Goal: Task Accomplishment & Management: Complete application form

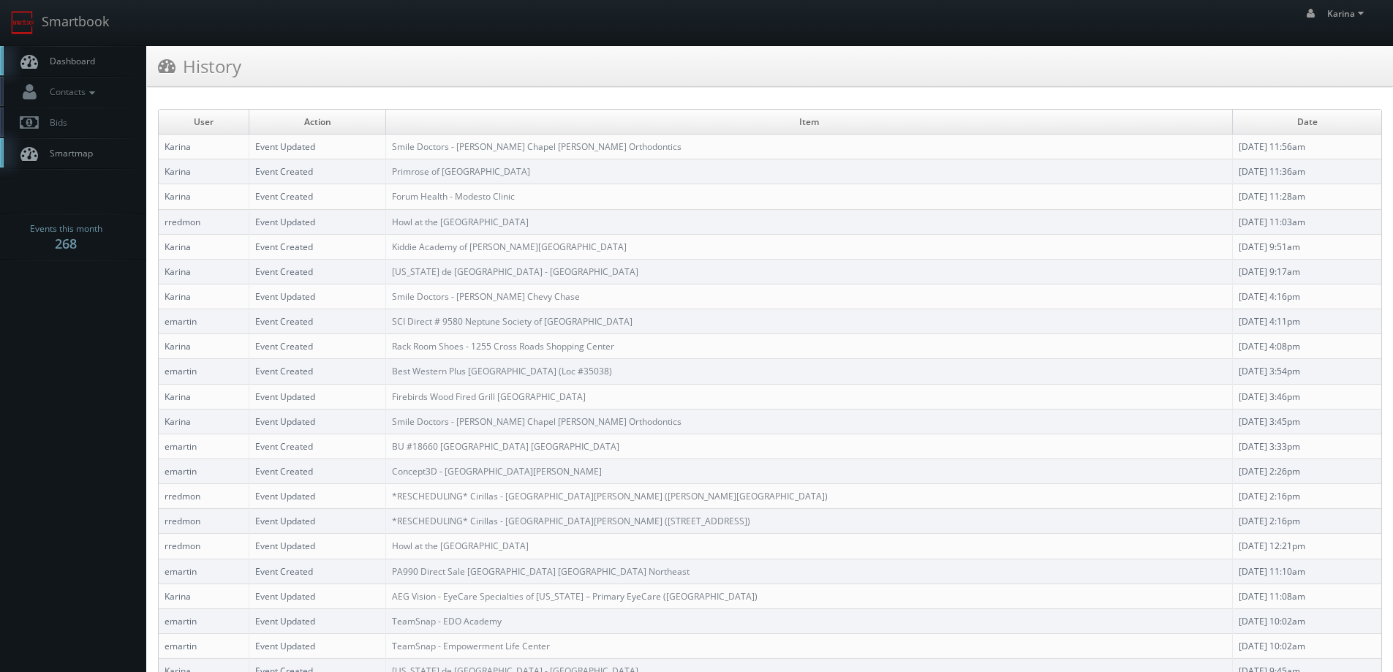
click at [72, 64] on span "Dashboard" at bounding box center [68, 61] width 53 height 12
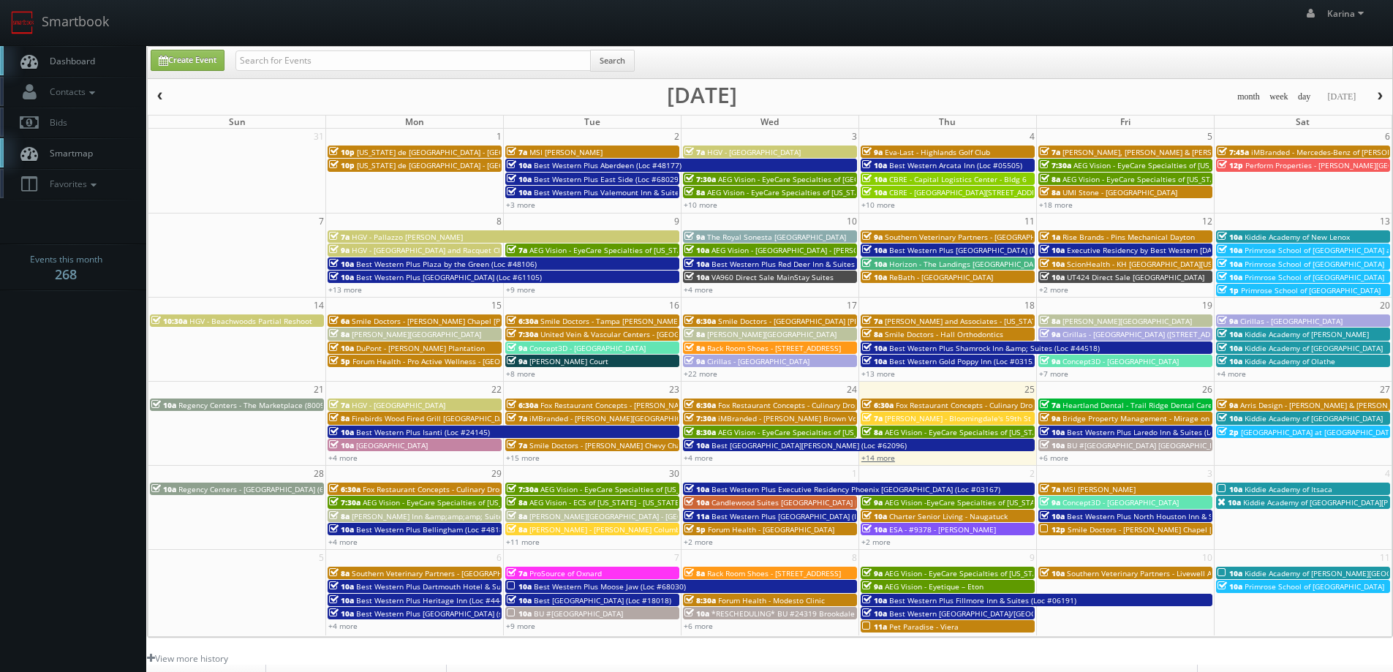
click at [886, 459] on link "+14 more" at bounding box center [878, 458] width 34 height 10
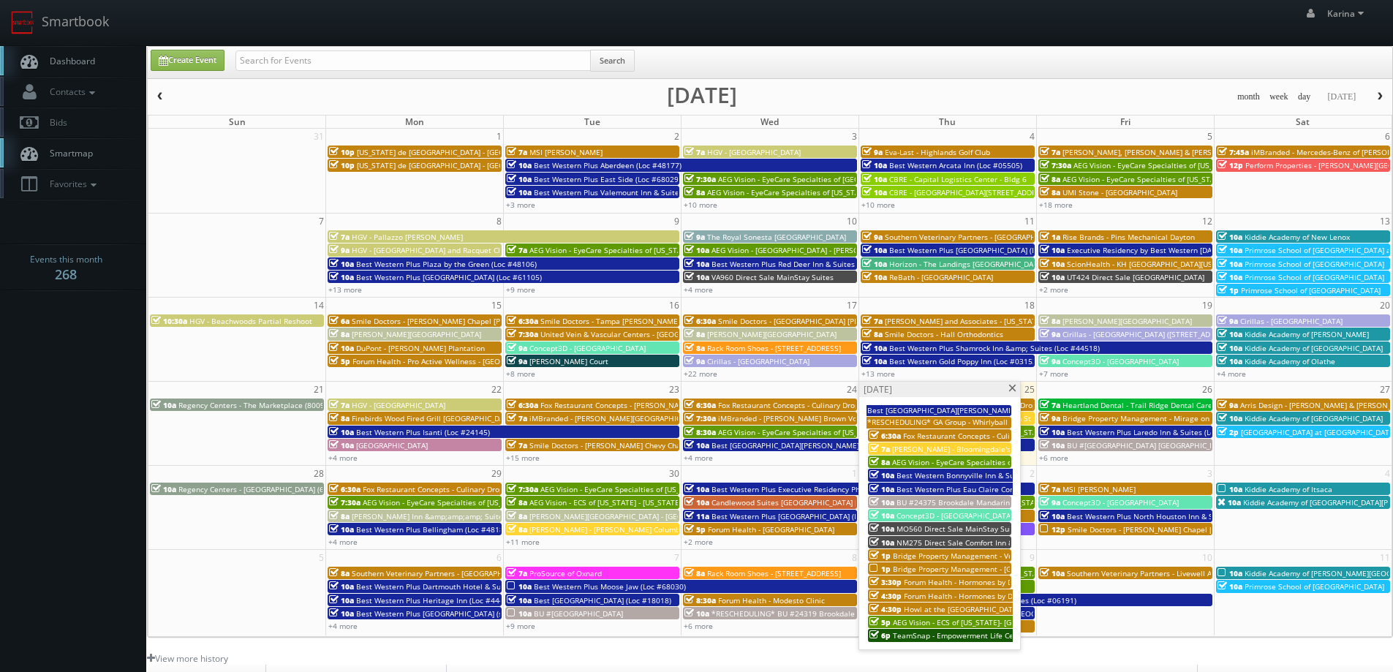
click at [1009, 389] on span at bounding box center [1013, 389] width 10 height 8
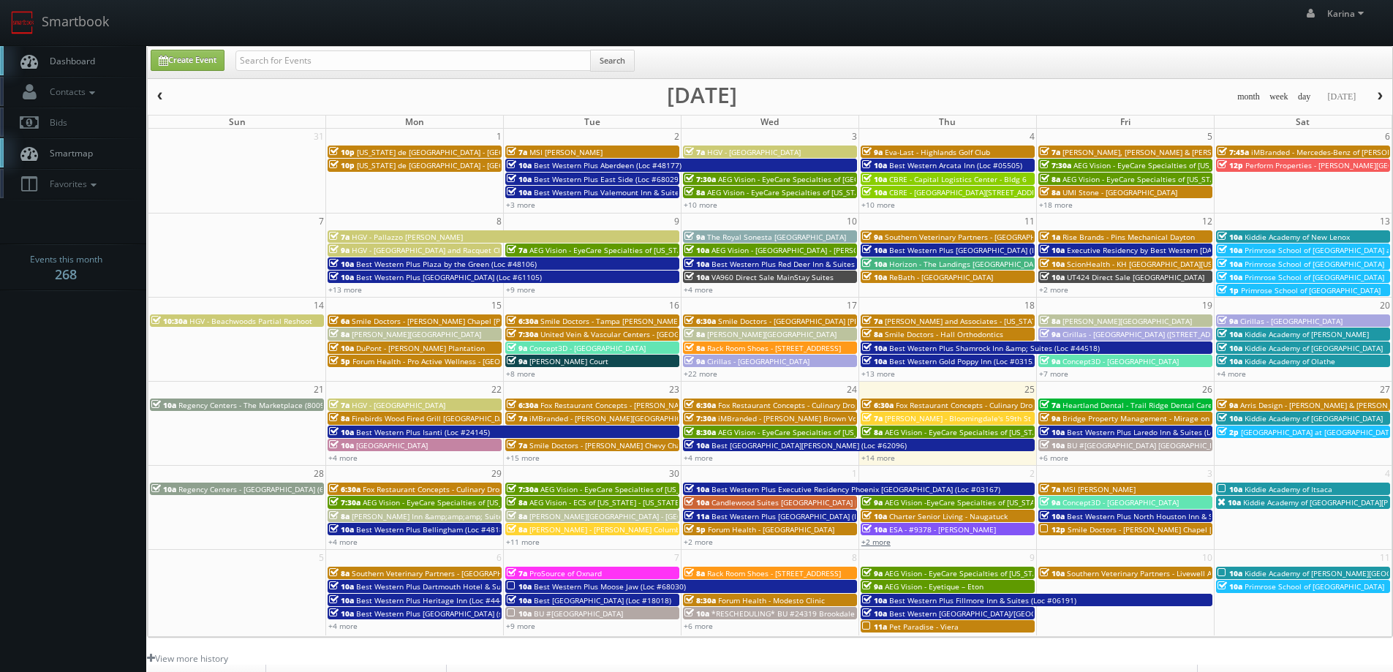
click at [875, 544] on link "+2 more" at bounding box center [875, 542] width 29 height 10
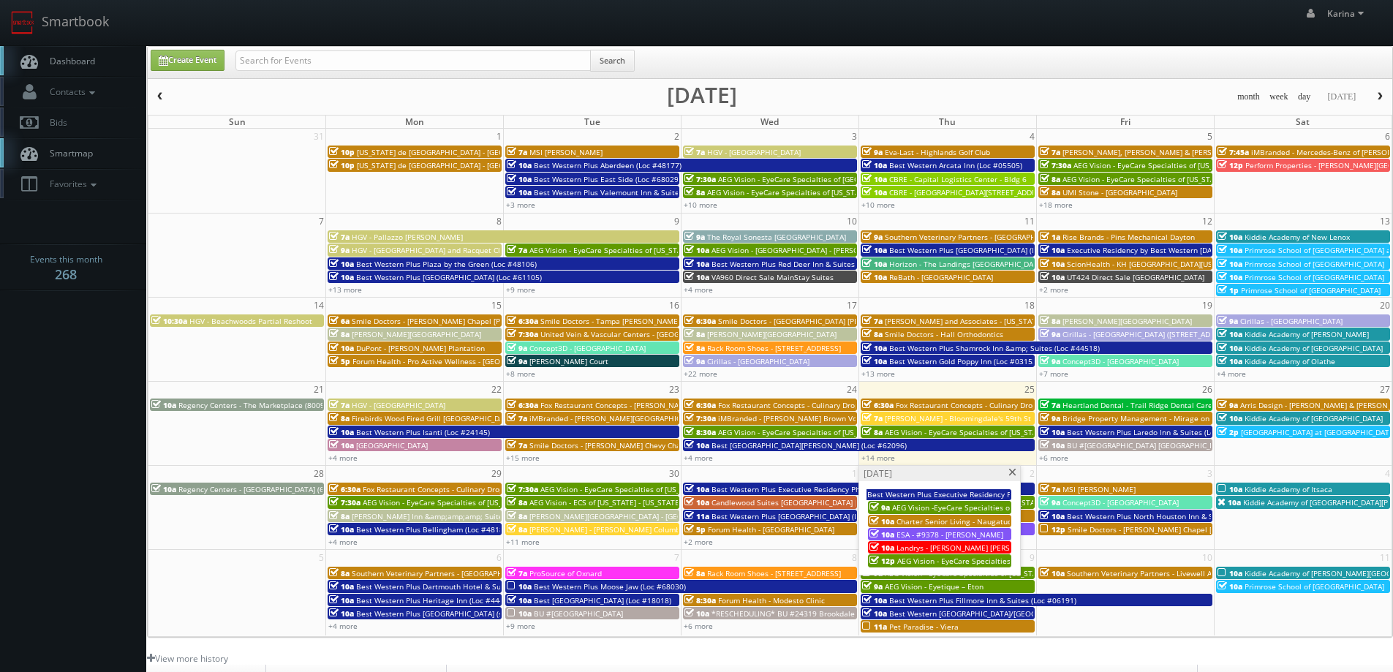
click at [925, 562] on span "AEG Vision - EyeCare Specialties of Tennessee – Primary EyeCare (Brentwood)" at bounding box center [1050, 561] width 307 height 10
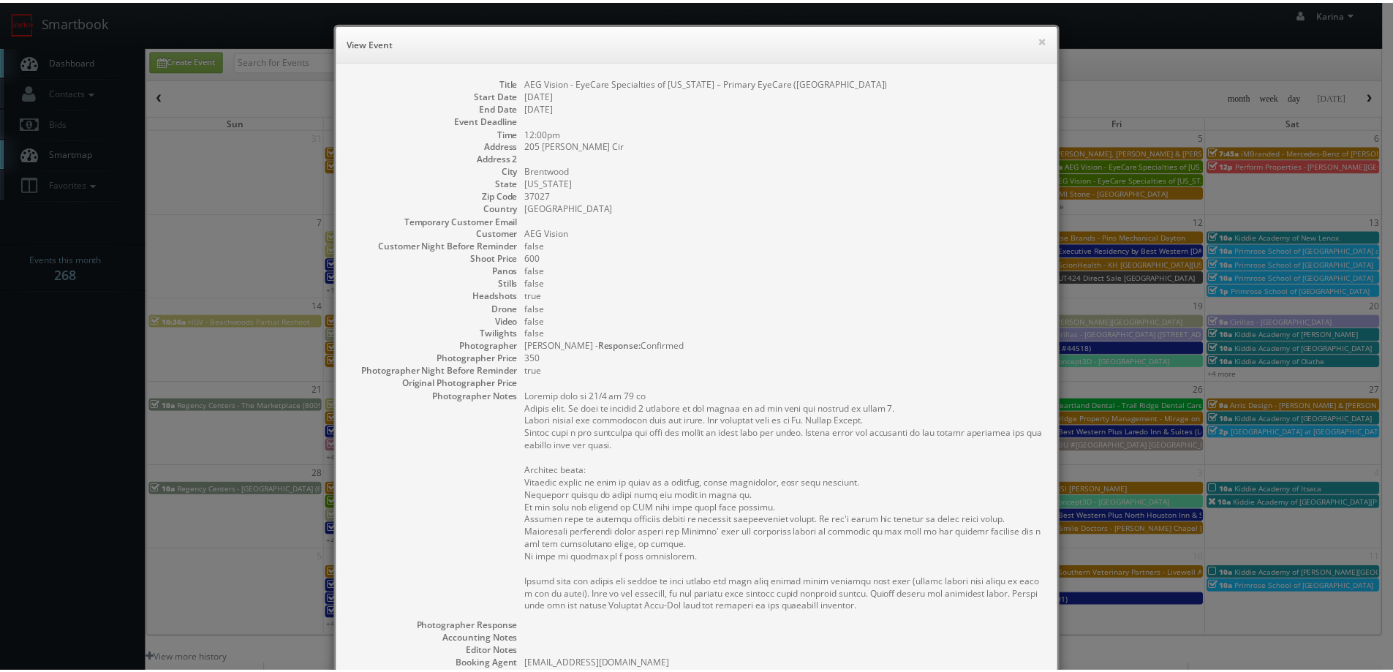
scroll to position [253, 0]
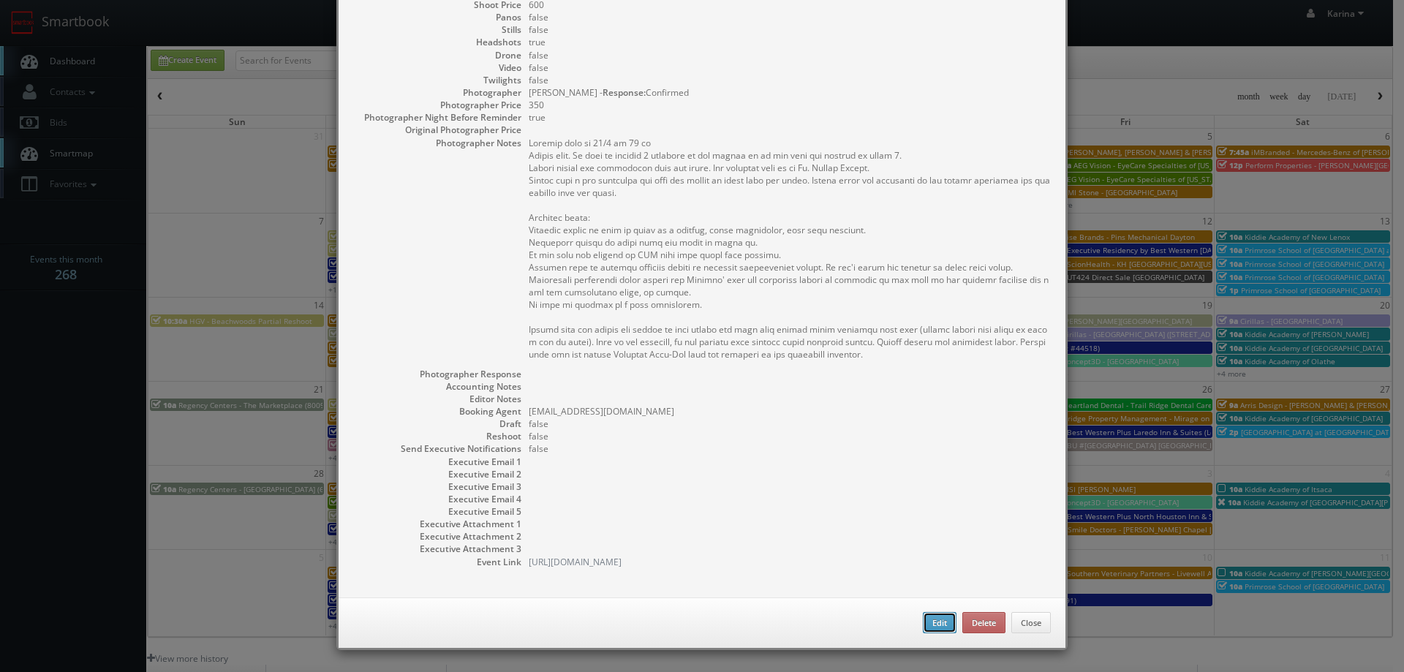
click at [938, 615] on button "Edit" at bounding box center [940, 623] width 34 height 22
type input "AEG Vision - EyeCare Specialties of [US_STATE] – Primary EyeCare ([GEOGRAPHIC_D…"
type input "205 Ward Cir"
type input "Brentwood"
type input "37027"
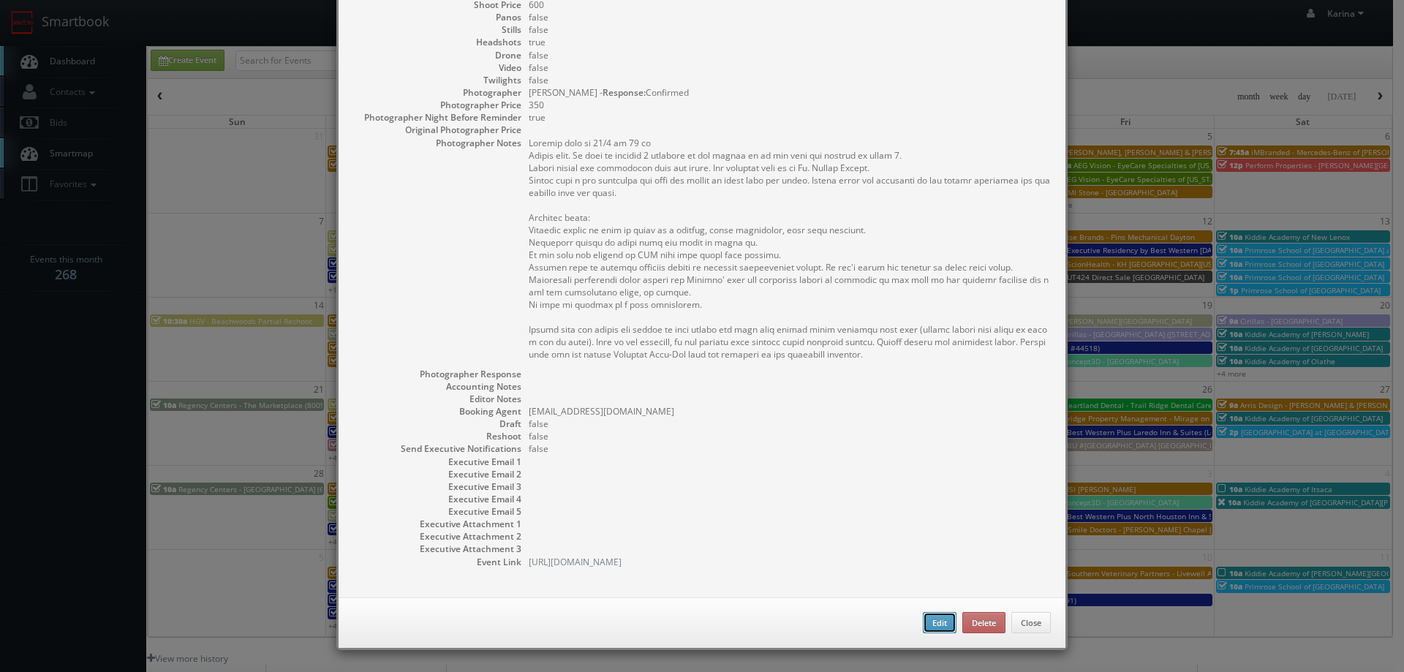
type input "600"
checkbox input "true"
type input "10/02/2025"
type input "12:00pm"
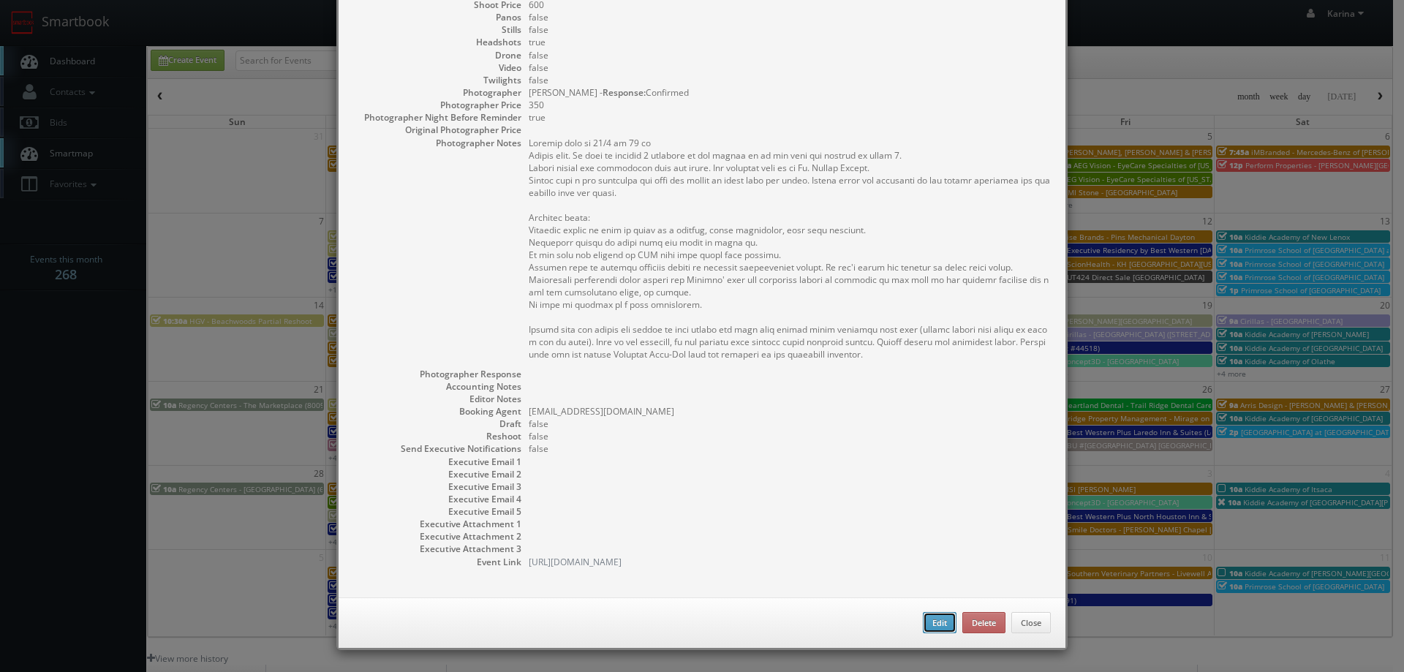
checkbox input "true"
type textarea "Updated date to 10/2 at 12 pm Stills only. We need to deliver 1 headshot to the…"
select select "[US_STATE]"
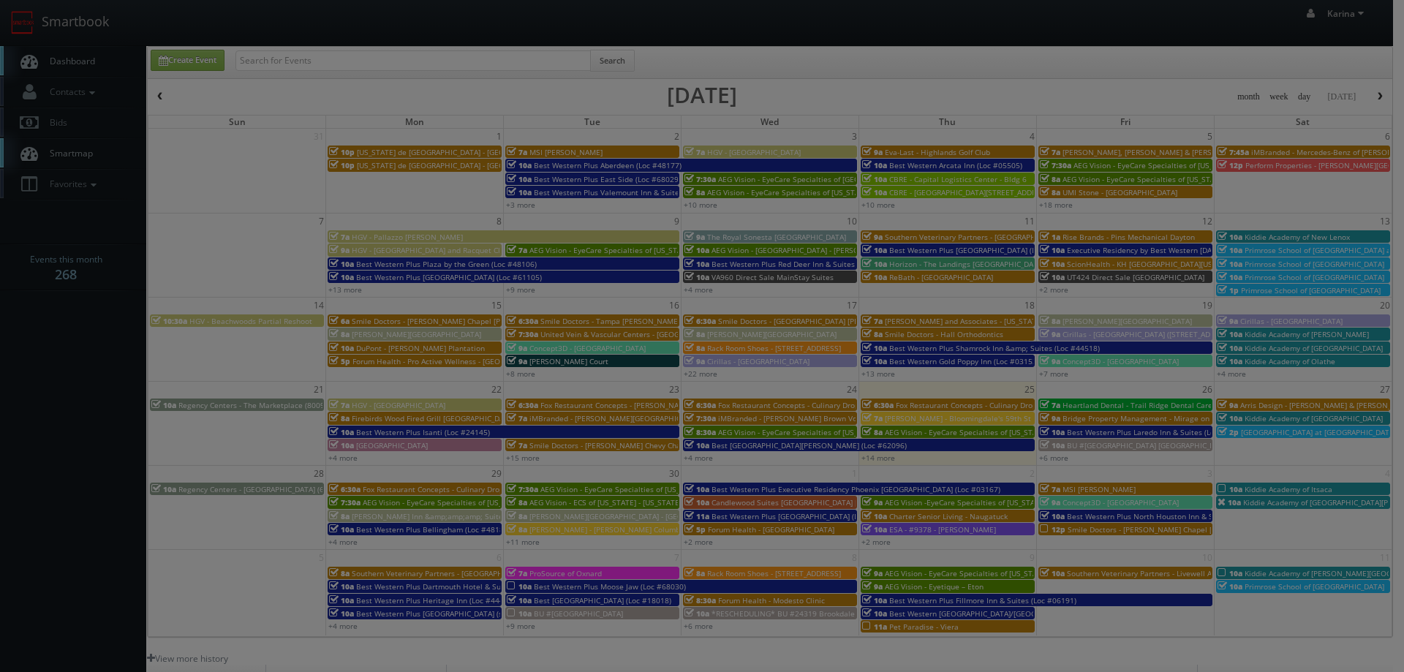
type input "600"
type input "350"
select select "fake4299@mg.cs3calendar.com"
select select "adam@adamjhoward.com"
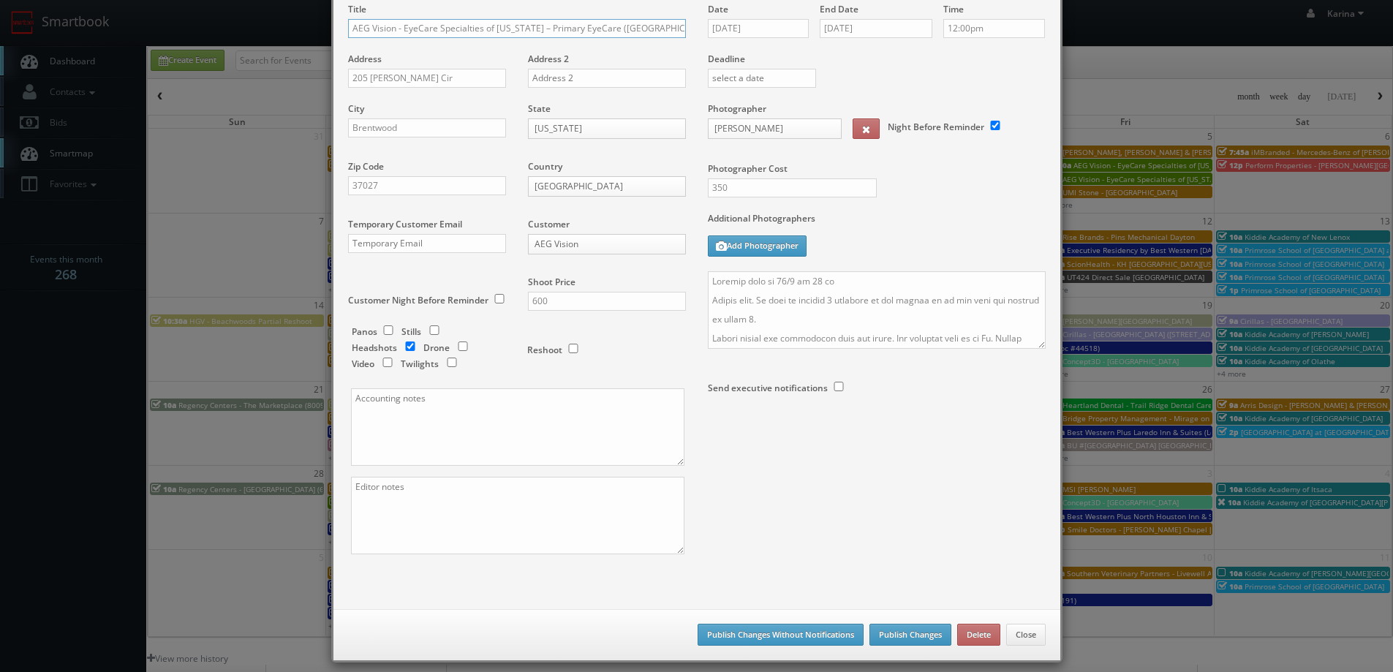
scroll to position [86, 0]
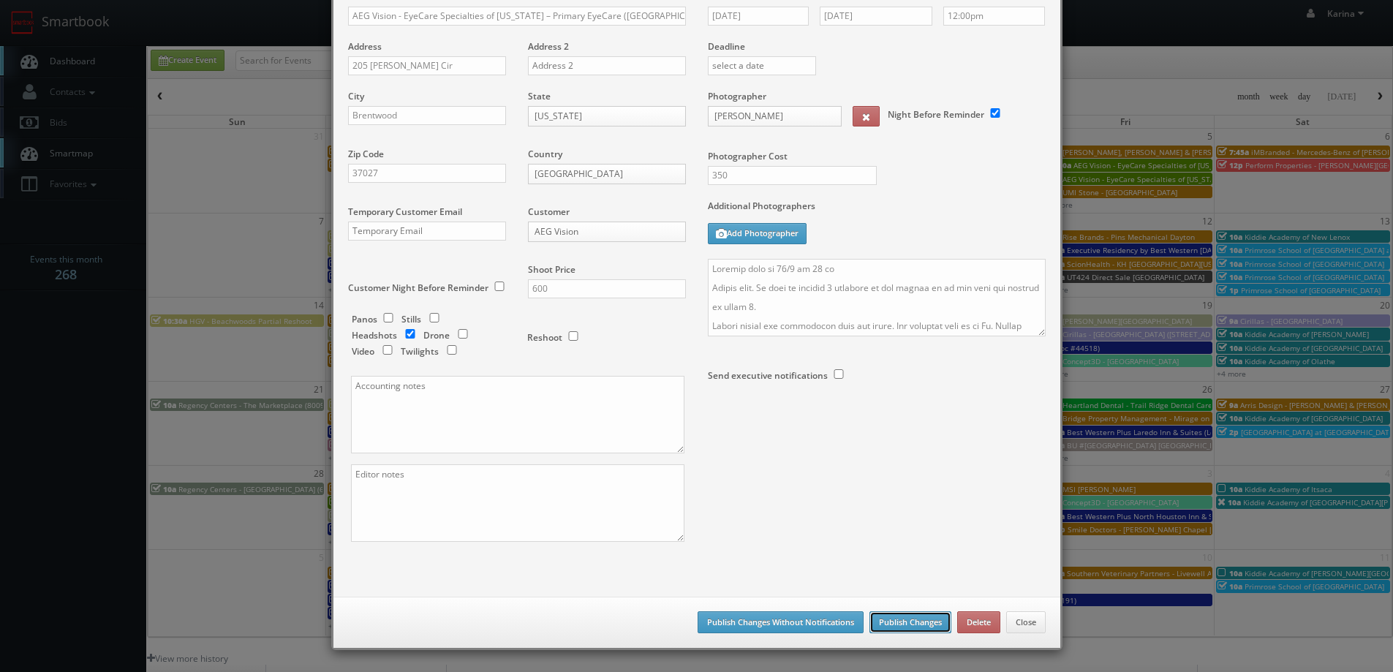
click at [919, 618] on button "Publish Changes" at bounding box center [910, 622] width 82 height 22
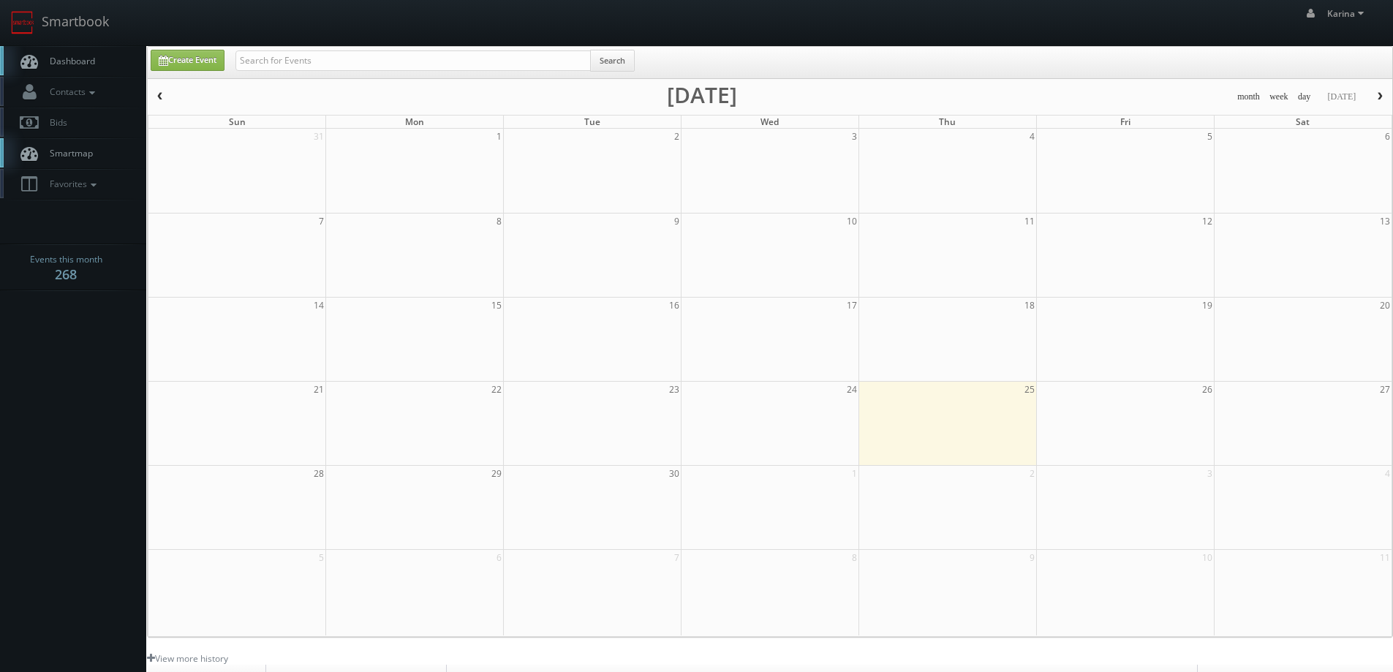
click at [57, 57] on span "Dashboard" at bounding box center [68, 61] width 53 height 12
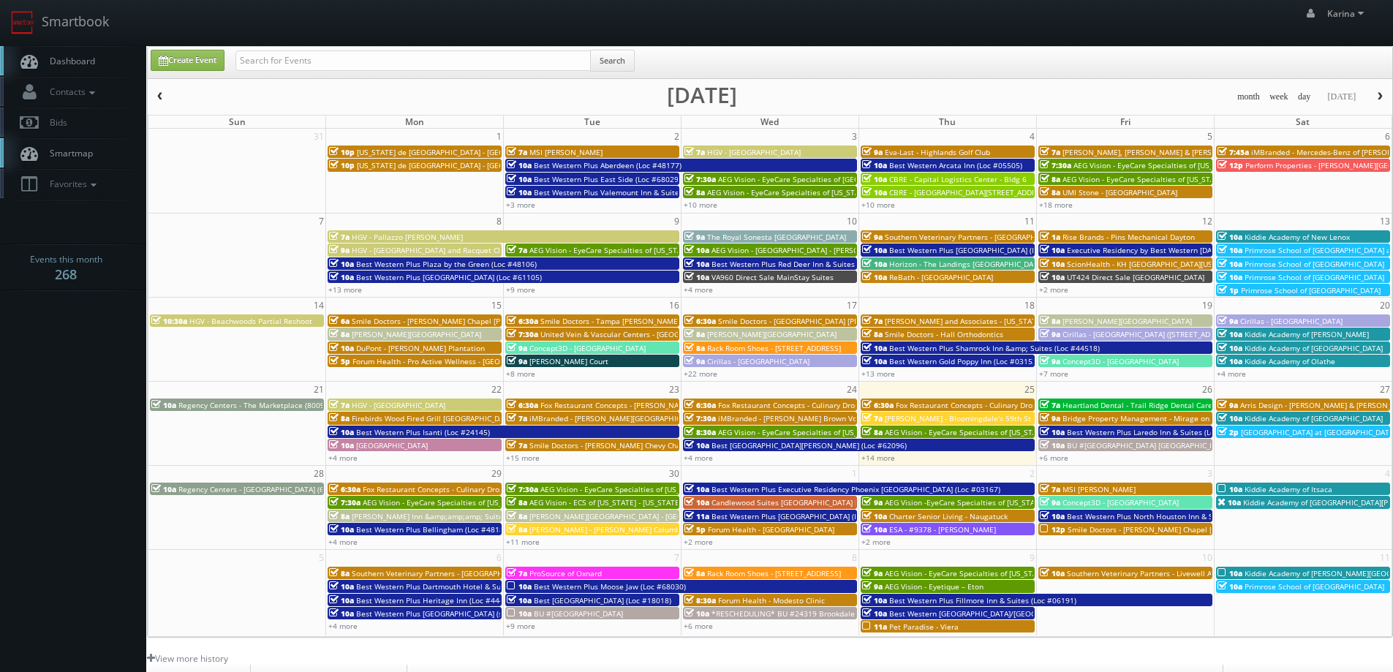
click at [200, 71] on div "Create Event Search" at bounding box center [772, 64] width 1264 height 29
click at [200, 61] on link "Create Event" at bounding box center [188, 60] width 74 height 21
type input "09/25/2025"
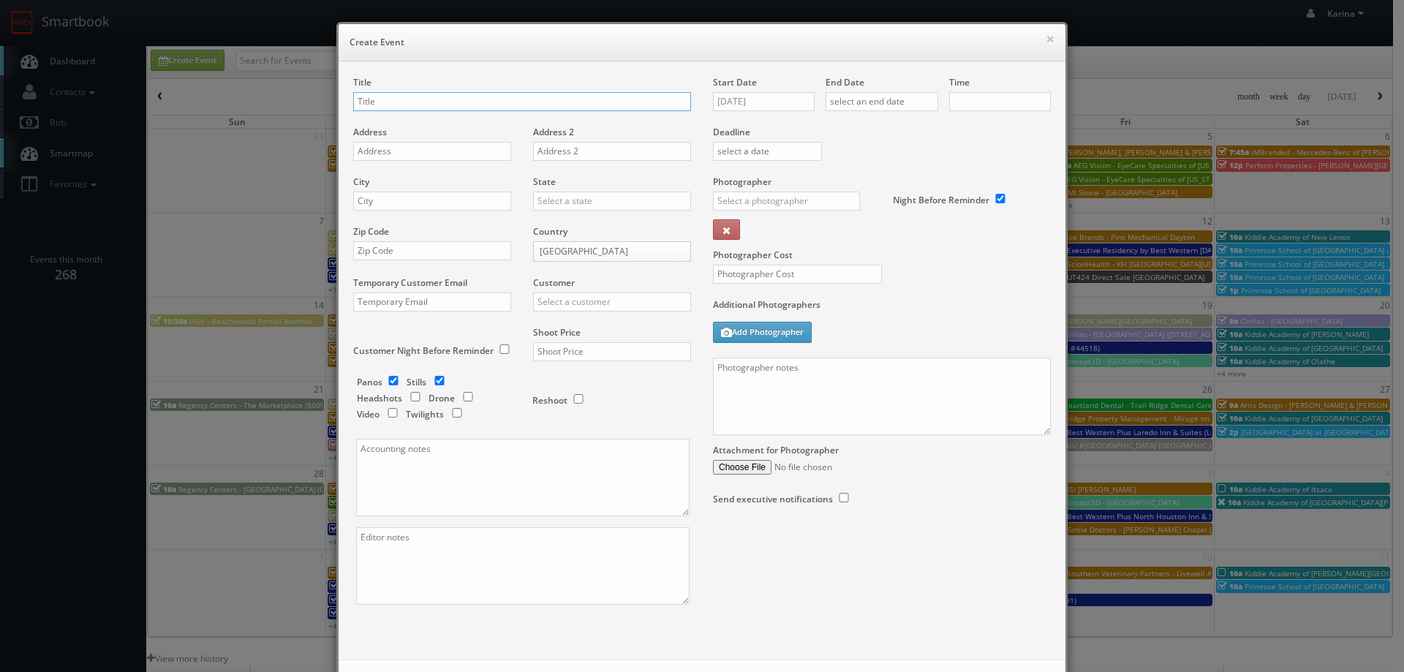
checkbox input "true"
type input "10:00am"
checkbox input "true"
type input "v"
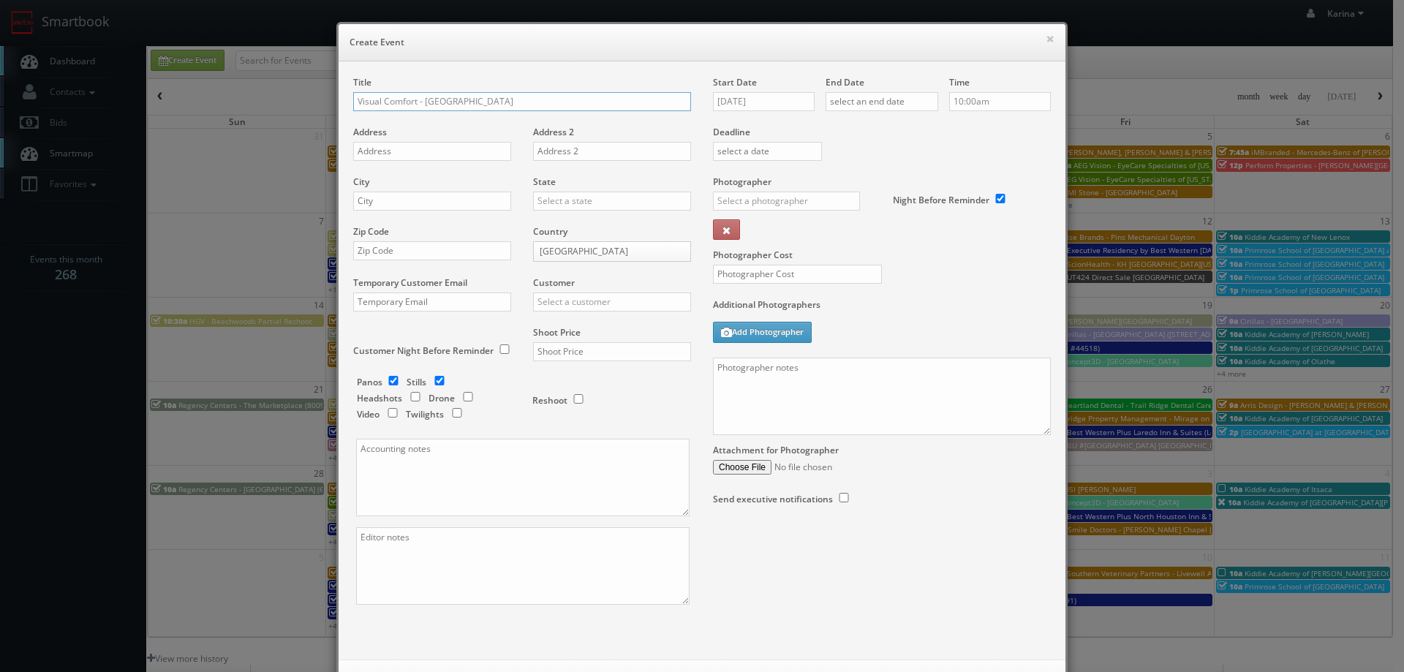
type input "Visual Comfort - West Palm Beach"
click at [433, 149] on input "text" at bounding box center [432, 151] width 158 height 19
paste input "550 Okeechobee Blvd Unit Cu-1"
type input "550 Okeechobee Blvd Unit Cu-1"
click at [426, 200] on input "text" at bounding box center [432, 201] width 158 height 19
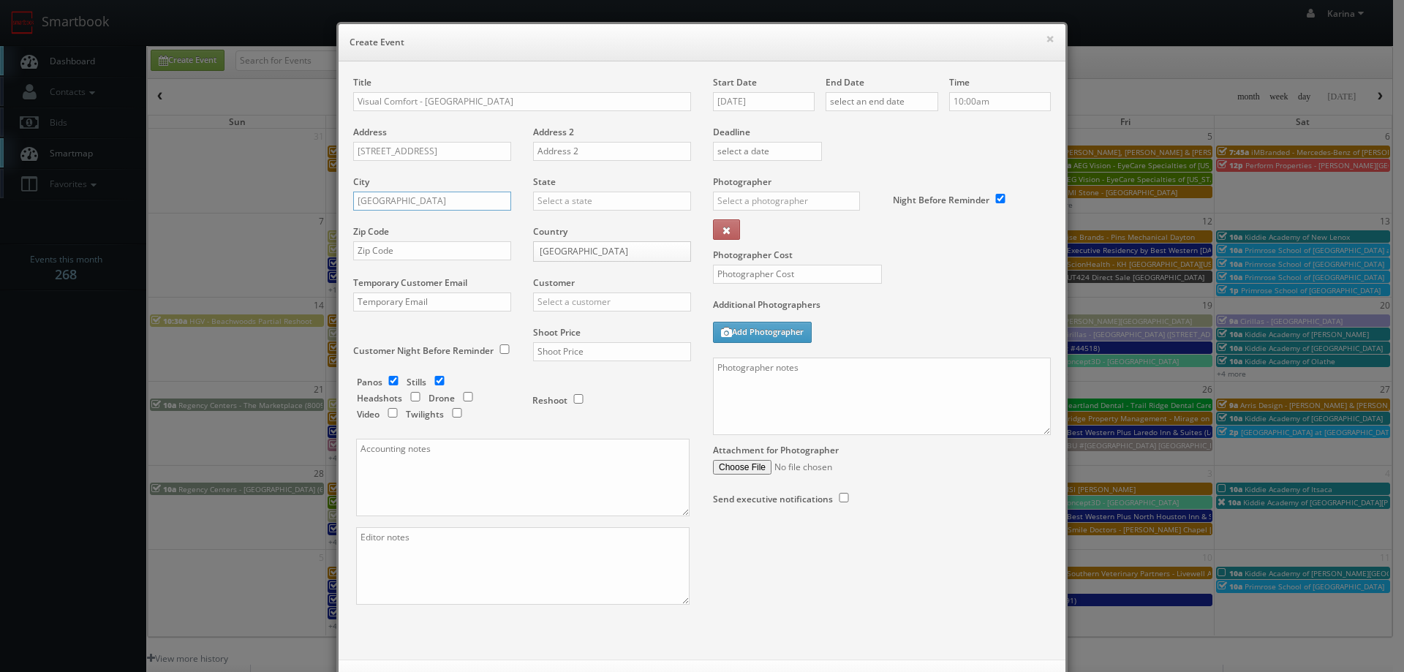
type input "West Palm Beach"
click at [554, 225] on div "[US_STATE]" at bounding box center [612, 225] width 156 height 24
type input "[US_STATE]"
click at [397, 254] on input "text" at bounding box center [432, 250] width 158 height 19
type input "33401"
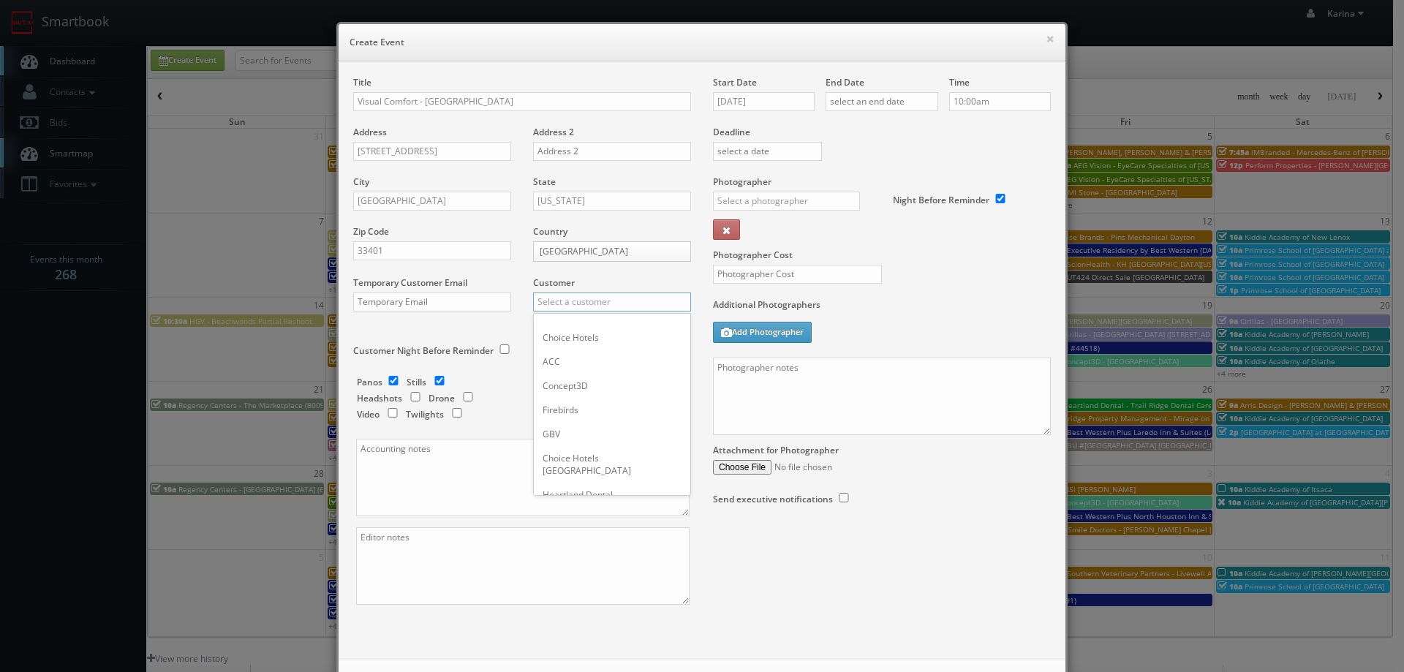
click at [556, 302] on input "text" at bounding box center [612, 302] width 158 height 19
type input "v"
click at [573, 330] on div "GBV" at bounding box center [612, 326] width 156 height 24
click at [564, 299] on input "GBV" at bounding box center [612, 302] width 158 height 19
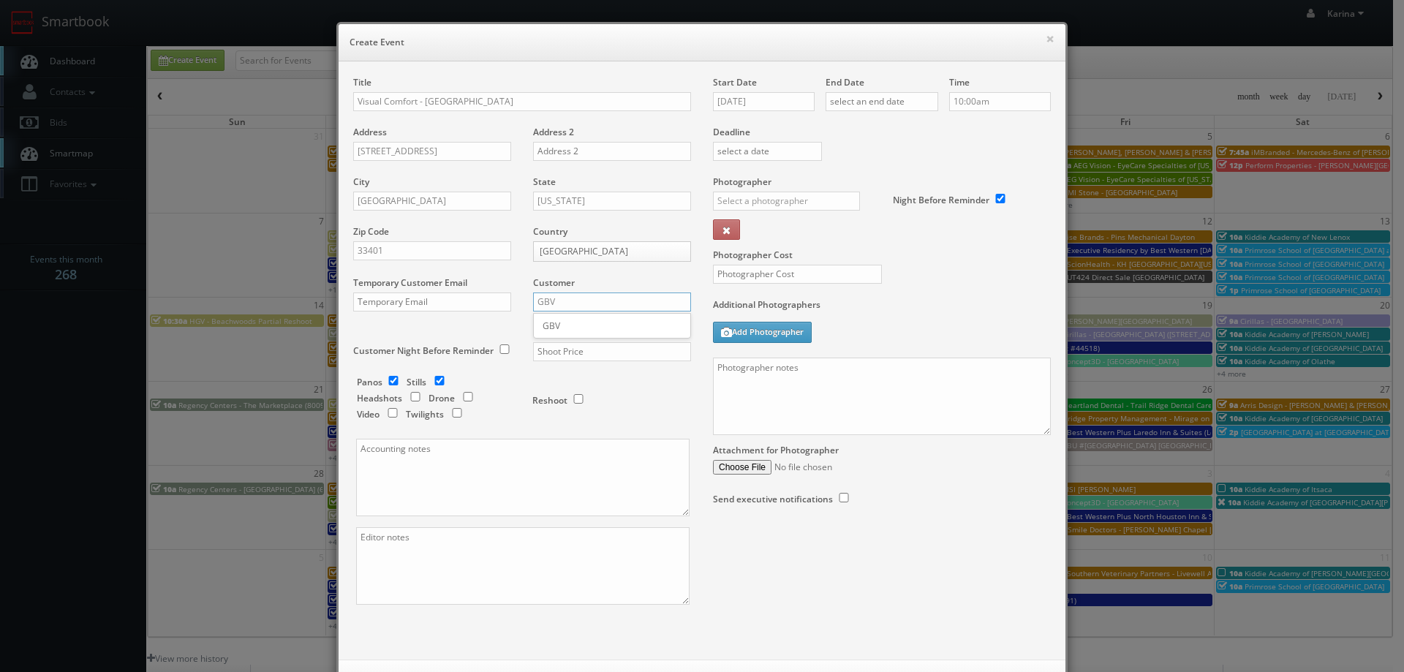
click at [564, 299] on input "GBV" at bounding box center [612, 302] width 158 height 19
type input "v"
click at [553, 429] on div "GBV" at bounding box center [612, 434] width 156 height 24
type input "GBV"
click at [567, 349] on input "text" at bounding box center [612, 351] width 158 height 19
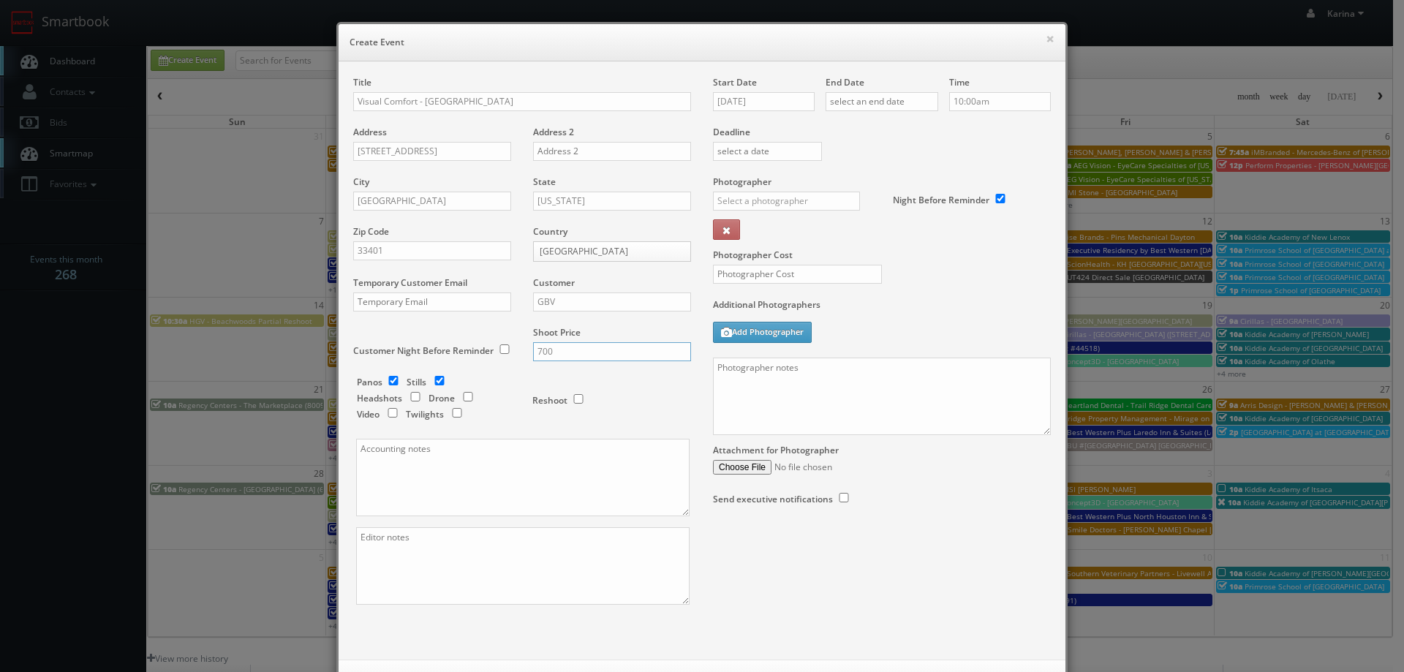
type input "700"
click at [743, 99] on input "09/25/2025" at bounding box center [764, 101] width 102 height 19
click at [739, 276] on td "6" at bounding box center [743, 276] width 23 height 21
type input "10/06/2025"
click at [865, 105] on input "text" at bounding box center [882, 101] width 113 height 19
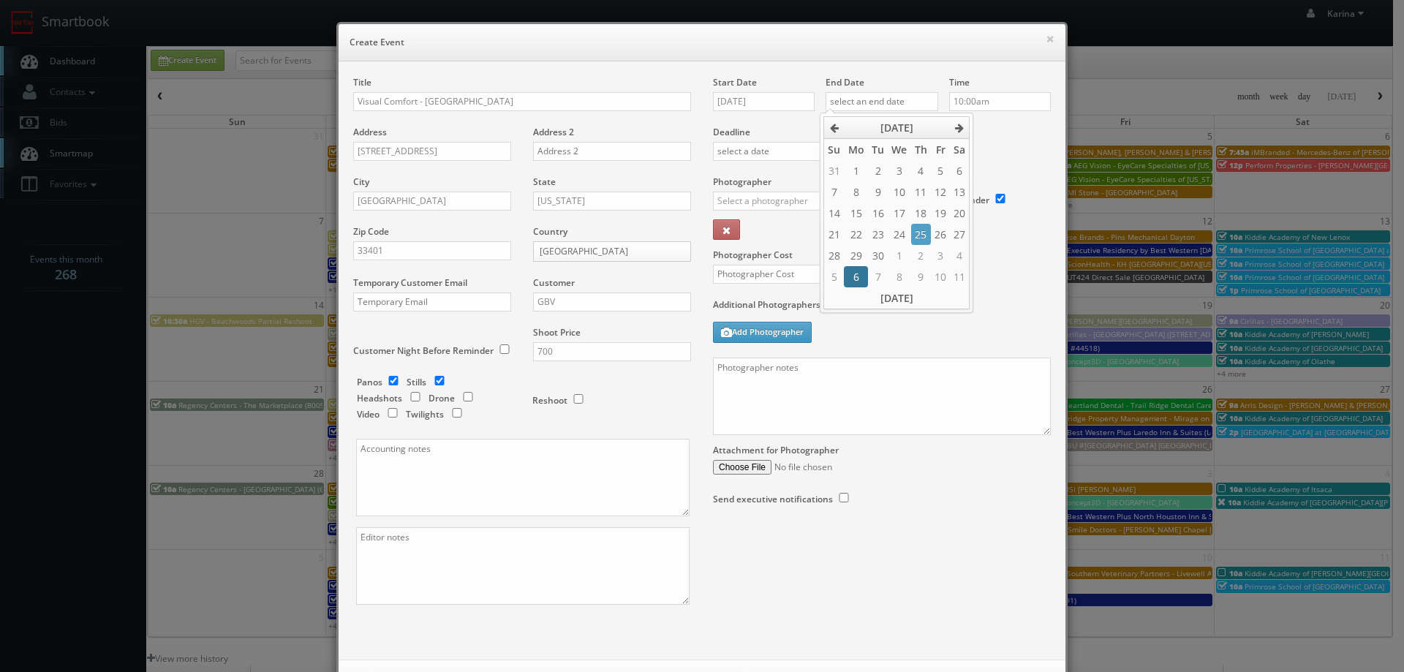
click at [861, 272] on td "6" at bounding box center [855, 276] width 23 height 21
type input "10/06/2025"
click at [983, 99] on input "10:00am" at bounding box center [1000, 101] width 102 height 19
type input "8:00am"
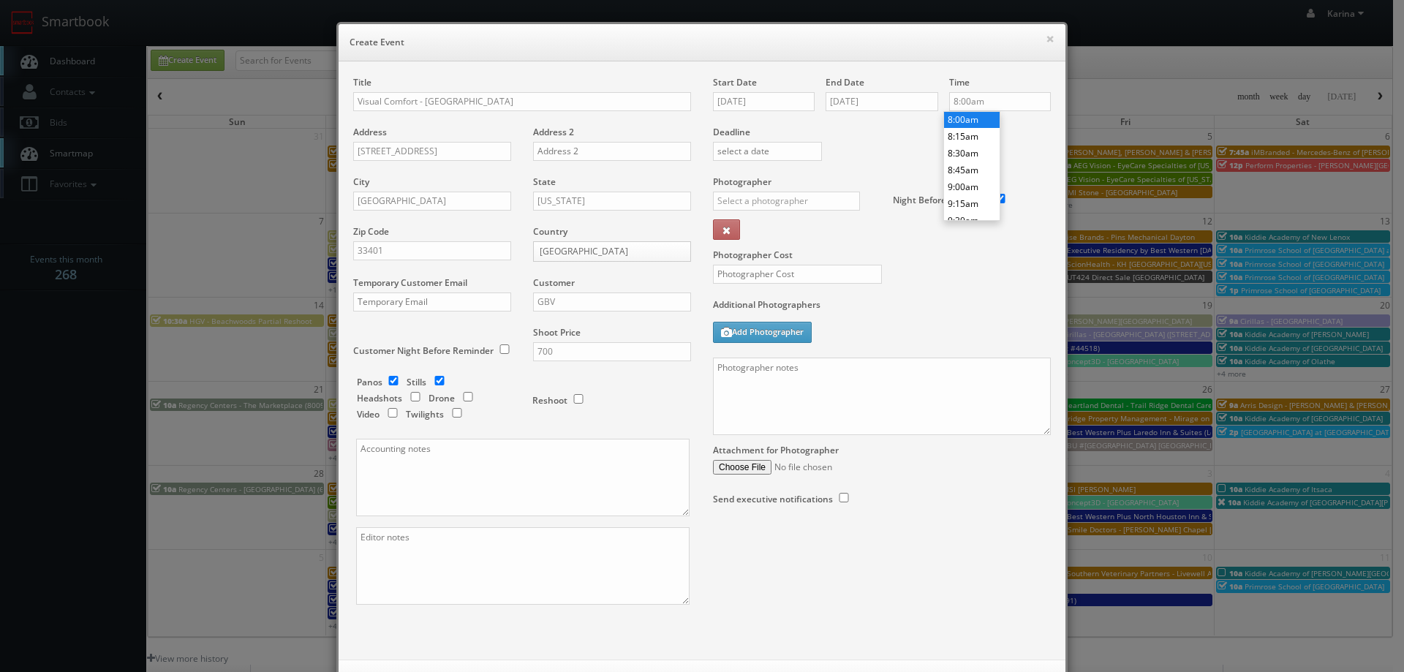
click at [955, 122] on li "8:00am" at bounding box center [972, 119] width 56 height 17
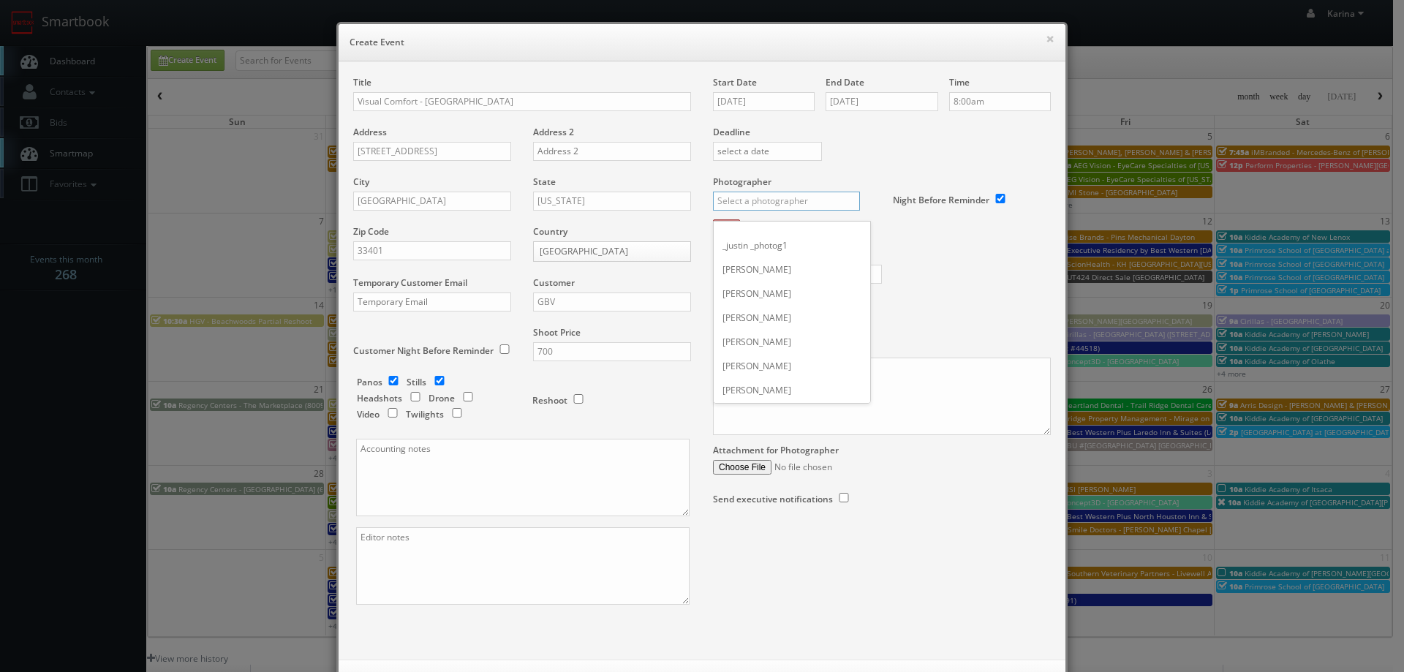
click at [747, 205] on input "text" at bounding box center [786, 201] width 147 height 19
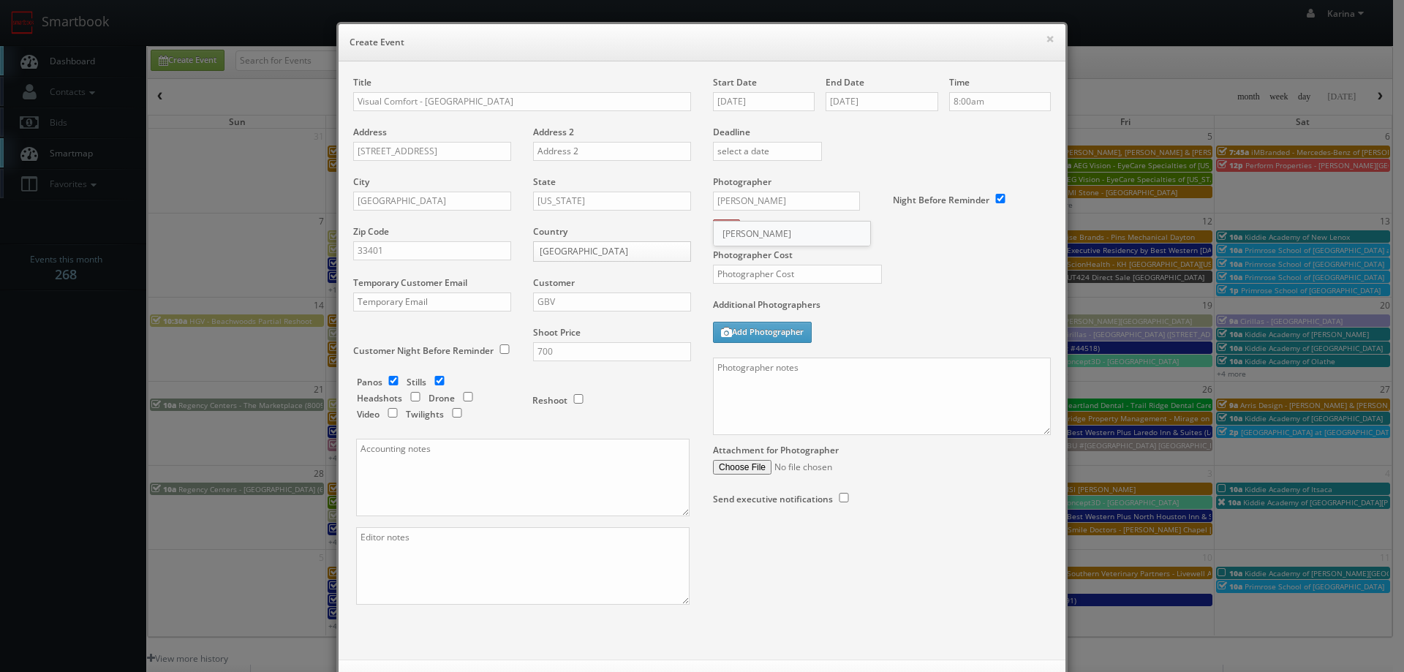
click at [771, 236] on div "Jody Mendelson" at bounding box center [792, 234] width 156 height 24
type input "Jody Mendelson"
click at [763, 276] on input "text" at bounding box center [797, 274] width 169 height 19
type input "350"
click at [759, 379] on textarea at bounding box center [882, 397] width 338 height 78
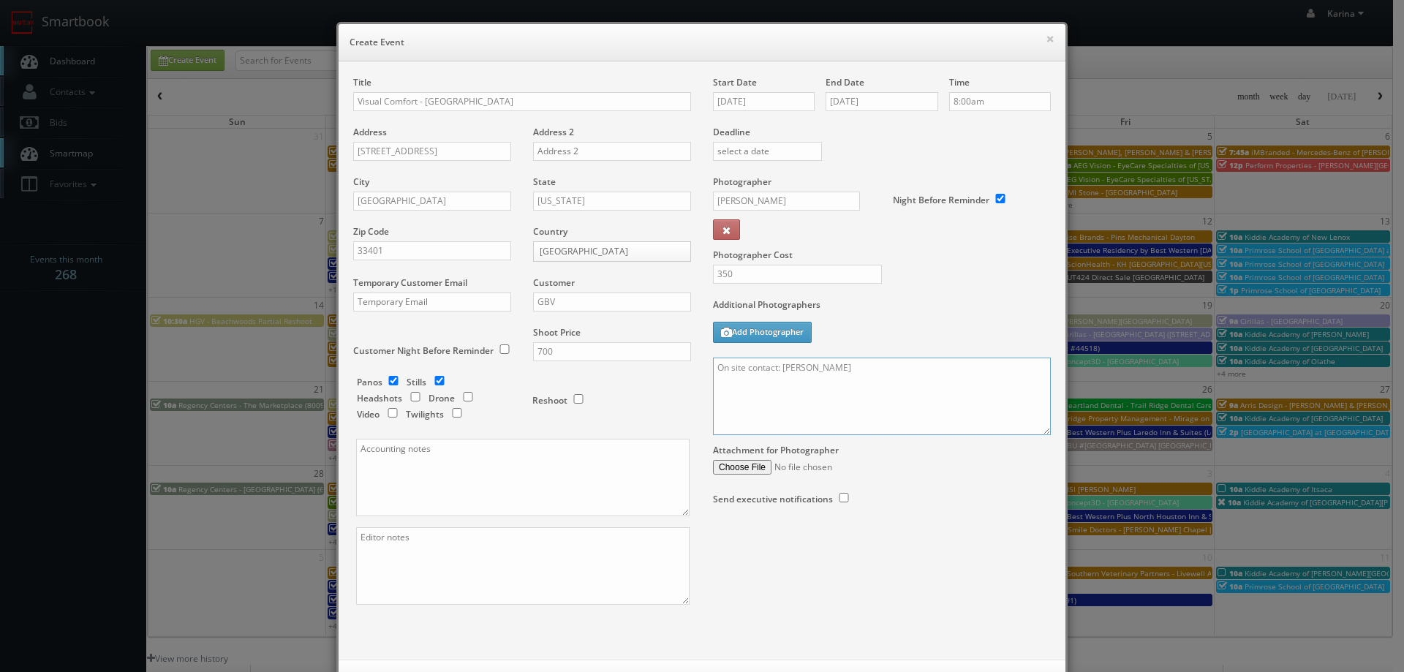
click at [867, 368] on textarea "On site contact: Gabrielle Garcia" at bounding box center [882, 397] width 338 height 78
paste textarea "C: 728.223.0523"
click at [853, 370] on textarea "On site contact: Gabrielle Garcia C: 728.223.0523" at bounding box center [882, 397] width 338 height 78
click at [916, 366] on textarea "On site contact: Gabrielle Garcia 728.223.0523" at bounding box center [882, 397] width 338 height 78
paste textarea "For stills: We need to deliver 20 stills to the client so we ask that you take …"
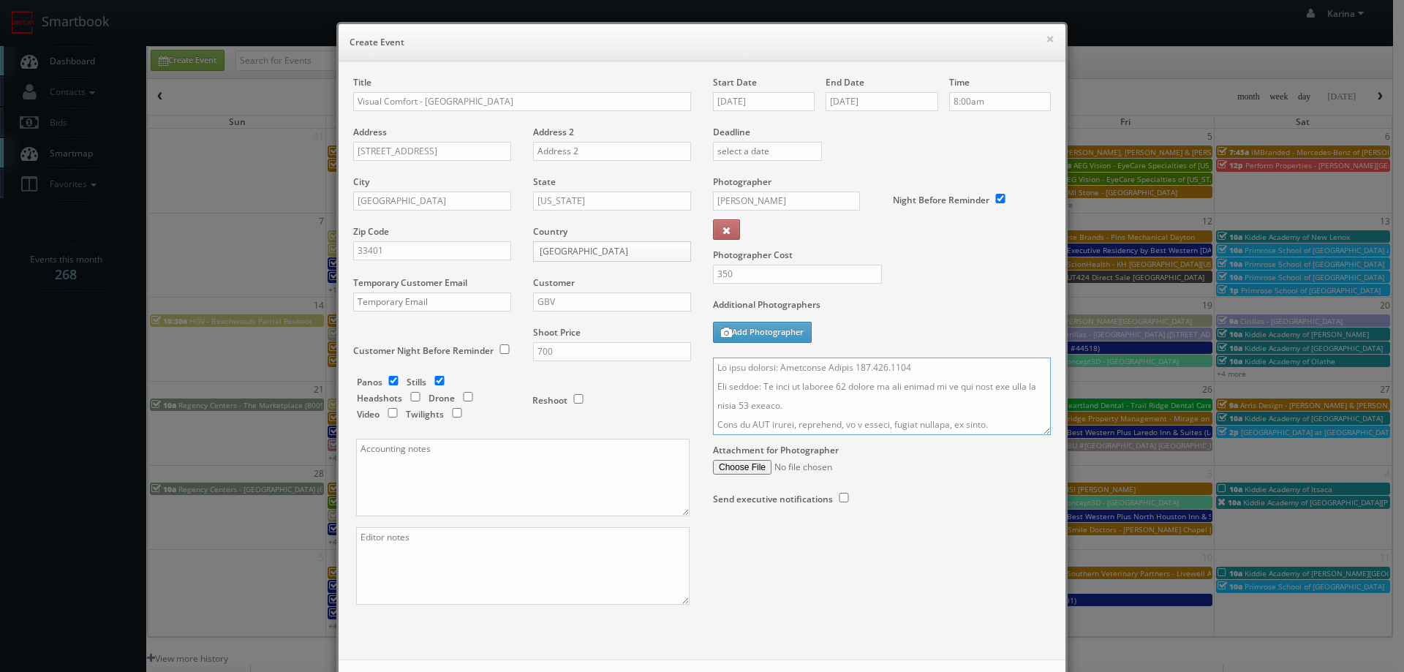
scroll to position [377, 0]
type textarea "On site contact: Gabrielle Garcia 728.223.0523 For stills: We need to deliver 2…"
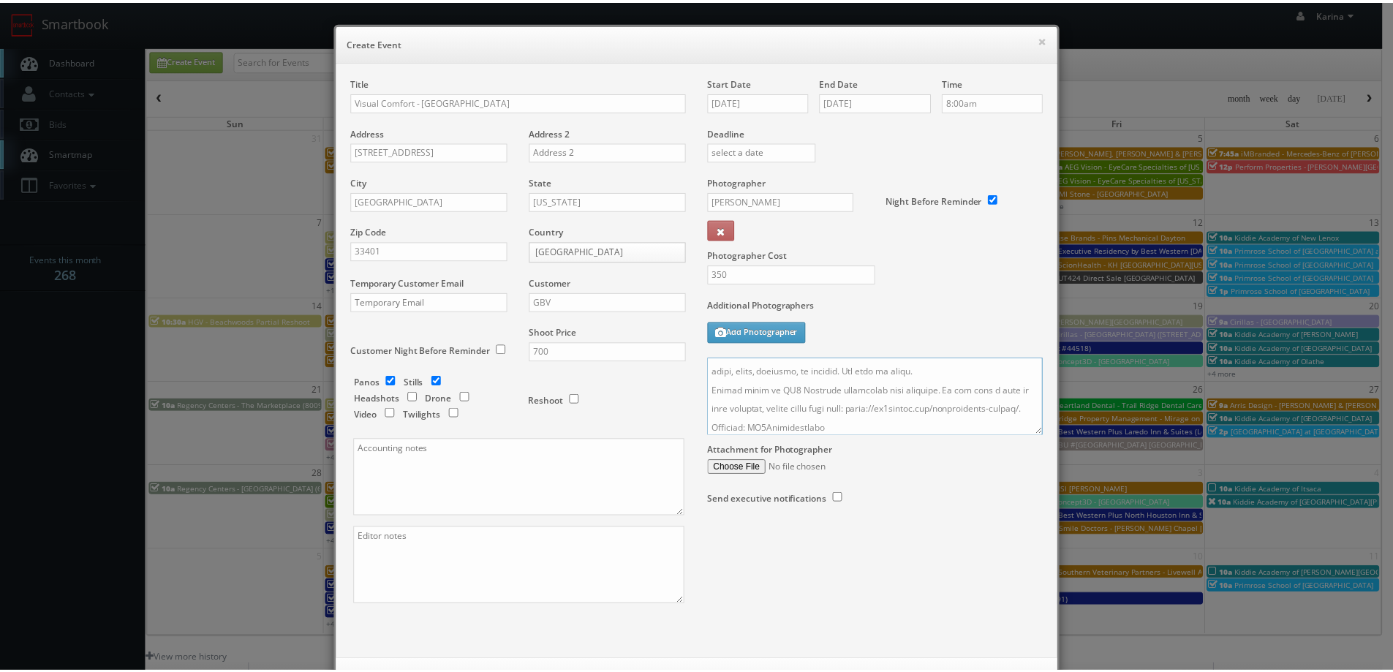
scroll to position [63, 0]
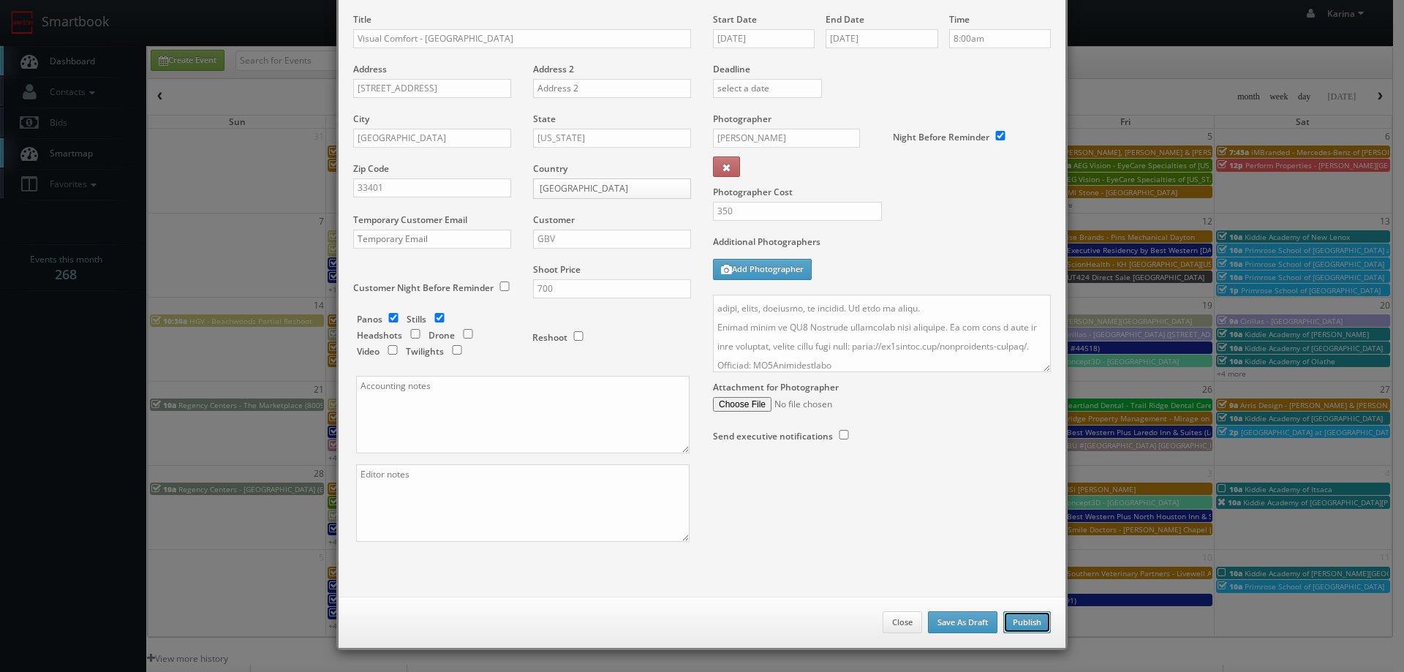
click at [1011, 625] on button "Publish" at bounding box center [1027, 622] width 48 height 22
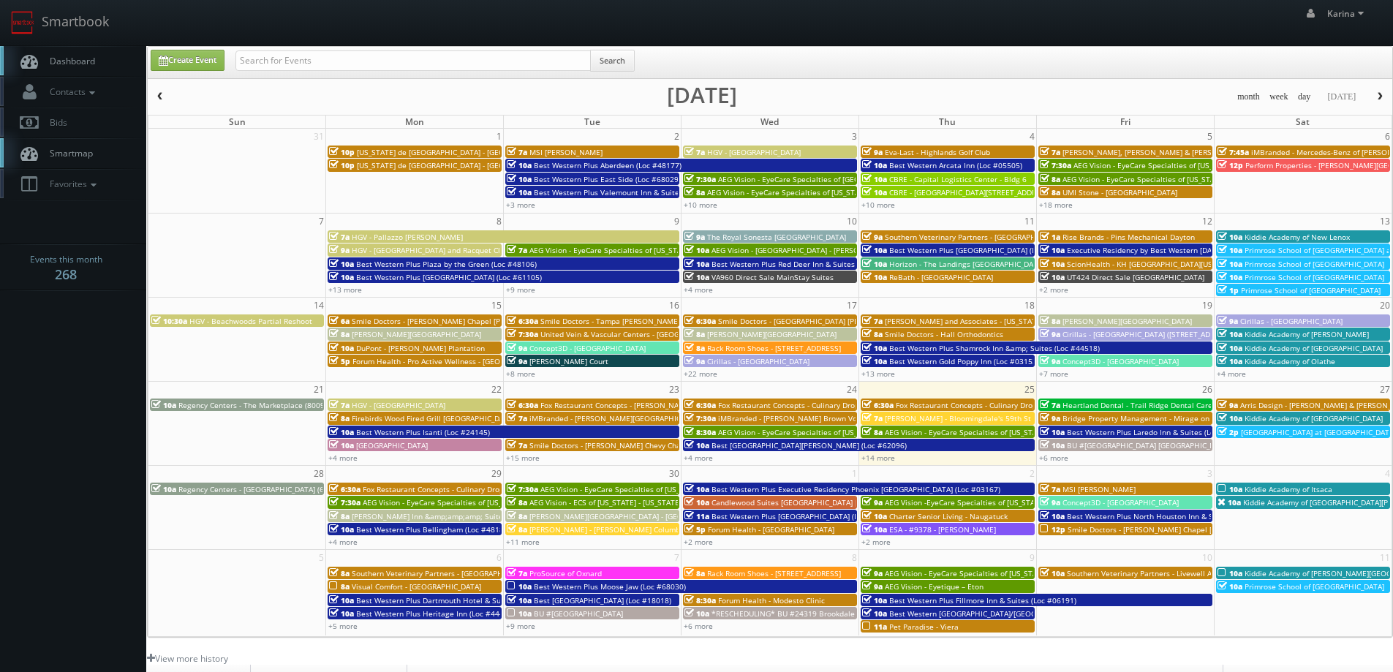
click at [60, 63] on span "Dashboard" at bounding box center [68, 61] width 53 height 12
click at [296, 58] on input "text" at bounding box center [412, 60] width 355 height 20
type input "visual comfort"
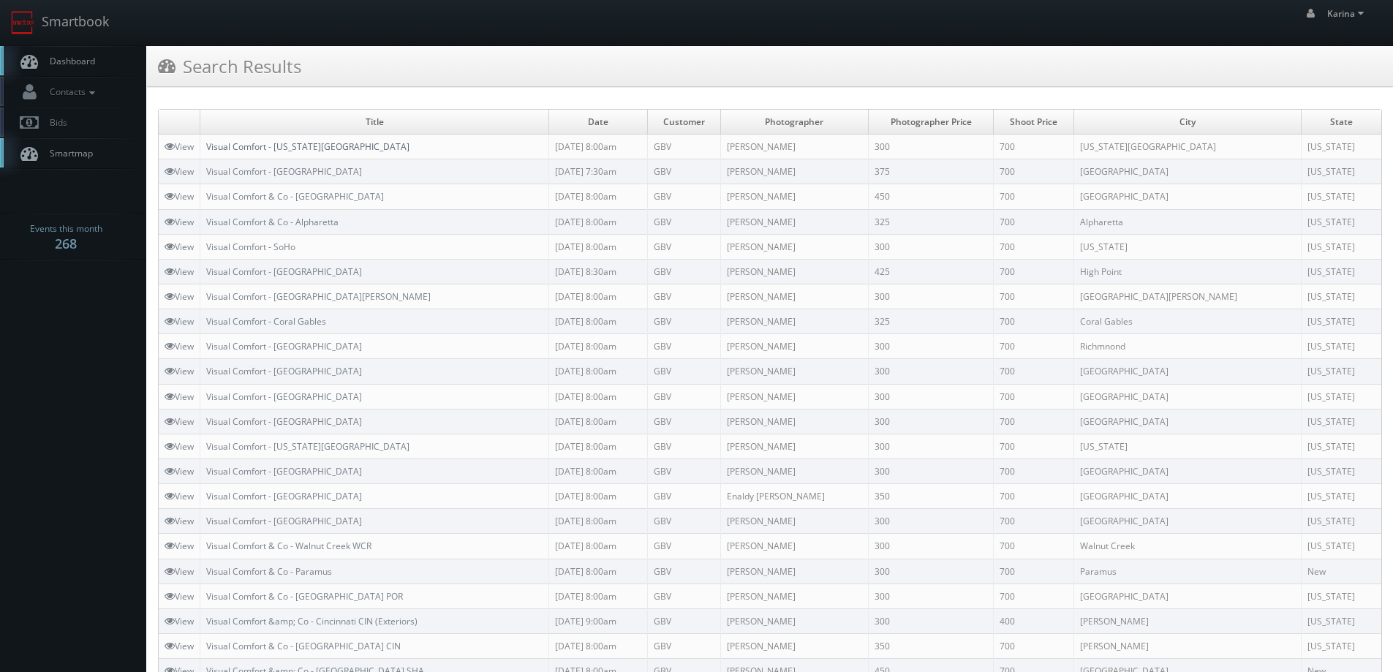
click at [298, 148] on link "Visual Comfort - [US_STATE][GEOGRAPHIC_DATA]" at bounding box center [307, 146] width 203 height 12
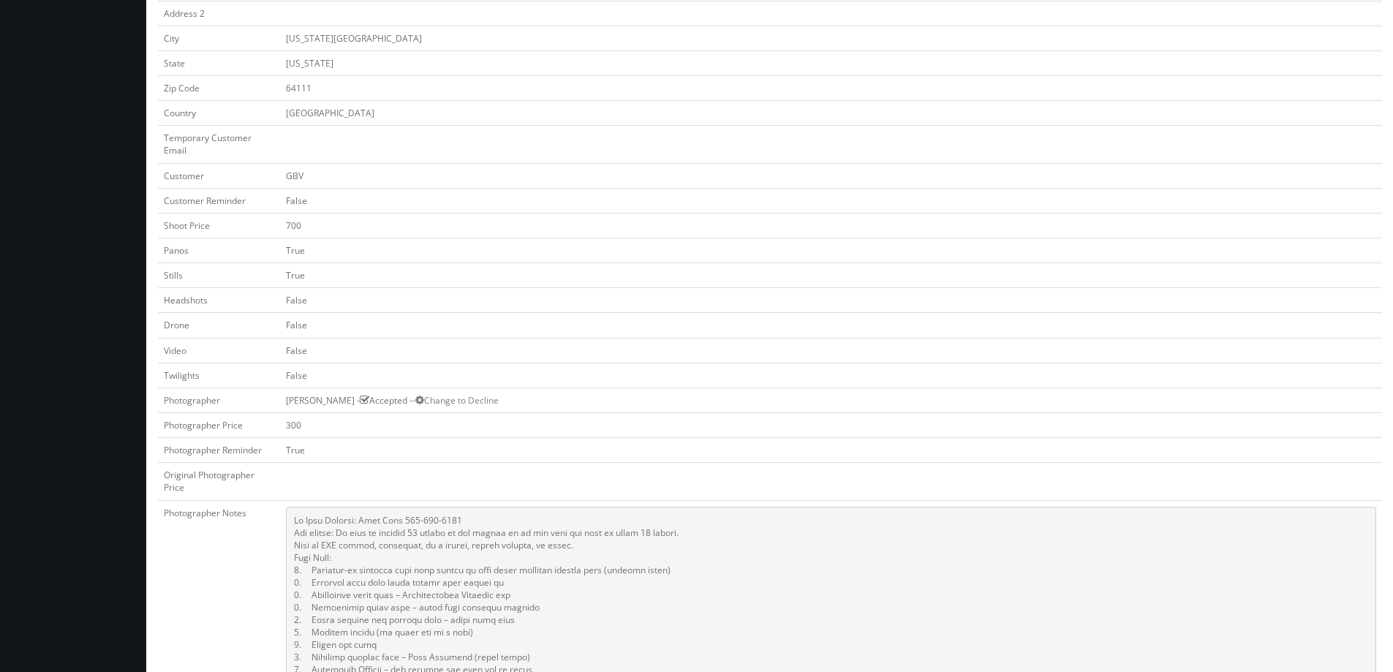
scroll to position [512, 0]
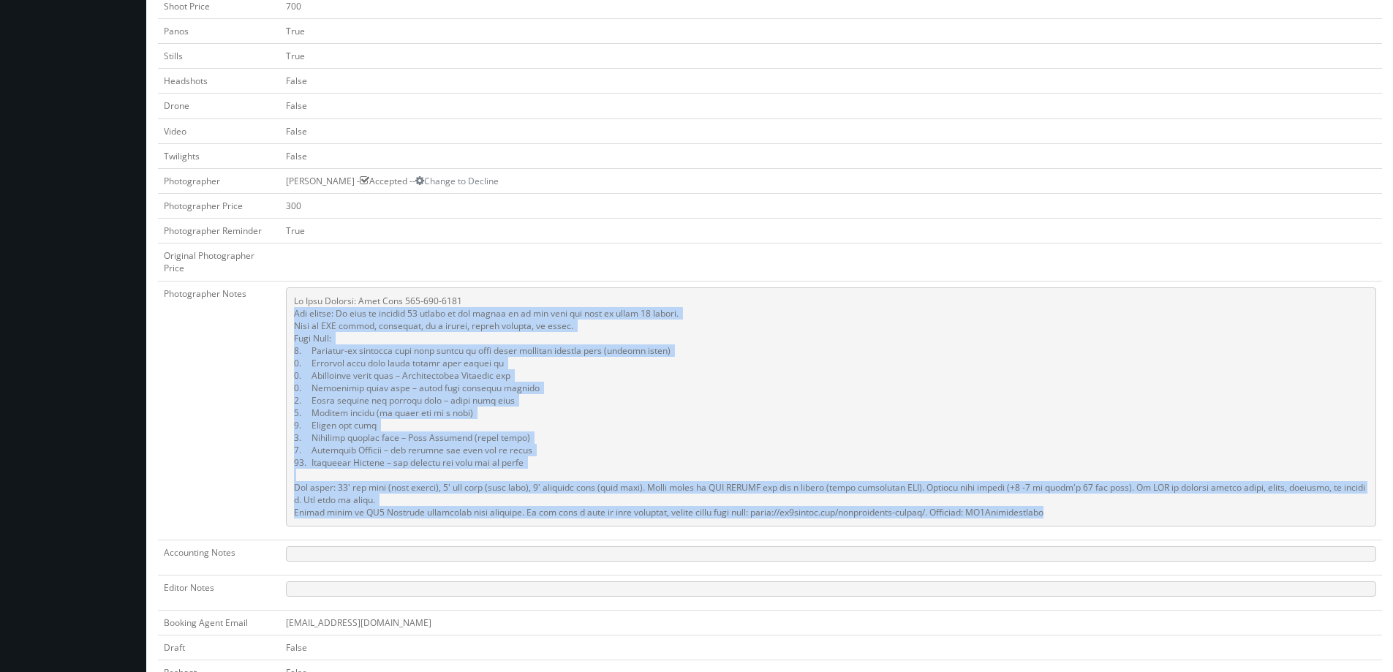
drag, startPoint x: 1086, startPoint y: 515, endPoint x: 286, endPoint y: 319, distance: 823.7
click at [286, 319] on pre at bounding box center [831, 406] width 1090 height 239
copy pre "Lor ipsumd: Si amet co adipisc 74 elitse do eiu tempor in ut lab etdo mag aliq …"
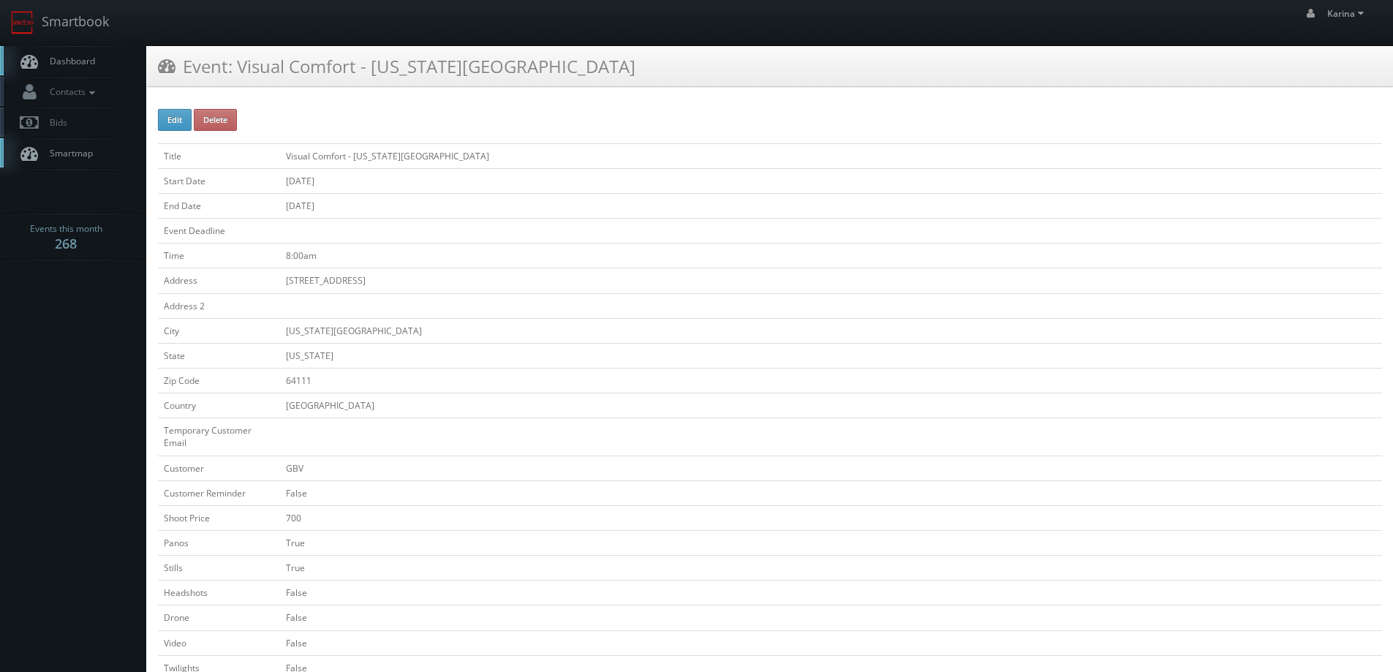
click at [91, 59] on span "Dashboard" at bounding box center [68, 61] width 53 height 12
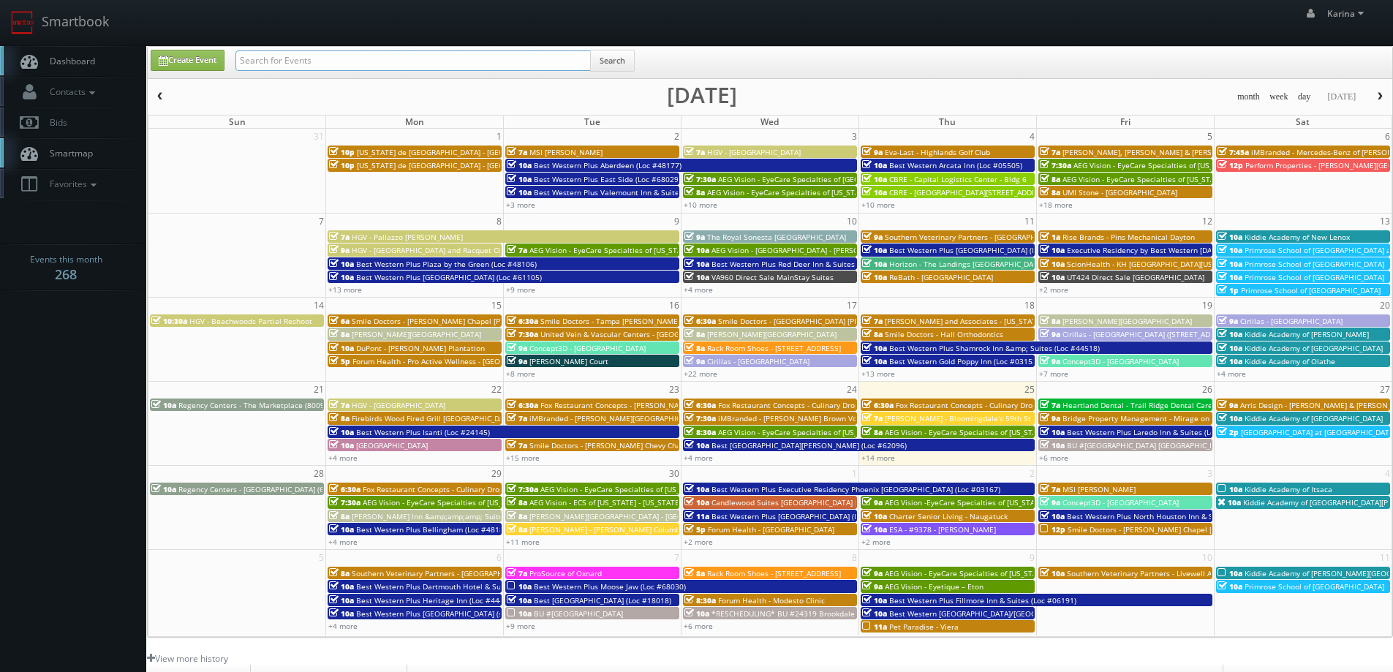
click at [293, 50] on input "text" at bounding box center [412, 60] width 355 height 20
type input "visual comfort"
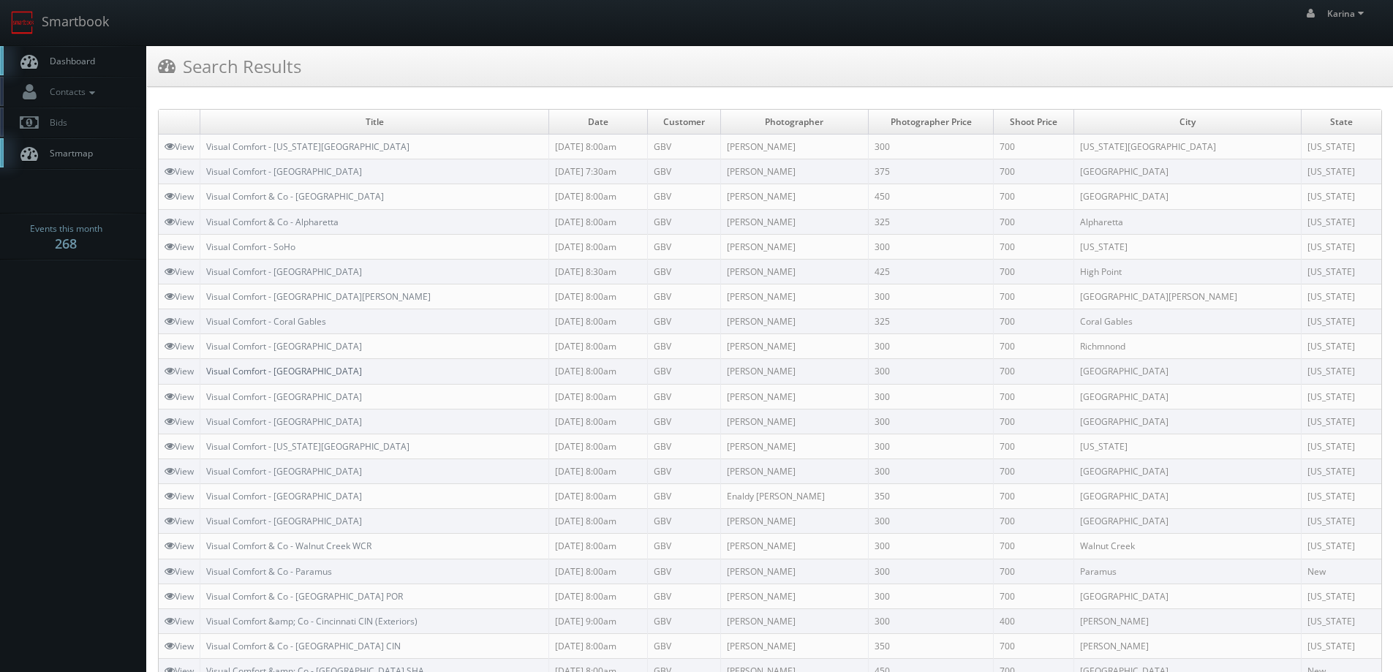
click at [276, 374] on link "Visual Comfort - [GEOGRAPHIC_DATA]" at bounding box center [284, 371] width 156 height 12
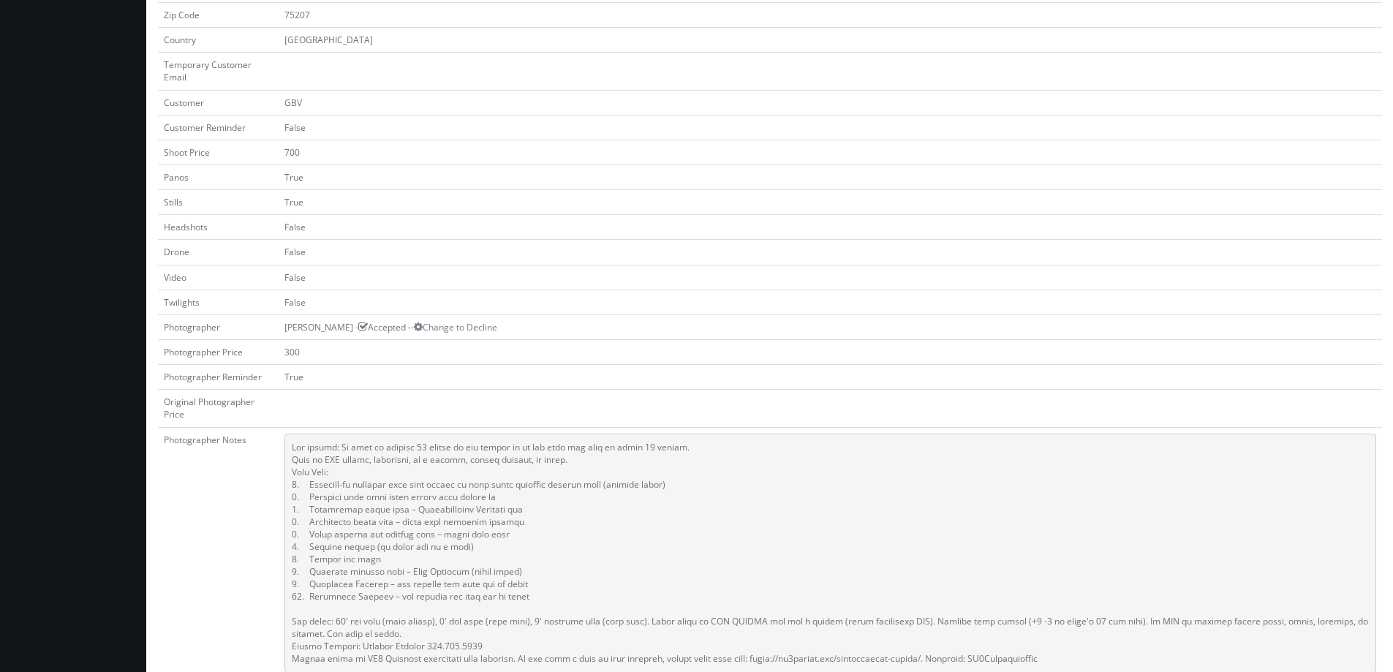
scroll to position [585, 0]
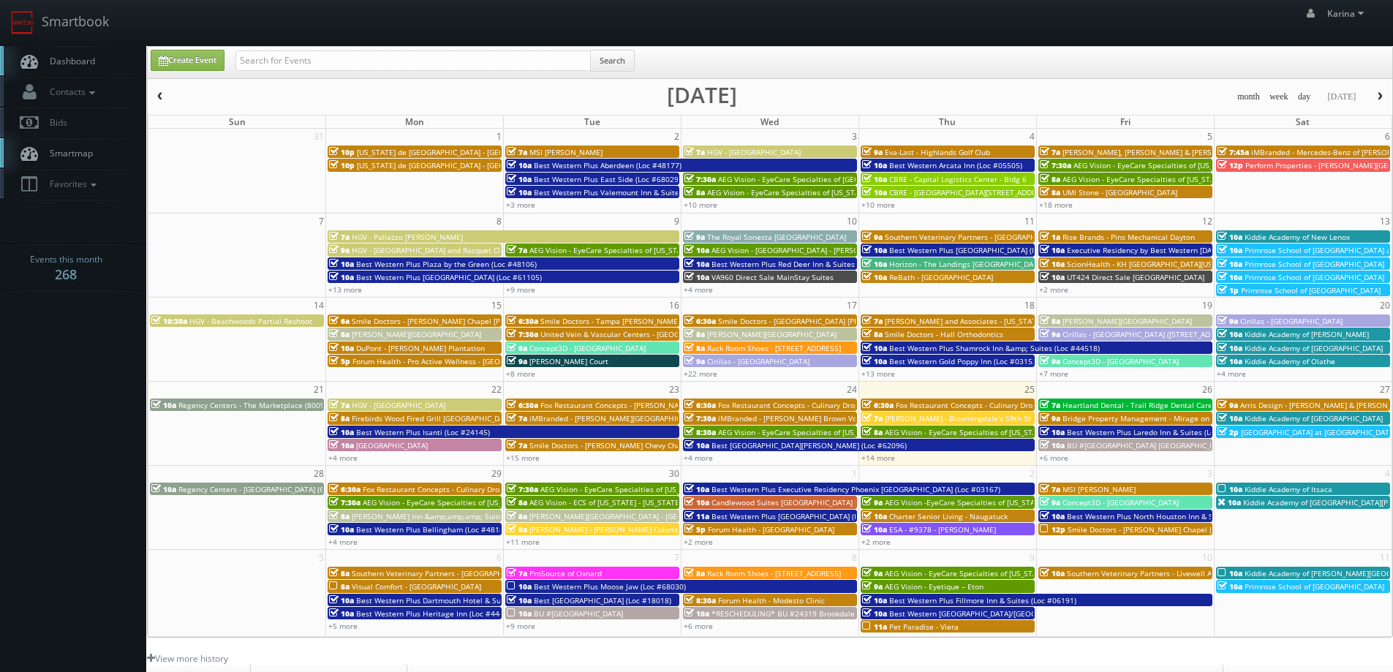
click at [80, 57] on span "Dashboard" at bounding box center [68, 61] width 53 height 12
click at [91, 61] on span "Dashboard" at bounding box center [68, 61] width 53 height 12
click at [1375, 97] on span "button" at bounding box center [1380, 96] width 10 height 9
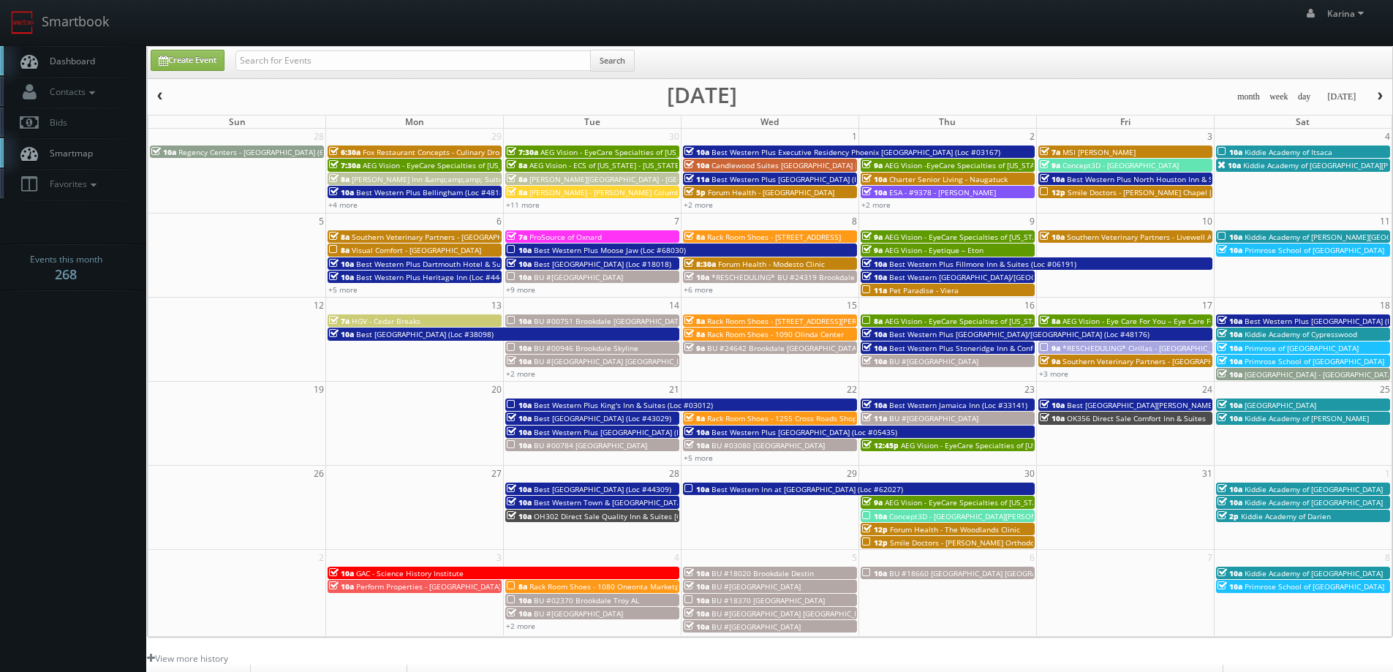
click at [37, 399] on body "Smartbook Toggle Side Navigation Toggle Top Navigation [PERSON_NAME] [PERSON_NA…" at bounding box center [696, 469] width 1393 height 938
click at [1382, 90] on button "button" at bounding box center [1379, 97] width 25 height 18
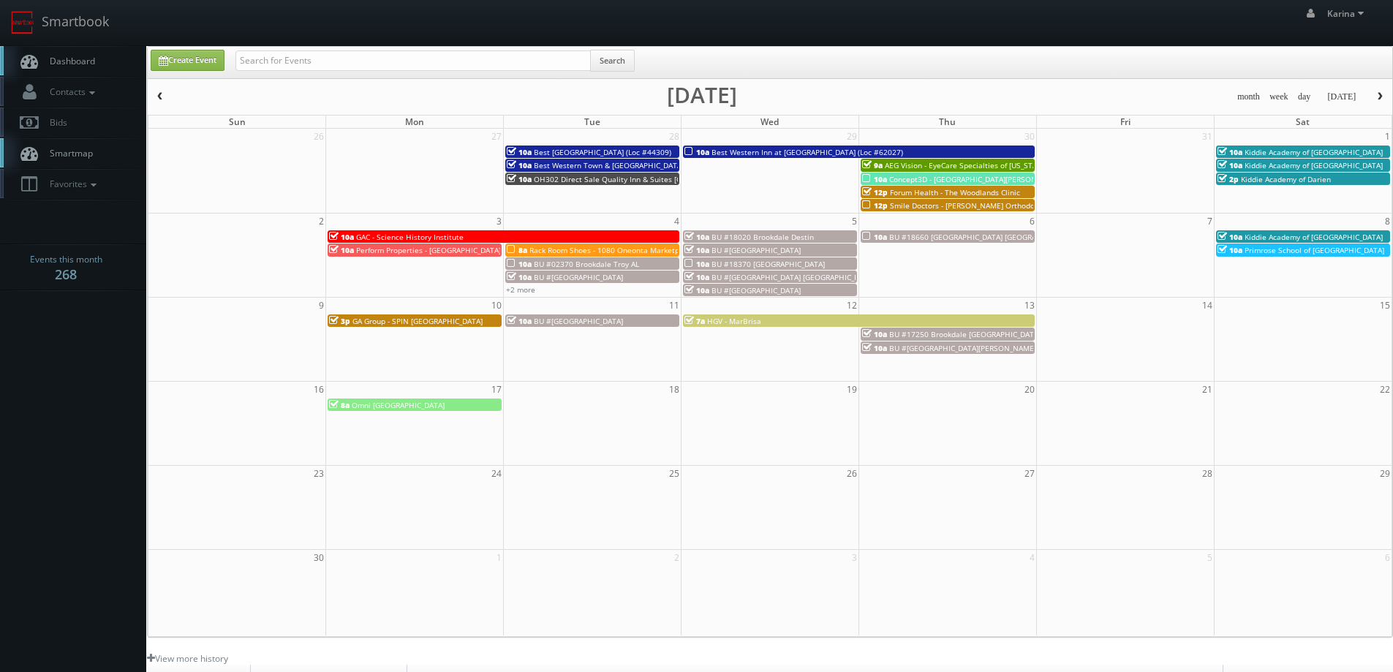
click at [448, 318] on div "3p GA Group - SPIN Boston" at bounding box center [414, 320] width 171 height 11
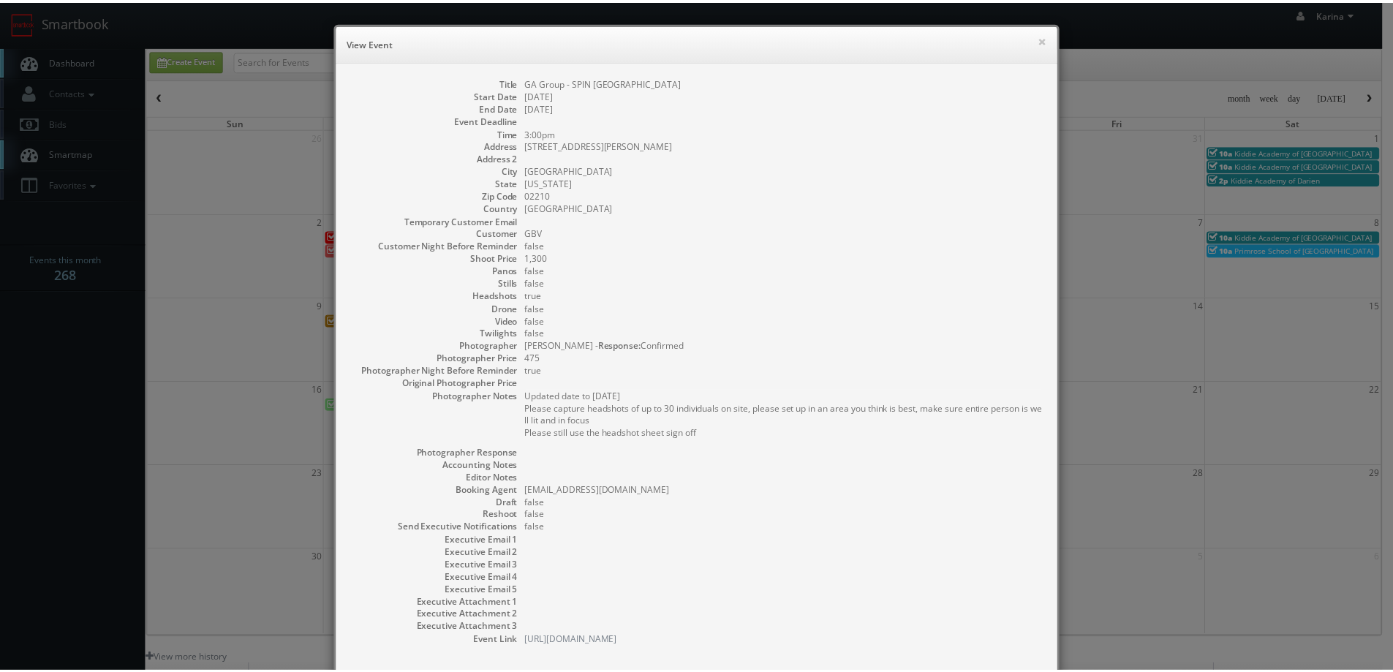
scroll to position [79, 0]
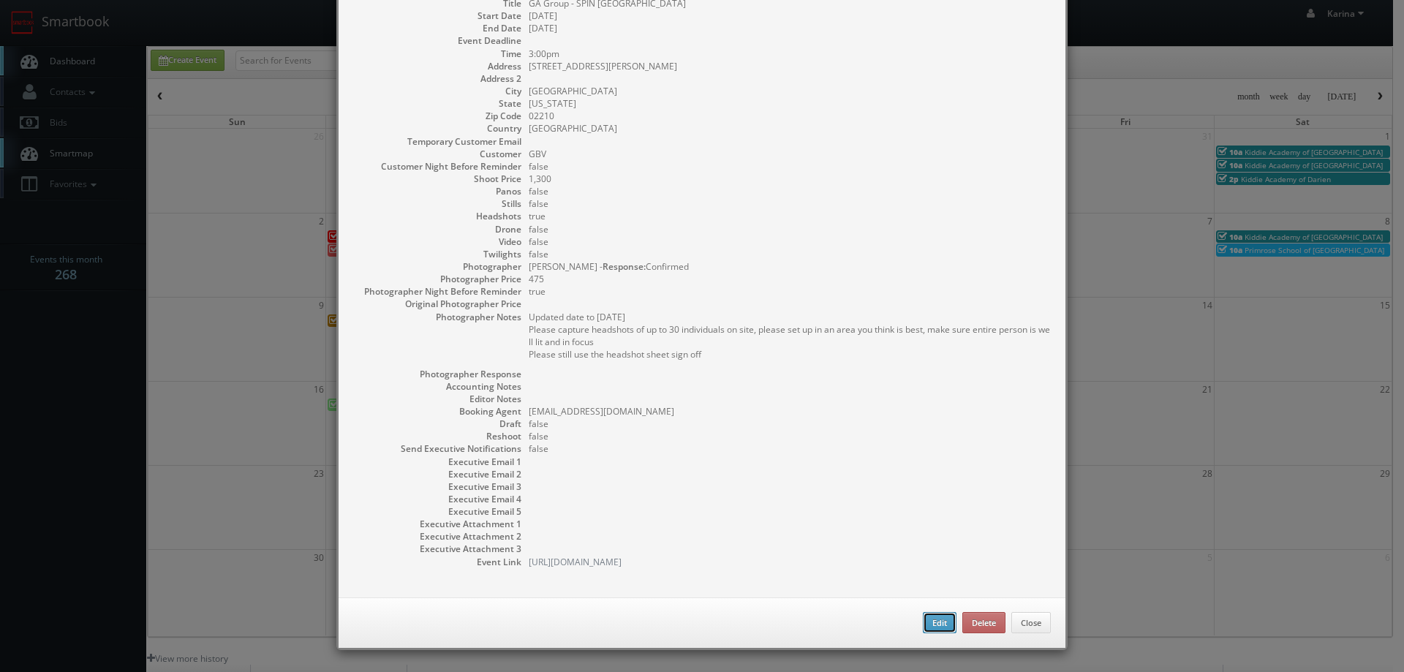
click at [932, 619] on button "Edit" at bounding box center [940, 623] width 34 height 22
type input "GA Group - SPIN [GEOGRAPHIC_DATA]"
type input "30 Melcher Street"
type input "Boston"
type input "02210"
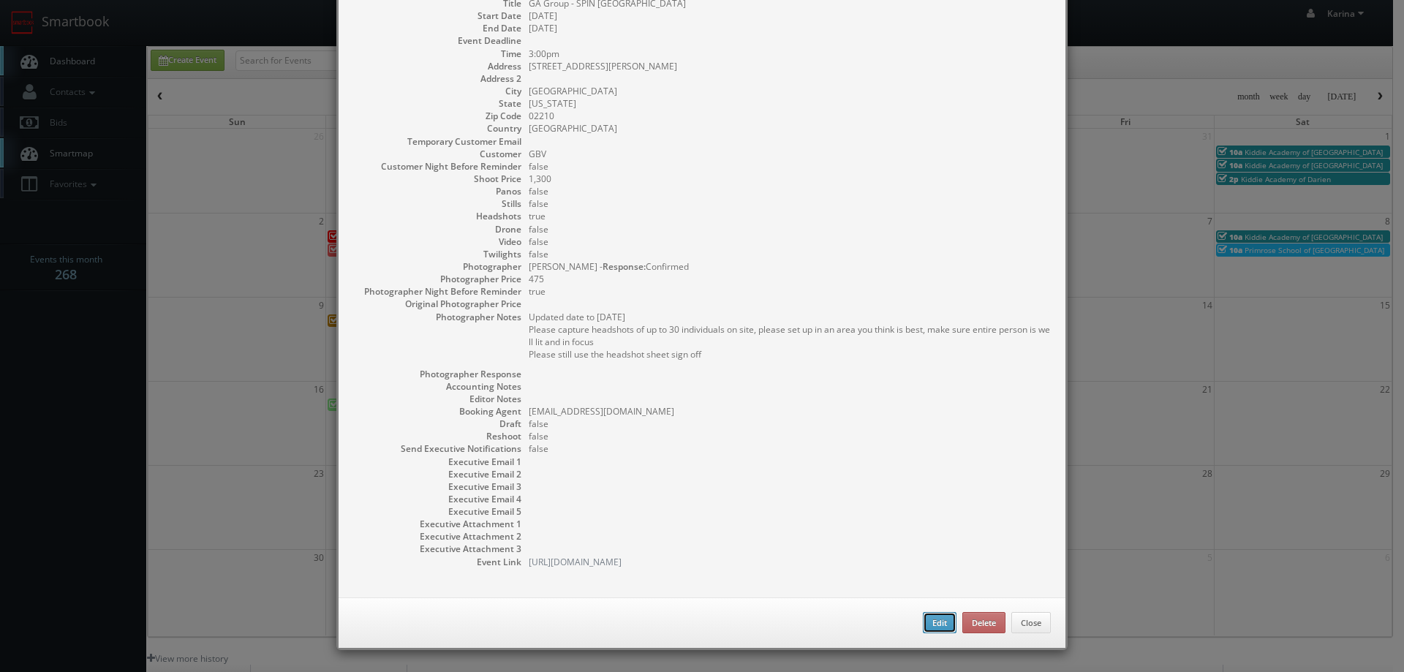
type input "1,300"
checkbox input "true"
type input "11/10/2025"
type input "3:00pm"
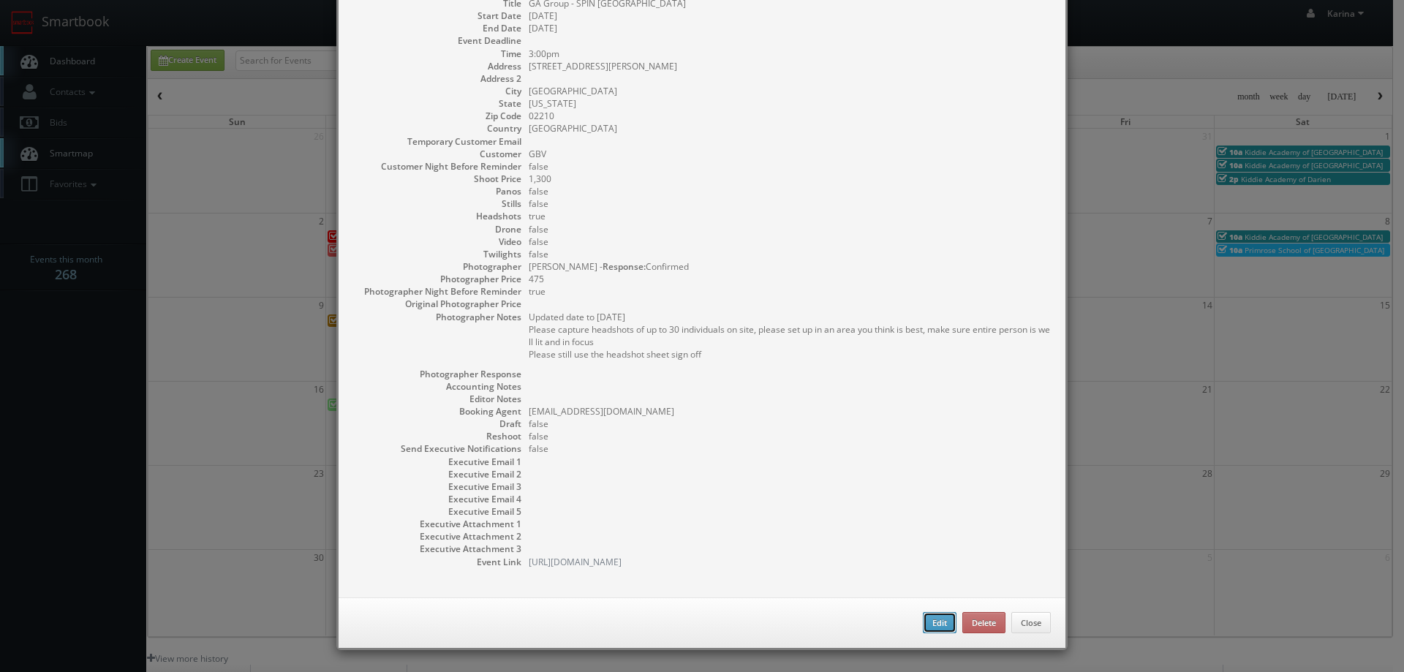
checkbox input "true"
type textarea "Updated date to Nov 10th Please capture headshots of up to 30 individuals on si…"
select select "[US_STATE]"
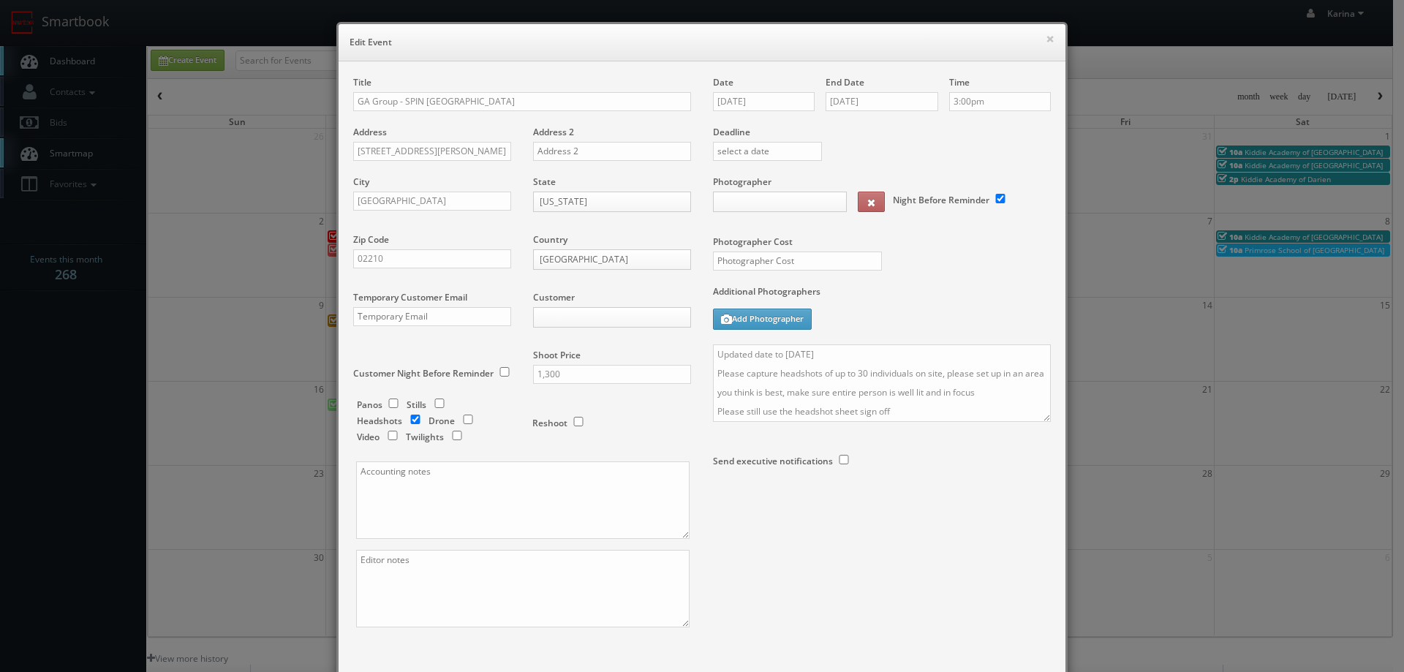
type input "1,300"
type input "475"
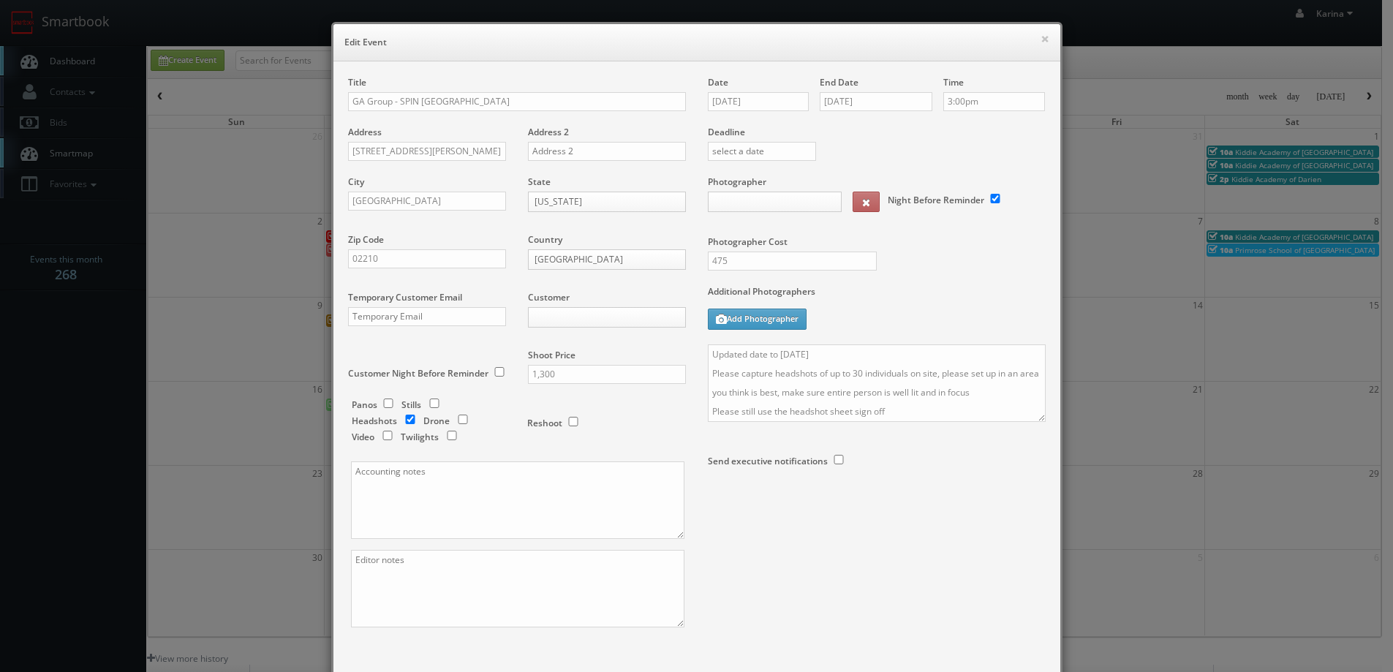
select select "fake72@mg.cs3calendar.com"
select select "curt@cjlfotos.com"
click at [429, 151] on input "30 Melcher Street" at bounding box center [427, 151] width 158 height 19
drag, startPoint x: 429, startPoint y: 151, endPoint x: 319, endPoint y: 142, distance: 110.8
click at [324, 142] on div "× Edit Event Title GA Group - SPIN Boston Address 30 Melcher Street Address 2 C…" at bounding box center [697, 379] width 746 height 758
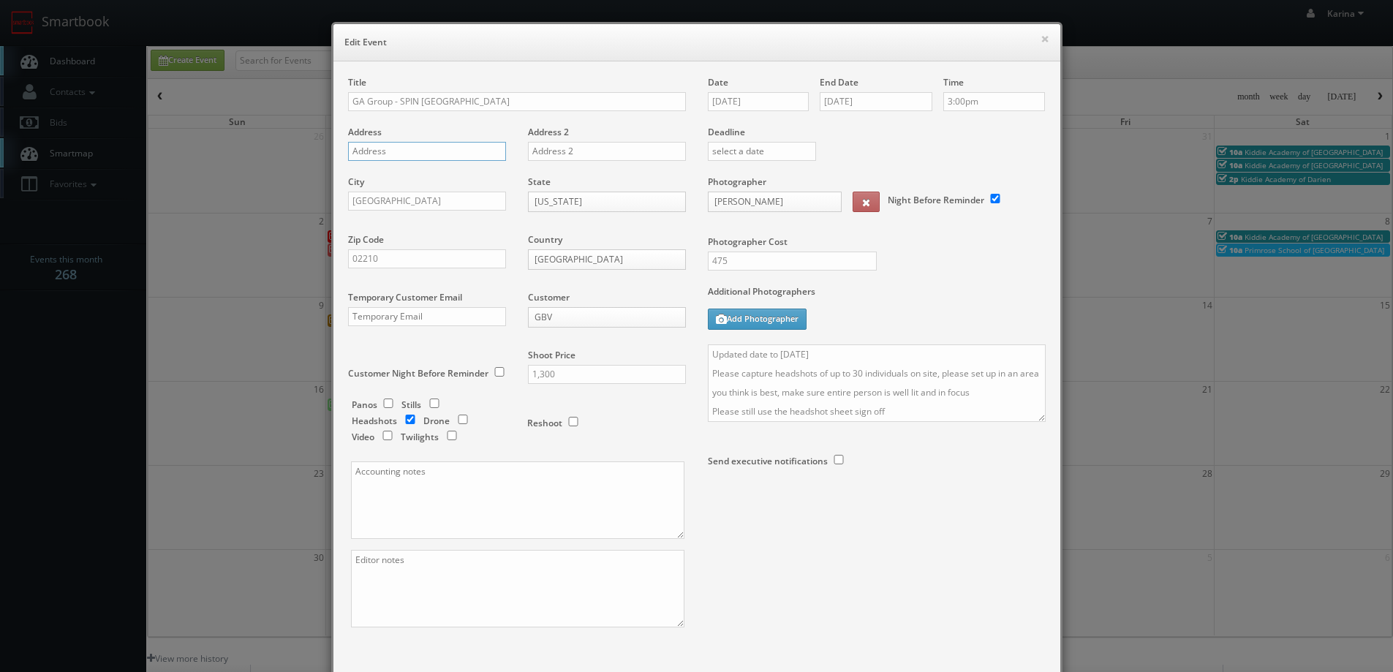
click at [391, 154] on input "text" at bounding box center [427, 151] width 158 height 19
paste input "140 Kendrick Street"
type input "140 Kendrick Street"
click at [377, 202] on input "Boston" at bounding box center [427, 201] width 158 height 19
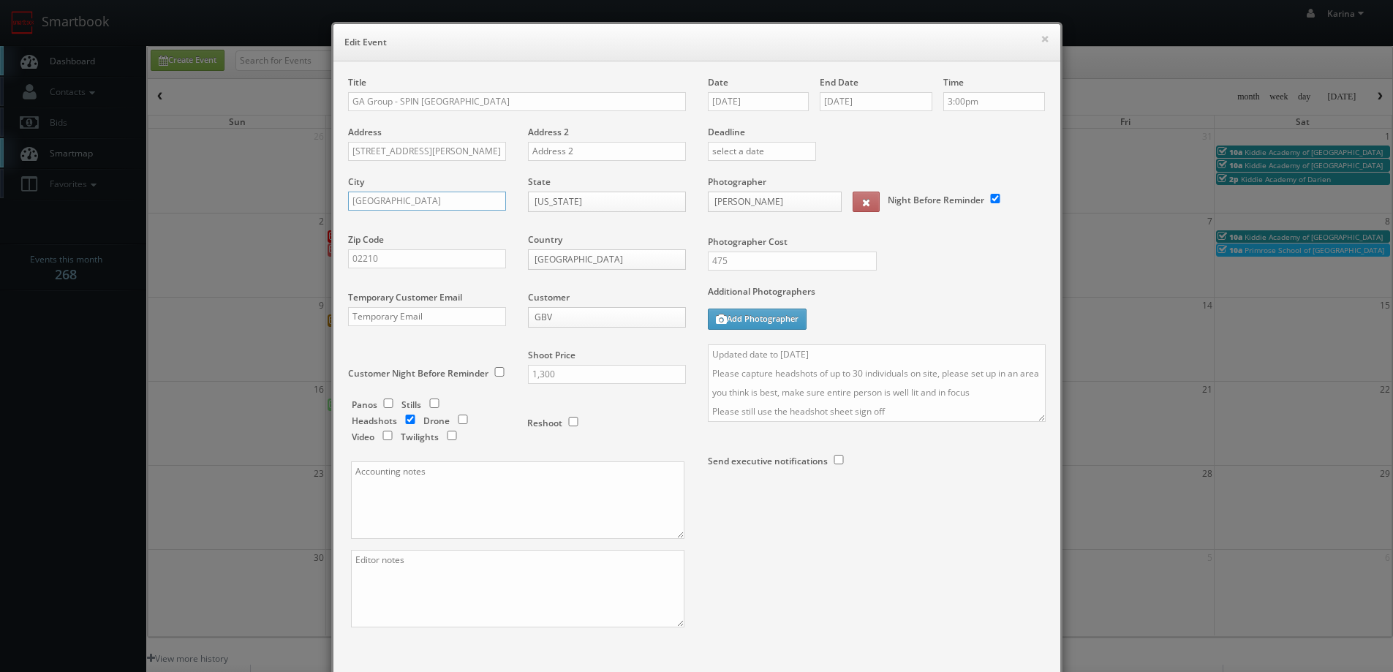
click at [377, 202] on input "Boston" at bounding box center [427, 201] width 158 height 19
type input "Needham"
click at [374, 257] on input "02210" at bounding box center [427, 258] width 158 height 19
type input "02494"
click at [824, 354] on textarea "Updated date to Nov 10th Please capture headshots of up to 30 individuals on si…" at bounding box center [877, 383] width 338 height 78
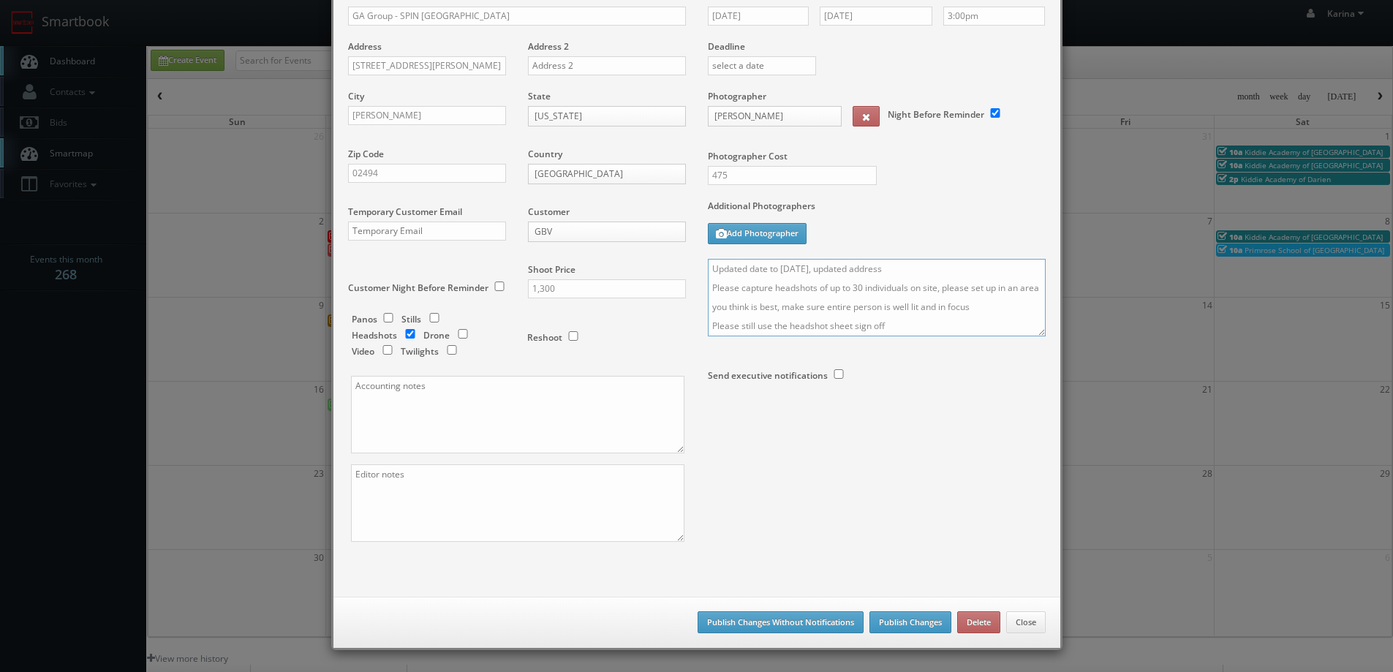
scroll to position [146, 0]
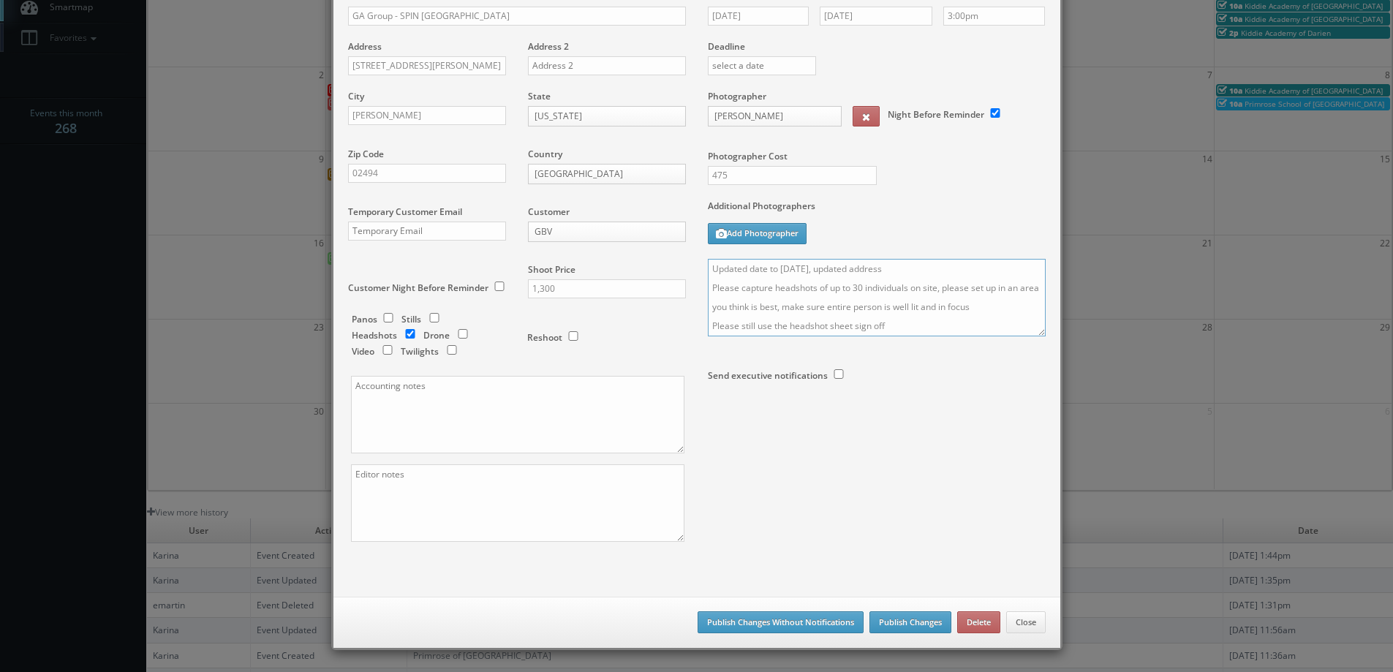
type textarea "Updated date to Nov 10th, updated address Please capture headshots of up to 30 …"
click at [916, 621] on button "Publish Changes" at bounding box center [910, 622] width 82 height 22
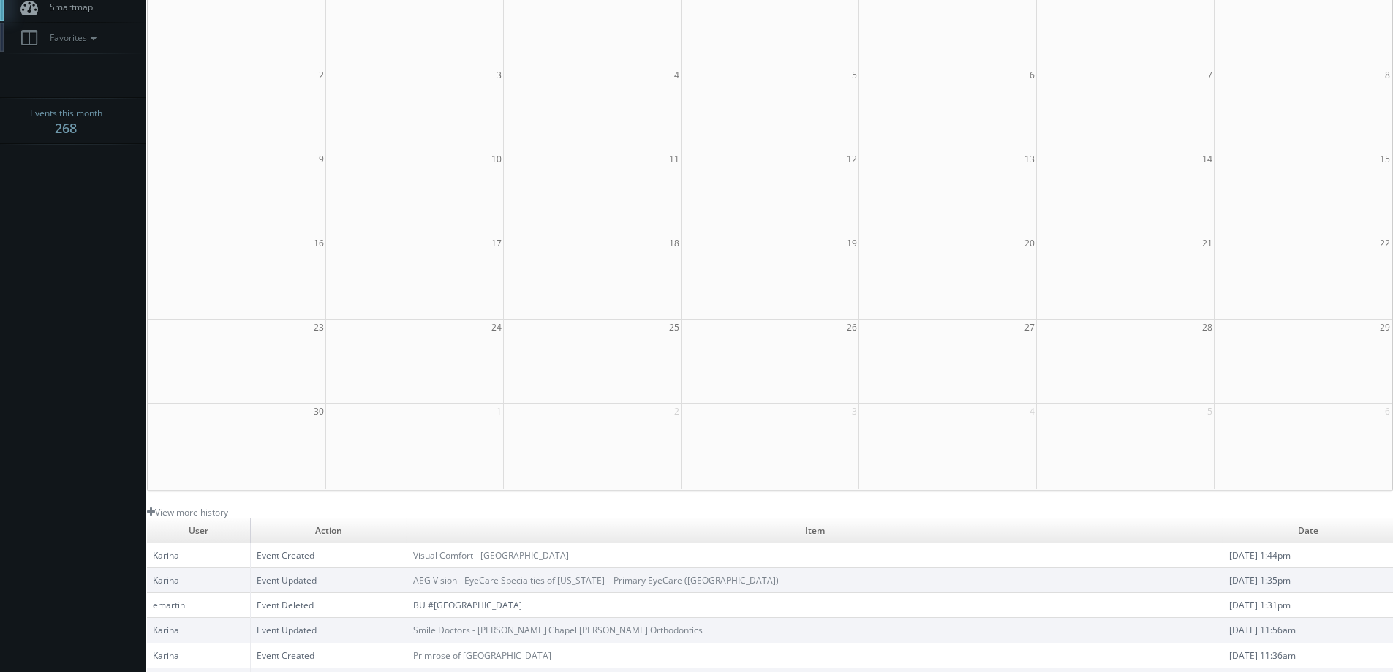
scroll to position [0, 0]
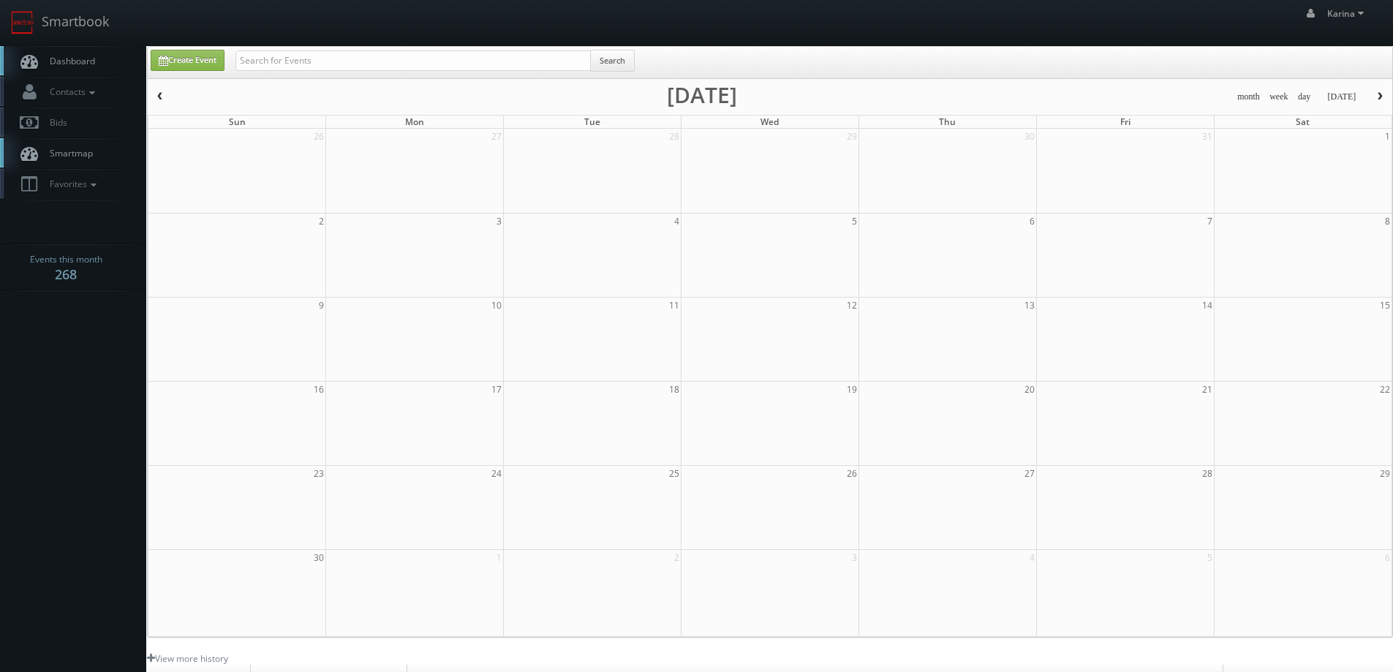
click at [74, 65] on span "Dashboard" at bounding box center [68, 61] width 53 height 12
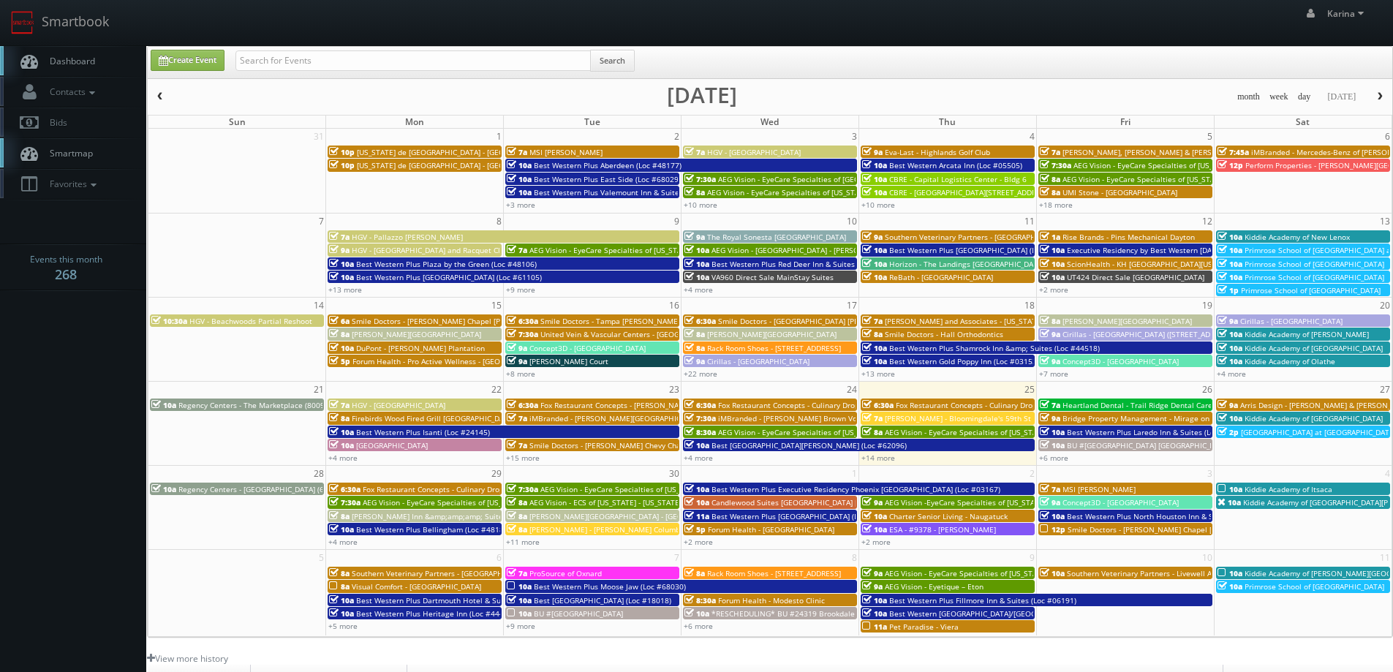
click at [65, 358] on body "Smartbook Toggle Side Navigation Toggle Top Navigation [PERSON_NAME] [PERSON_NA…" at bounding box center [696, 469] width 1393 height 938
click at [69, 393] on body "Smartbook Toggle Side Navigation Toggle Top Navigation [PERSON_NAME] [PERSON_NA…" at bounding box center [696, 469] width 1393 height 938
click at [78, 60] on span "Dashboard" at bounding box center [68, 61] width 53 height 12
click at [77, 67] on span "Dashboard" at bounding box center [68, 61] width 53 height 12
click at [88, 63] on span "Dashboard" at bounding box center [68, 61] width 53 height 12
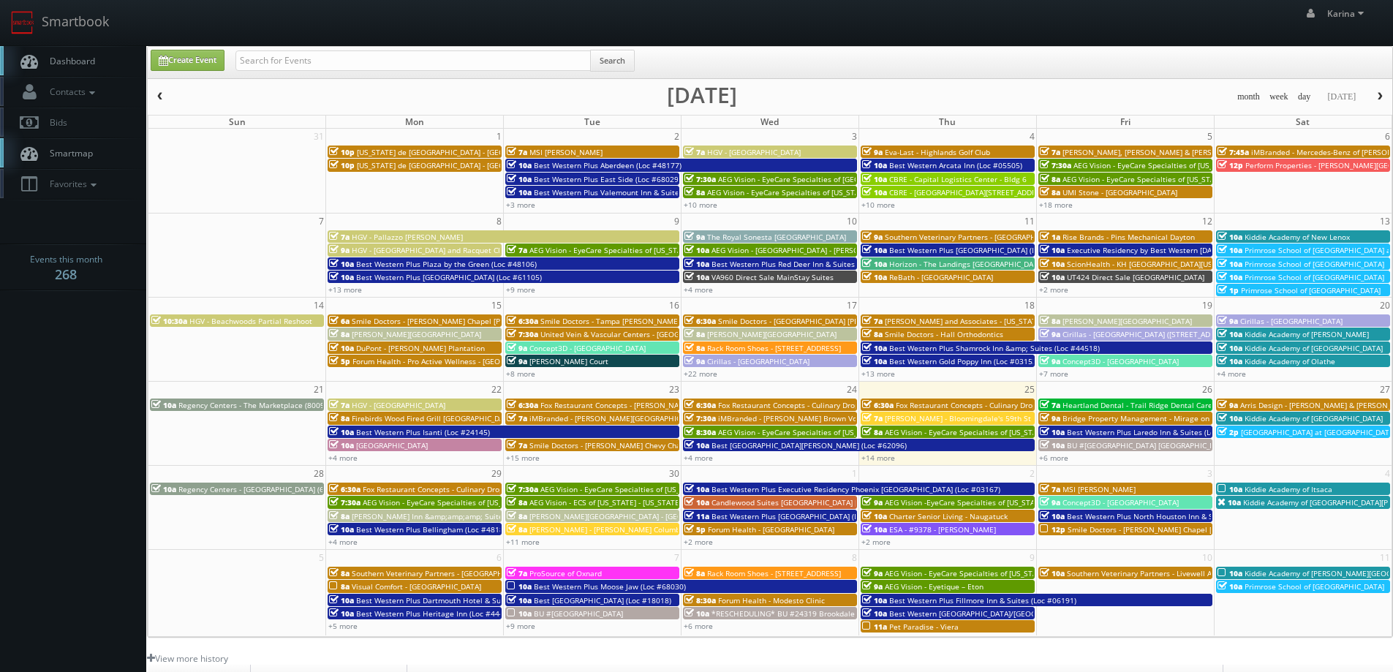
click at [44, 350] on body "Smartbook Toggle Side Navigation Toggle Top Navigation [PERSON_NAME] [PERSON_NA…" at bounding box center [696, 469] width 1393 height 938
click at [22, 464] on body "Smartbook Toggle Side Navigation Toggle Top Navigation Karina Karina Profile Lo…" at bounding box center [696, 469] width 1393 height 938
click at [65, 69] on link "Dashboard" at bounding box center [73, 61] width 146 height 30
click at [75, 60] on span "Dashboard" at bounding box center [68, 61] width 53 height 12
click at [69, 320] on body "Smartbook Toggle Side Navigation Toggle Top Navigation Karina Karina Profile Lo…" at bounding box center [696, 469] width 1393 height 938
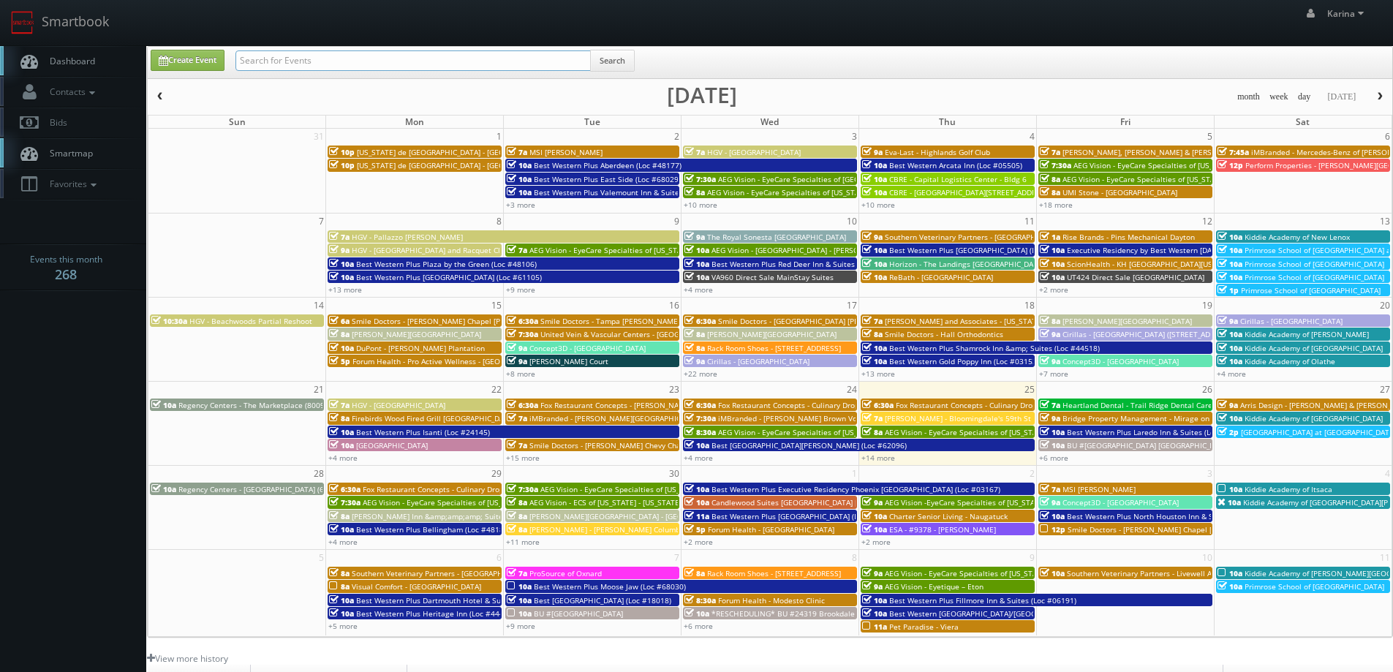
click at [300, 59] on input "text" at bounding box center [412, 60] width 355 height 20
paste input "Steve Aicinena"
type input "Steve Aicinena"
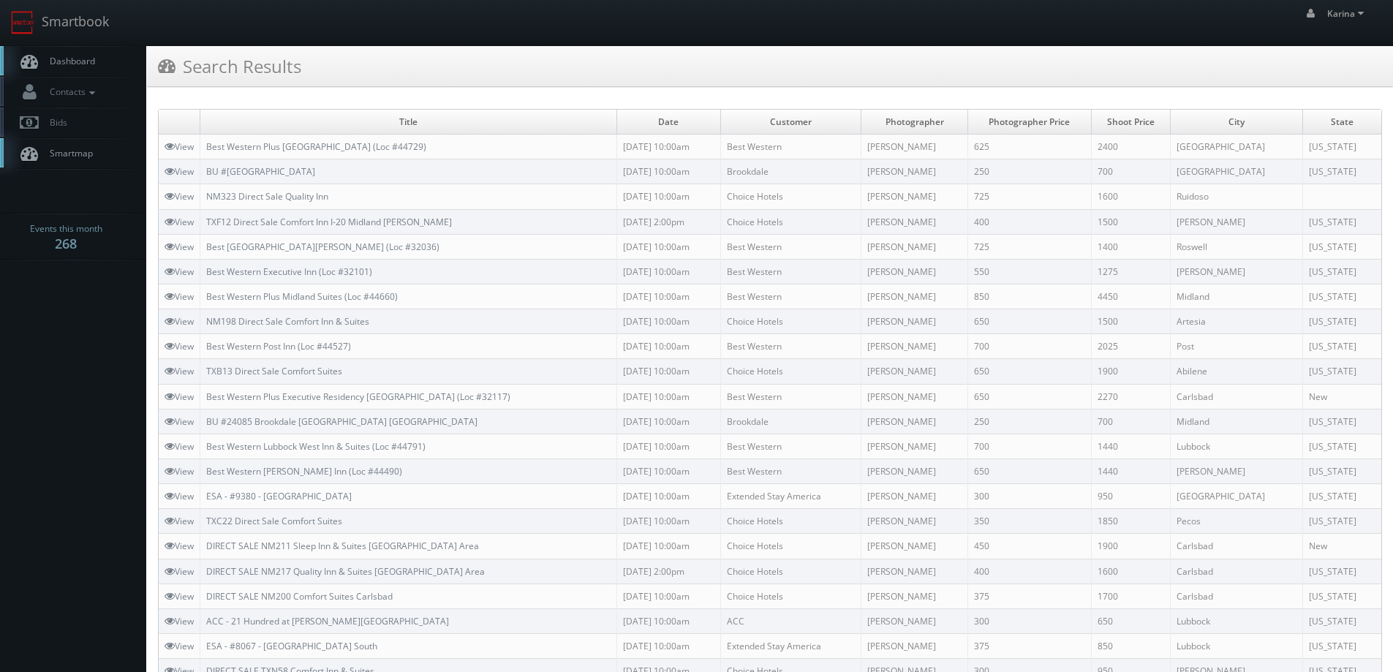
click at [68, 65] on span "Dashboard" at bounding box center [68, 61] width 53 height 12
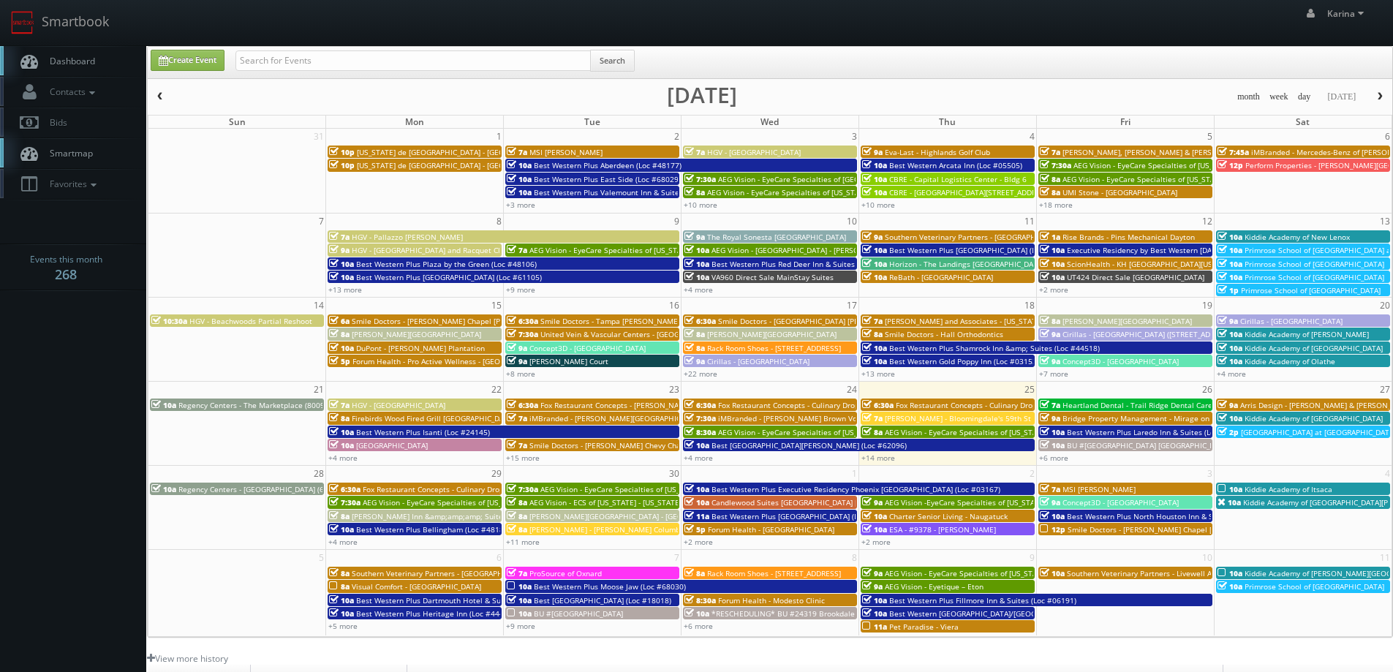
click at [923, 419] on span "[PERSON_NAME] - Bloomingdale's 59th St" at bounding box center [958, 418] width 146 height 10
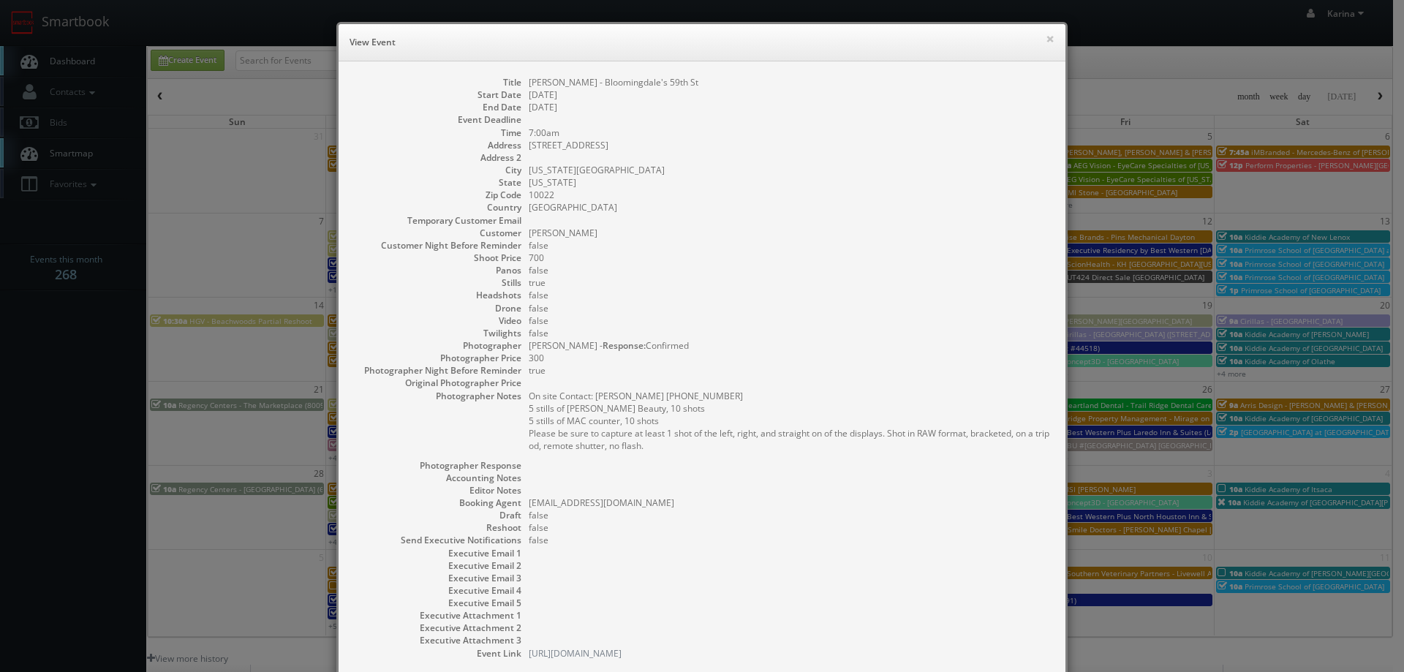
click at [911, 154] on dd at bounding box center [790, 157] width 522 height 12
click at [1046, 38] on button "×" at bounding box center [1050, 39] width 9 height 10
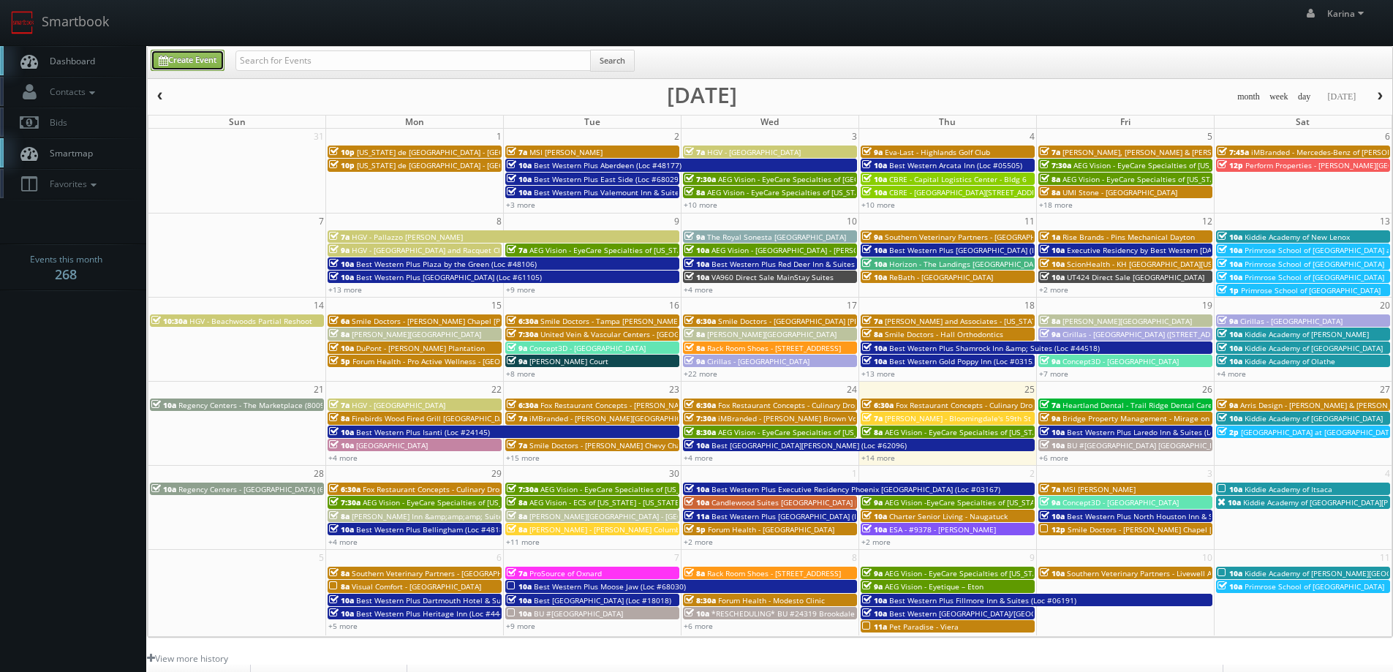
click at [192, 63] on link "Create Event" at bounding box center [188, 60] width 74 height 21
type input "09/25/2025"
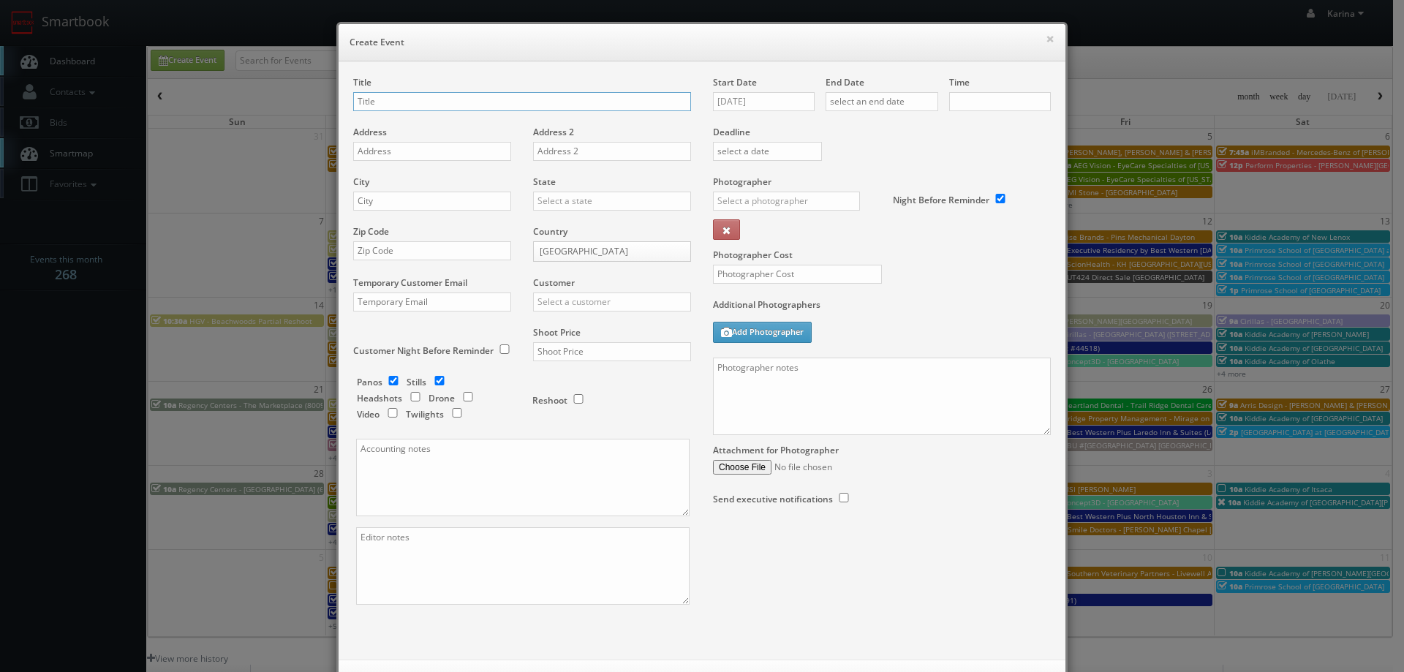
checkbox input "true"
type input "10:00am"
checkbox input "true"
type input "Tutera - [GEOGRAPHIC_DATA][PERSON_NAME]"
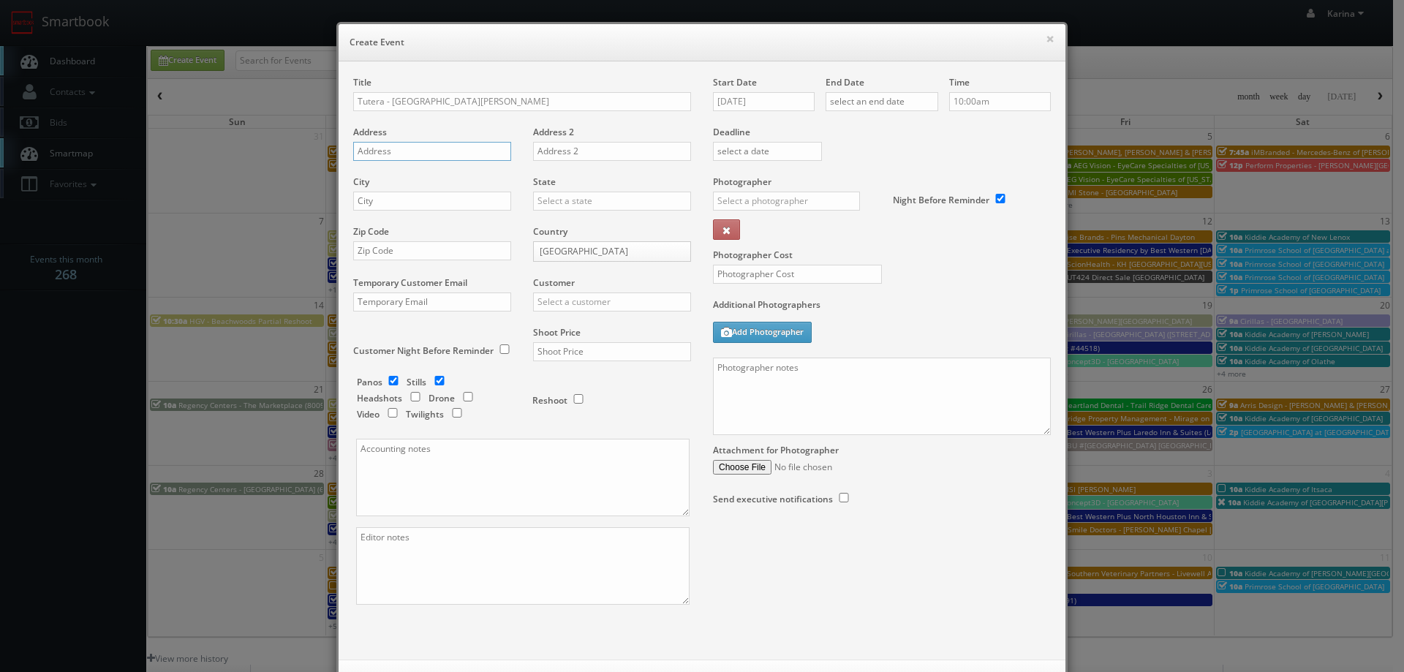
click at [399, 155] on input "text" at bounding box center [432, 151] width 158 height 19
paste input "5300 Grand Meadow Drive"
type input "5300 Grand Meadow Drive"
click at [383, 201] on input "text" at bounding box center [432, 201] width 158 height 19
type input "ASbury"
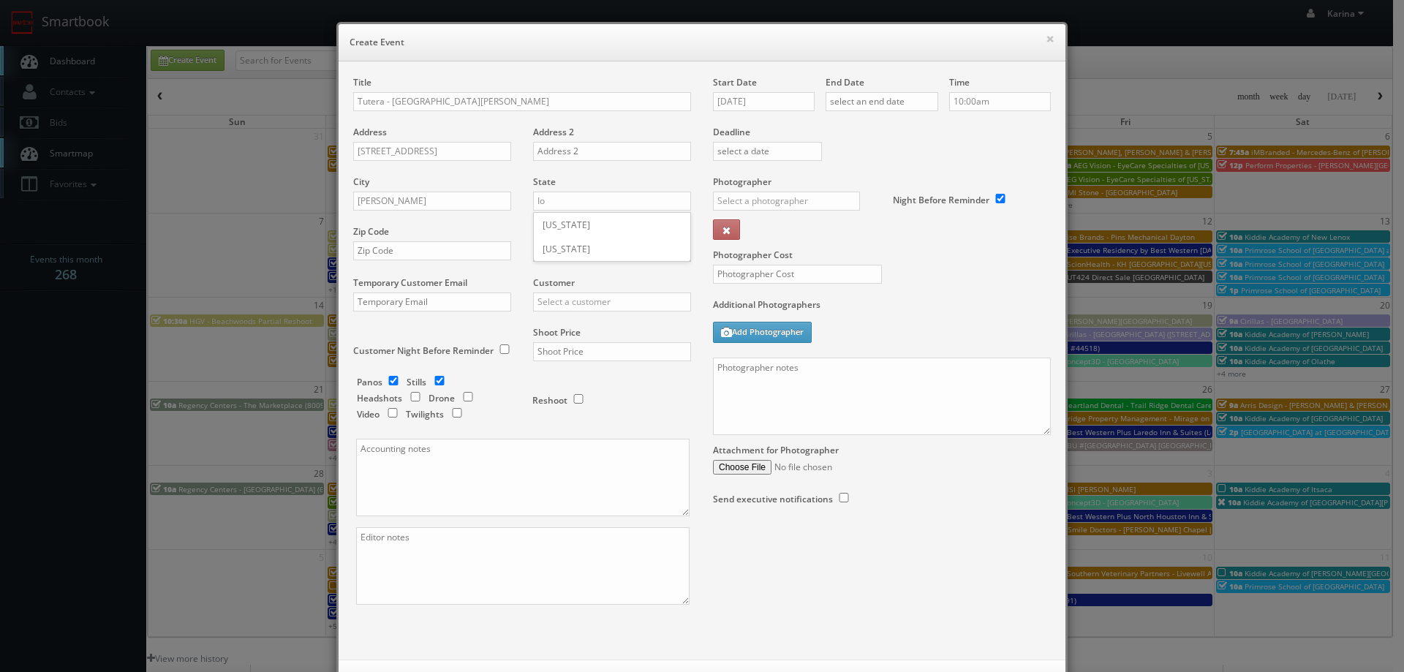
click at [552, 228] on div "[US_STATE]" at bounding box center [612, 225] width 156 height 24
type input "[US_STATE]"
click at [366, 205] on input "ASbury" at bounding box center [432, 201] width 158 height 19
type input "Asbury"
click at [400, 247] on input "text" at bounding box center [432, 250] width 158 height 19
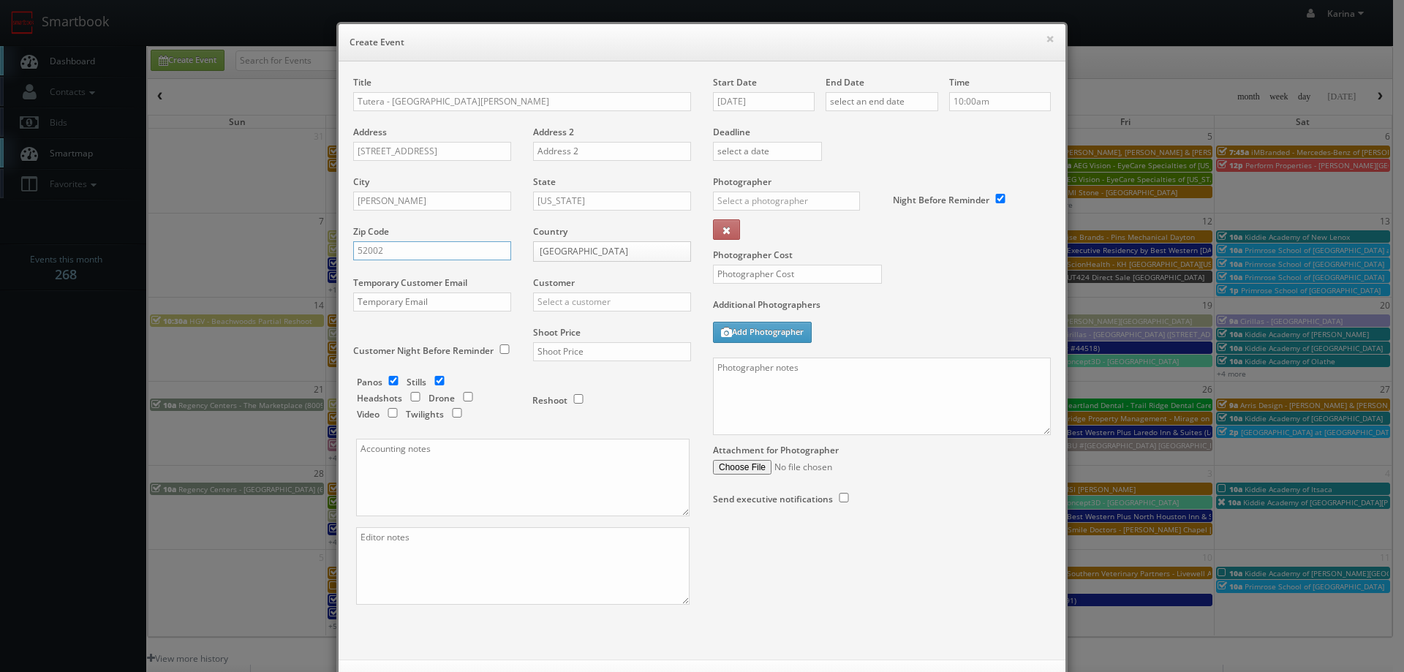
type input "52002"
click at [603, 306] on input "text" at bounding box center [612, 302] width 158 height 19
click at [583, 324] on div "Tutera" at bounding box center [612, 326] width 156 height 24
type input "Tutera"
click at [573, 347] on input "text" at bounding box center [612, 351] width 158 height 19
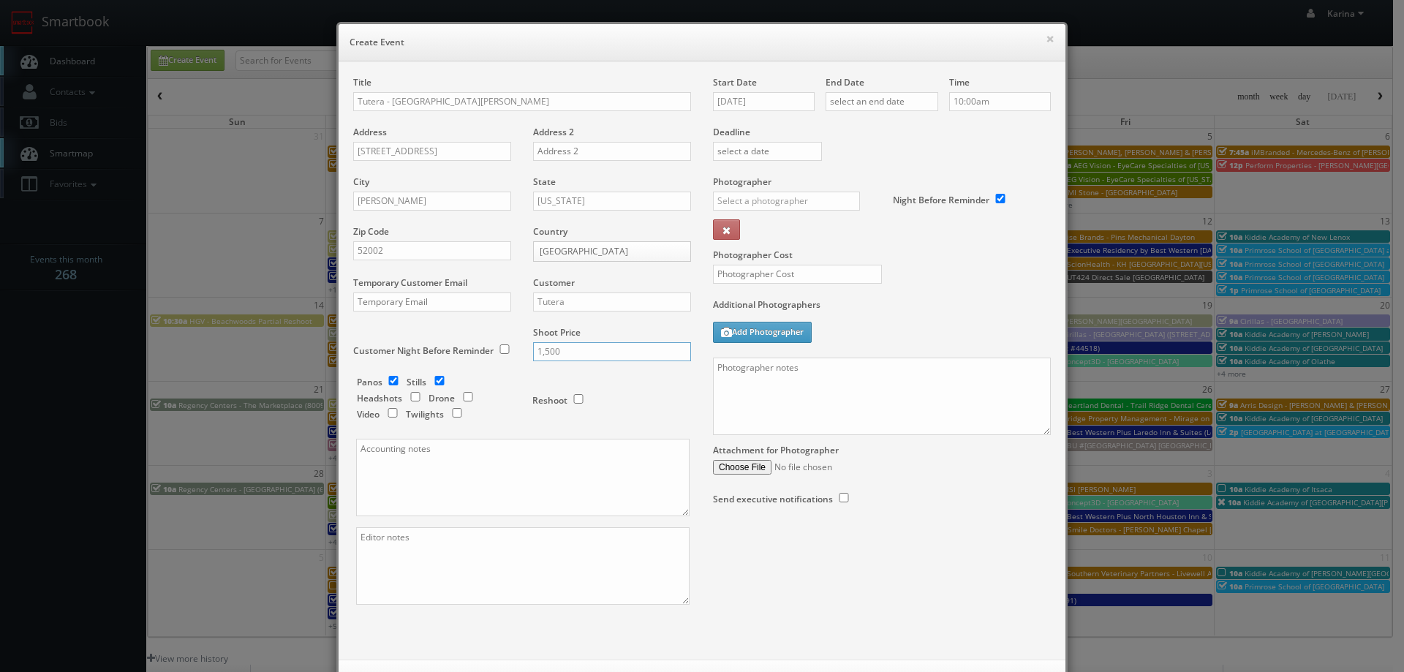
type input "1,500"
click at [758, 105] on input "09/25/2025" at bounding box center [764, 101] width 102 height 19
click at [845, 129] on icon at bounding box center [847, 128] width 9 height 10
click at [761, 189] on td "7" at bounding box center [765, 191] width 20 height 21
type input "10/07/2025"
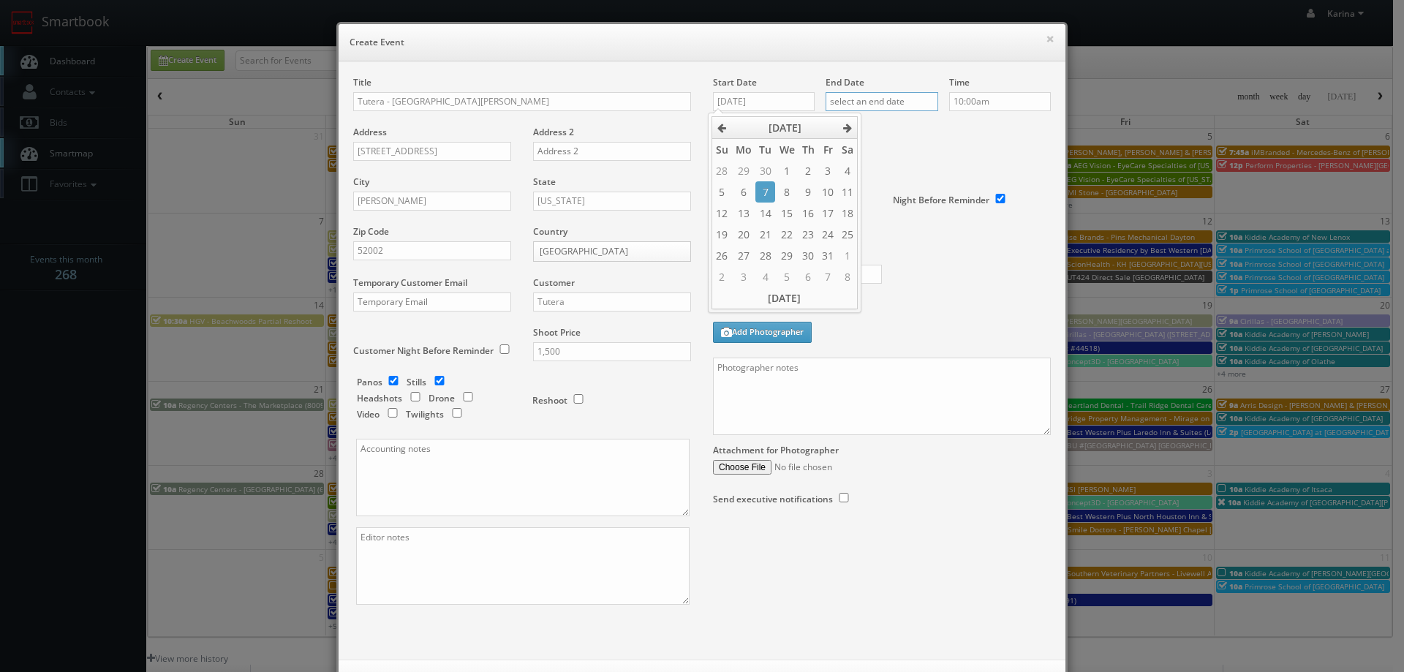
click at [853, 104] on input "text" at bounding box center [882, 101] width 113 height 19
click at [881, 272] on td "7" at bounding box center [878, 276] width 20 height 21
type input "10/07/2025"
click at [983, 151] on div "Deadline" at bounding box center [882, 125] width 360 height 99
click at [766, 202] on input "text" at bounding box center [786, 201] width 147 height 19
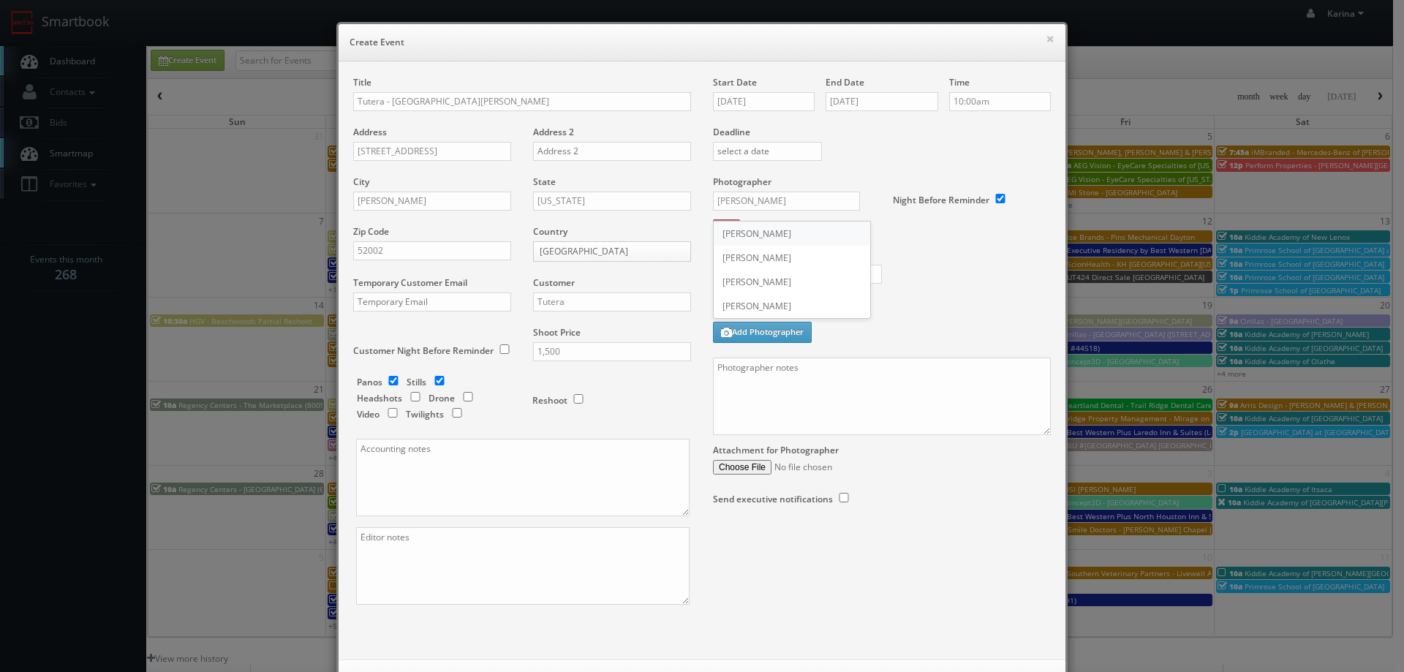
click at [755, 232] on div "Sean Lamb" at bounding box center [792, 234] width 156 height 24
type input "Sean Lamb"
click at [764, 276] on input "text" at bounding box center [797, 274] width 169 height 19
type input "500"
paste textarea "We are delivering a pano tour of their entrance, amenities and model unit, plea…"
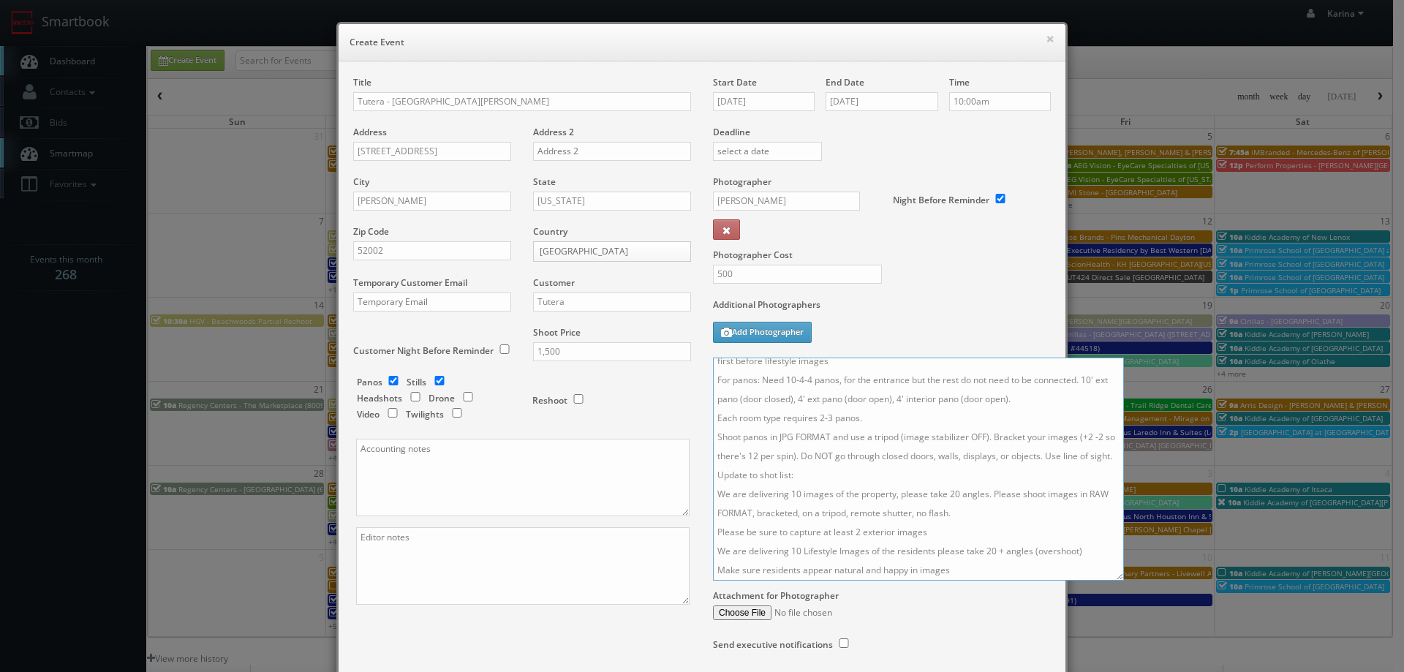
scroll to position [44, 0]
drag, startPoint x: 1038, startPoint y: 430, endPoint x: 1112, endPoint y: 576, distance: 163.8
click at [1112, 576] on textarea "We are delivering a pano tour of their entrance, amenities and model unit, plea…" at bounding box center [918, 469] width 411 height 223
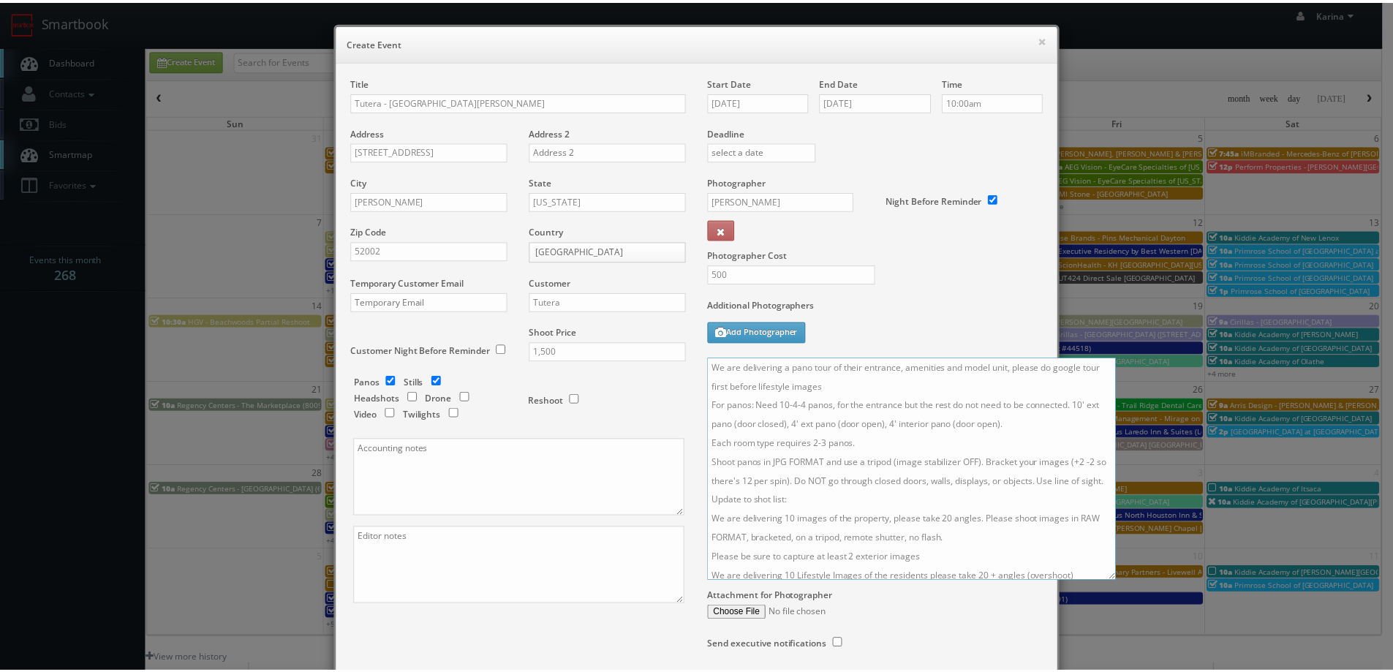
scroll to position [113, 0]
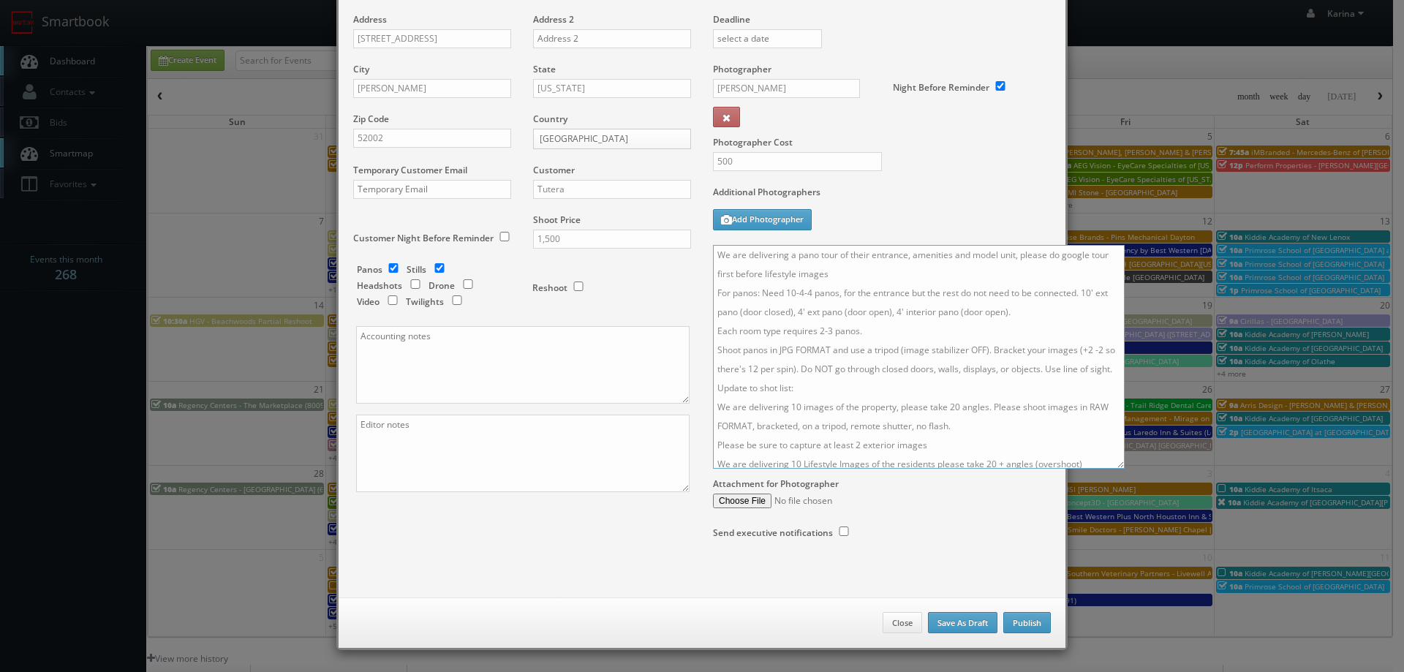
type textarea "We are delivering a pano tour of their entrance, amenities and model unit, plea…"
click at [1021, 622] on button "Publish" at bounding box center [1027, 623] width 48 height 22
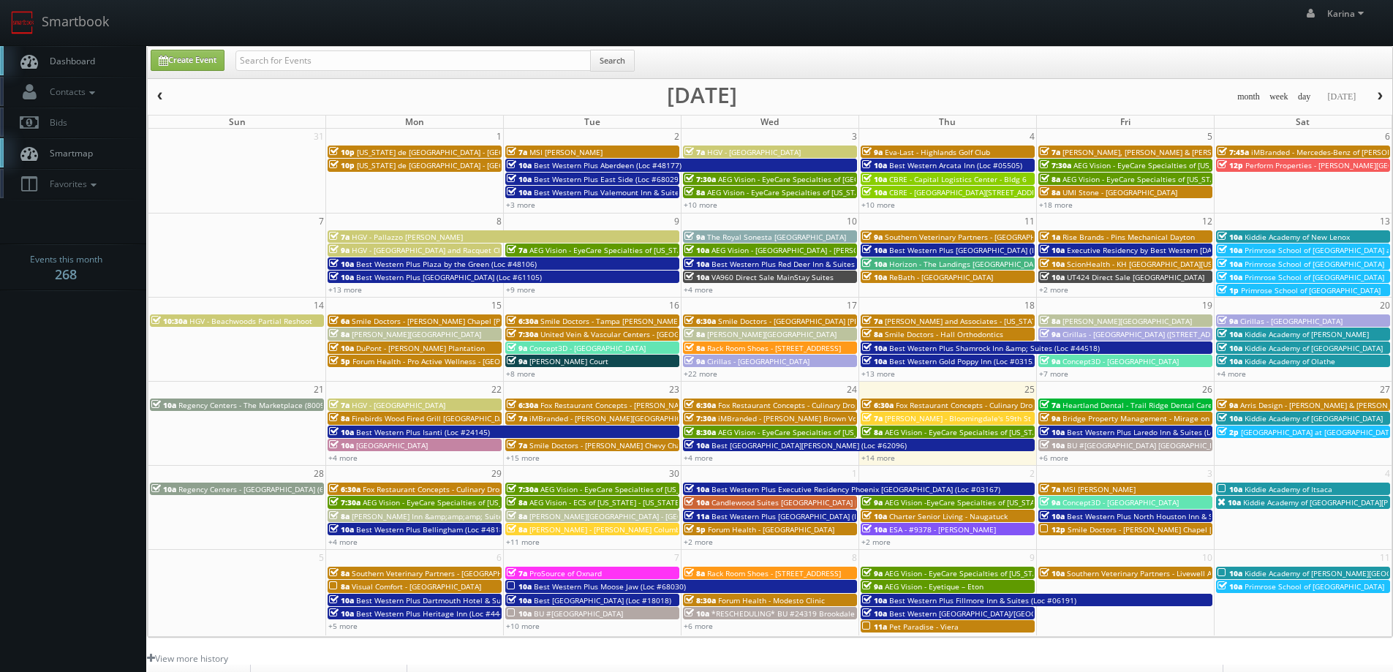
click at [86, 64] on span "Dashboard" at bounding box center [68, 61] width 53 height 12
click at [576, 358] on span "[PERSON_NAME] Court" at bounding box center [568, 361] width 79 height 10
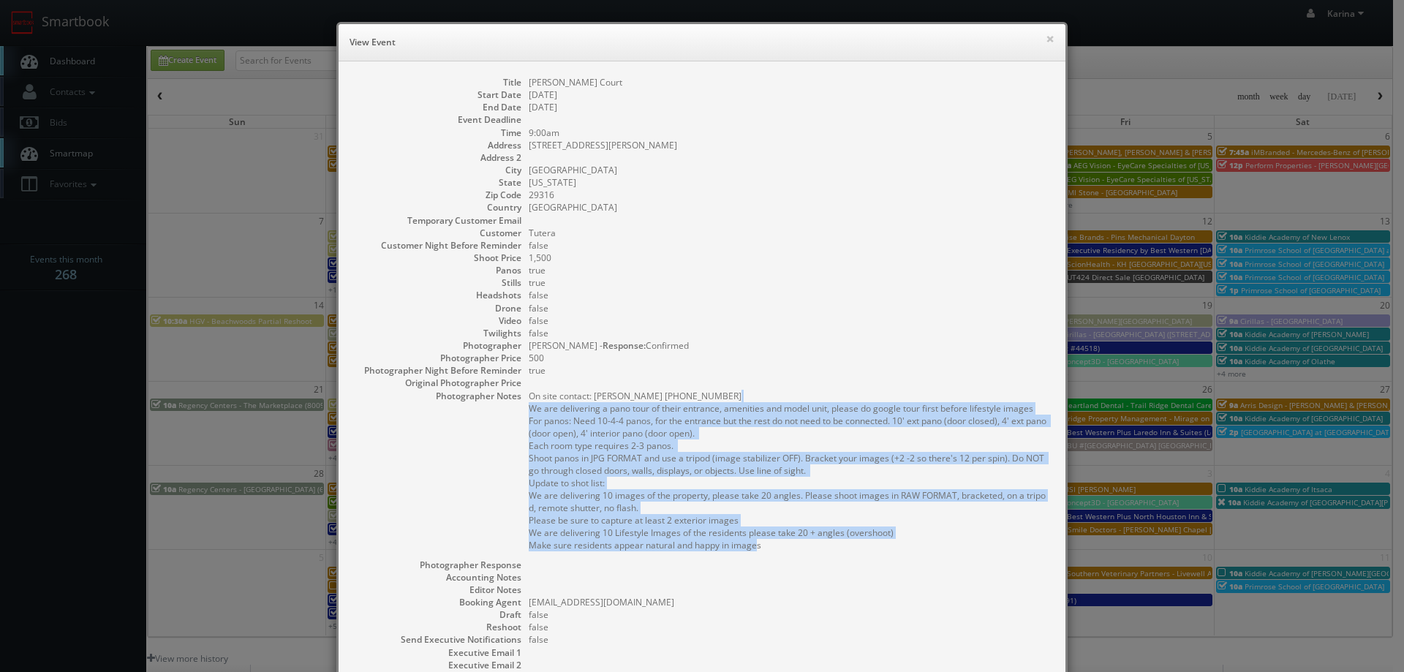
drag, startPoint x: 761, startPoint y: 551, endPoint x: 516, endPoint y: 414, distance: 279.9
click at [516, 414] on dl "Title [PERSON_NAME] Court Start Date [DATE] End Date [DATE] Event Deadline Time…" at bounding box center [702, 417] width 698 height 683
copy pre "We are delivering a pano tour of their entrance, amenities and model unit, plea…"
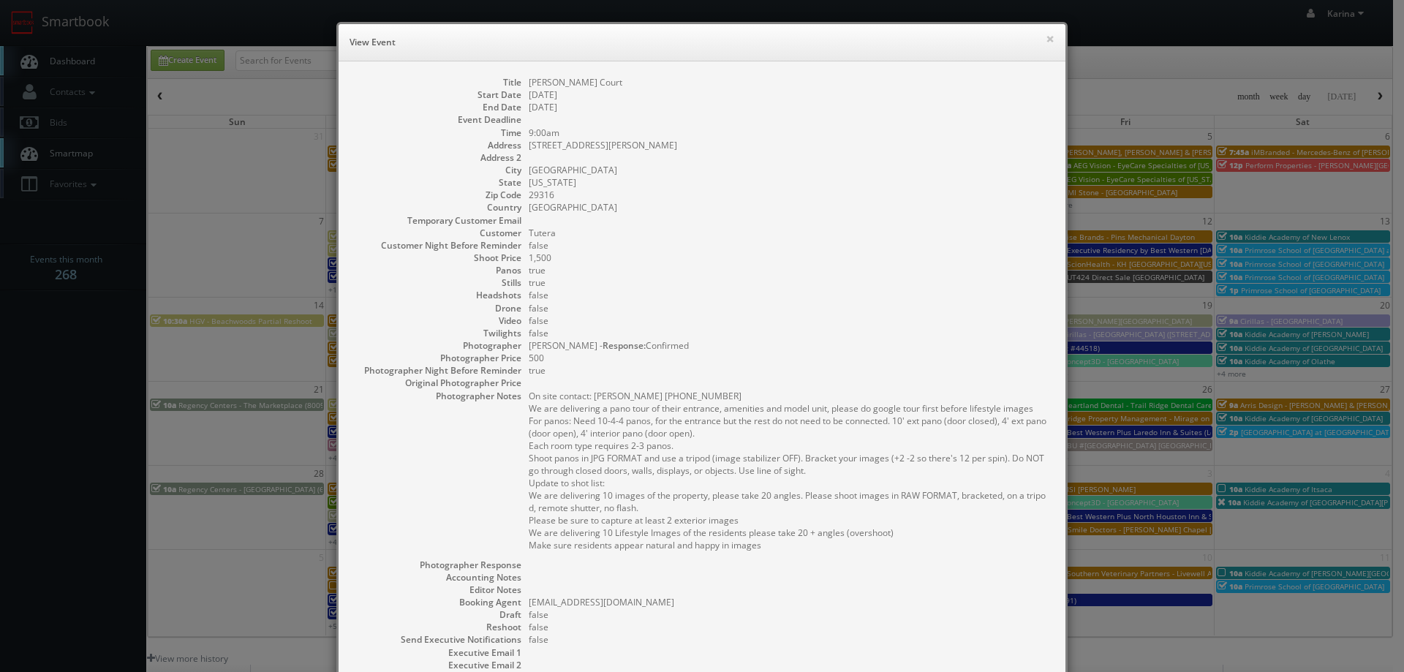
click at [665, 270] on dd "true" at bounding box center [790, 270] width 522 height 12
click at [1046, 39] on button "×" at bounding box center [1050, 39] width 9 height 10
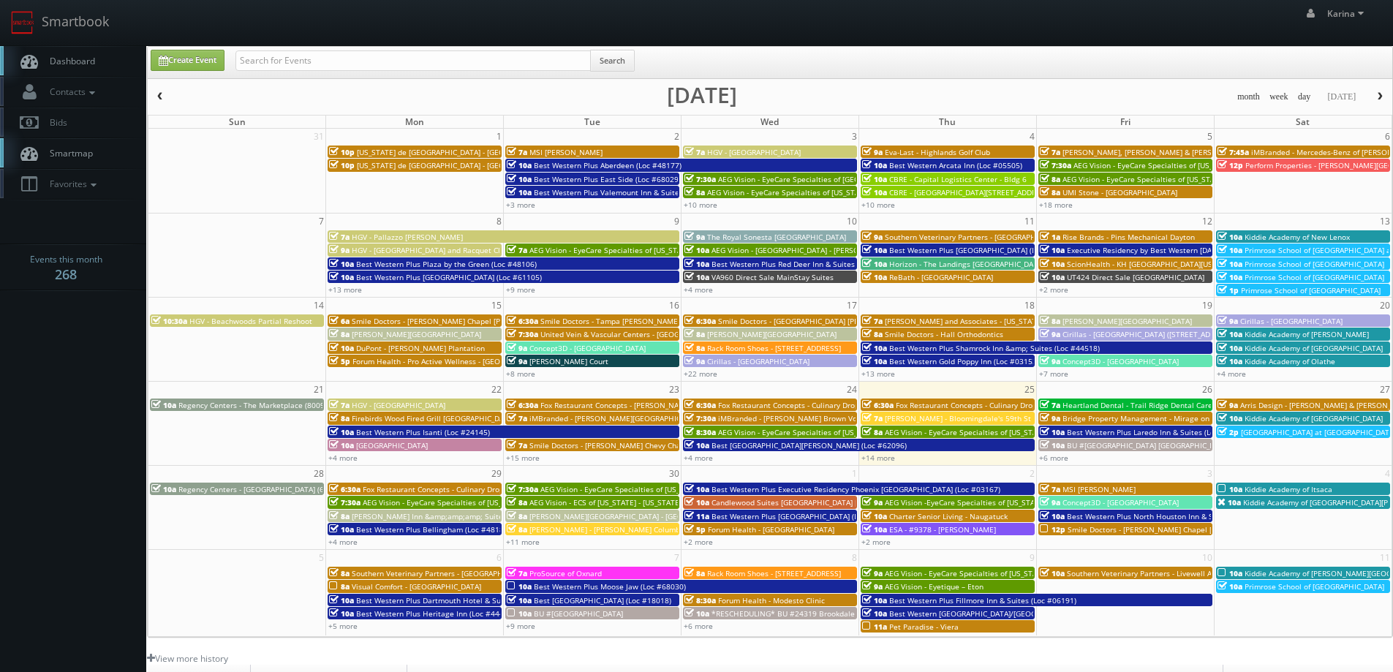
click at [53, 61] on span "Dashboard" at bounding box center [68, 61] width 53 height 12
click at [84, 61] on span "Dashboard" at bounding box center [68, 61] width 53 height 12
click at [59, 69] on link "Dashboard" at bounding box center [73, 61] width 146 height 30
click at [350, 67] on input "text" at bounding box center [412, 60] width 355 height 20
click at [804, 418] on span "iMBranded - [PERSON_NAME] Brown Volkswagen" at bounding box center [804, 418] width 172 height 10
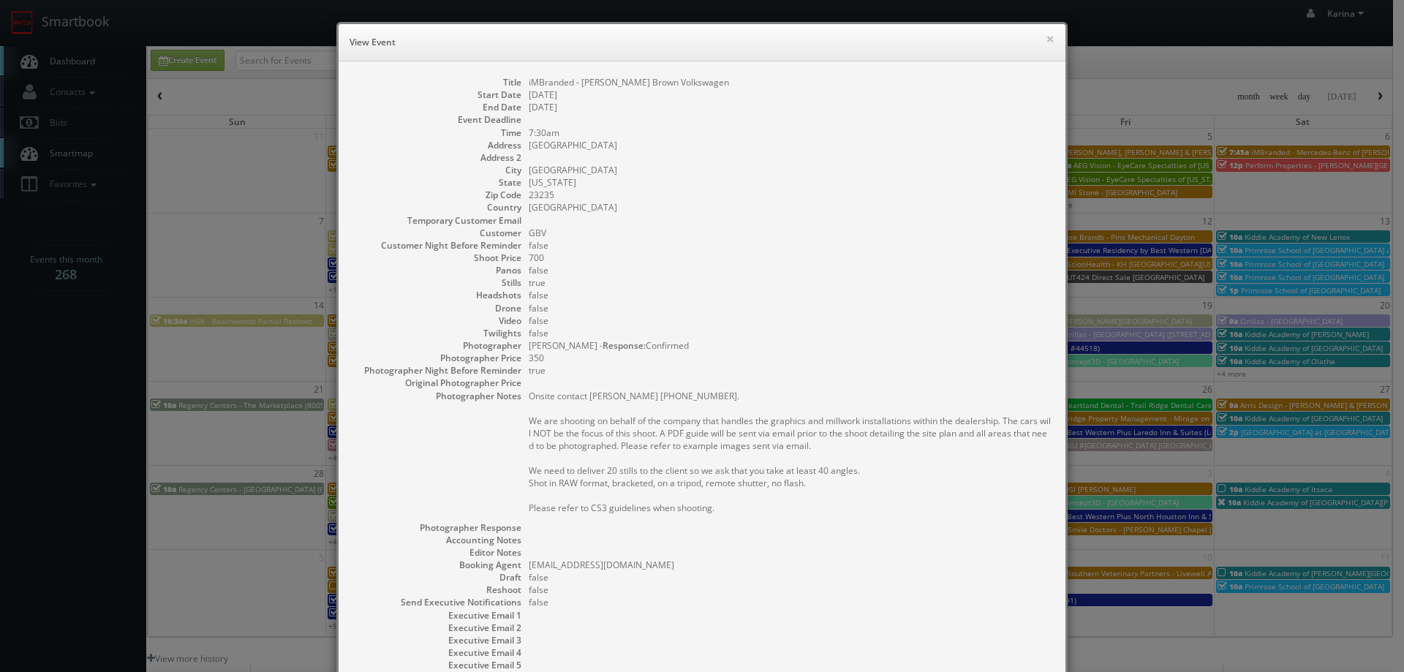
click at [1038, 37] on h6 "View Event" at bounding box center [702, 42] width 705 height 15
click at [1046, 34] on button "×" at bounding box center [1050, 39] width 9 height 10
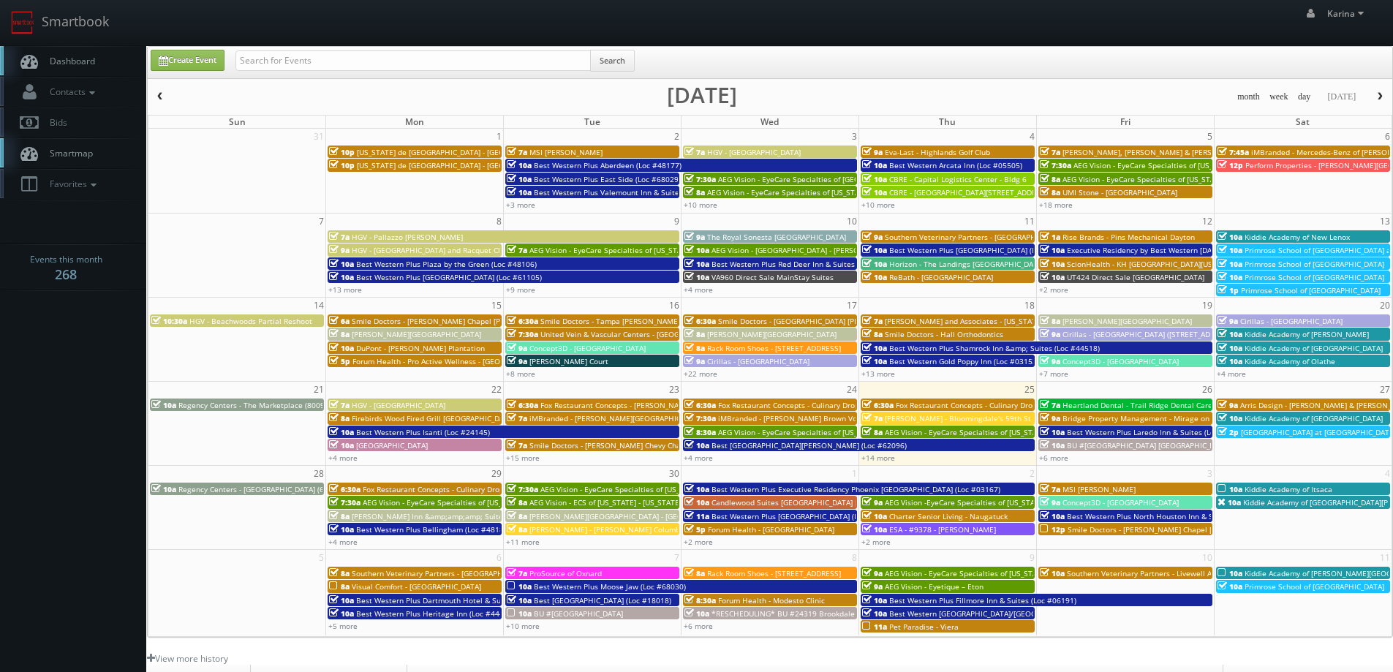
click at [89, 72] on link "Dashboard" at bounding box center [73, 61] width 146 height 30
click at [1378, 97] on span "button" at bounding box center [1380, 96] width 10 height 9
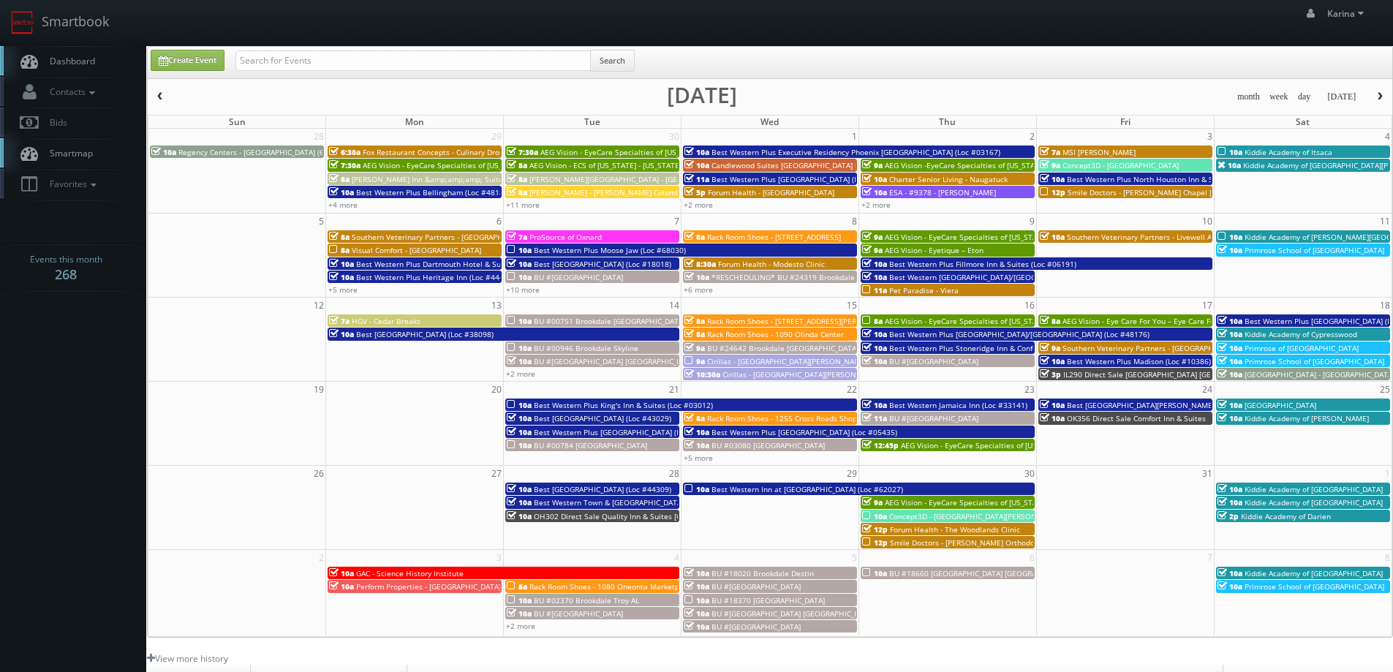
click at [158, 102] on button "button" at bounding box center [160, 97] width 25 height 18
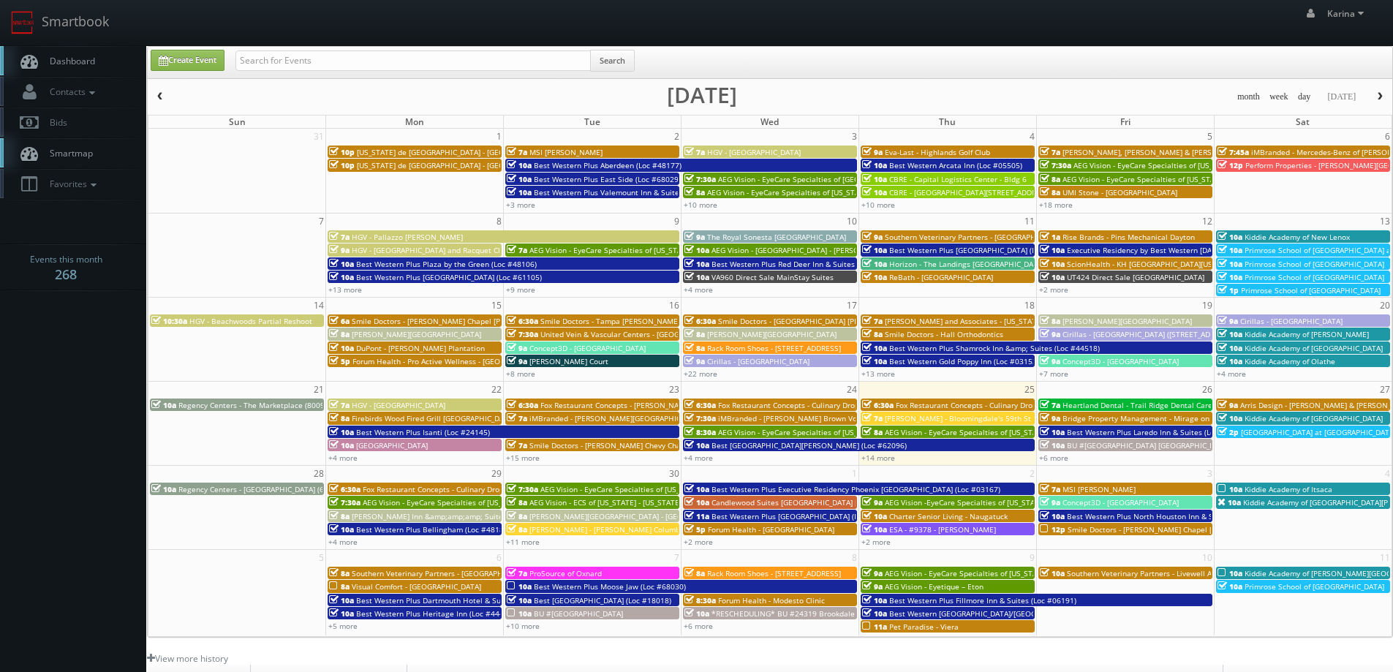
scroll to position [266, 0]
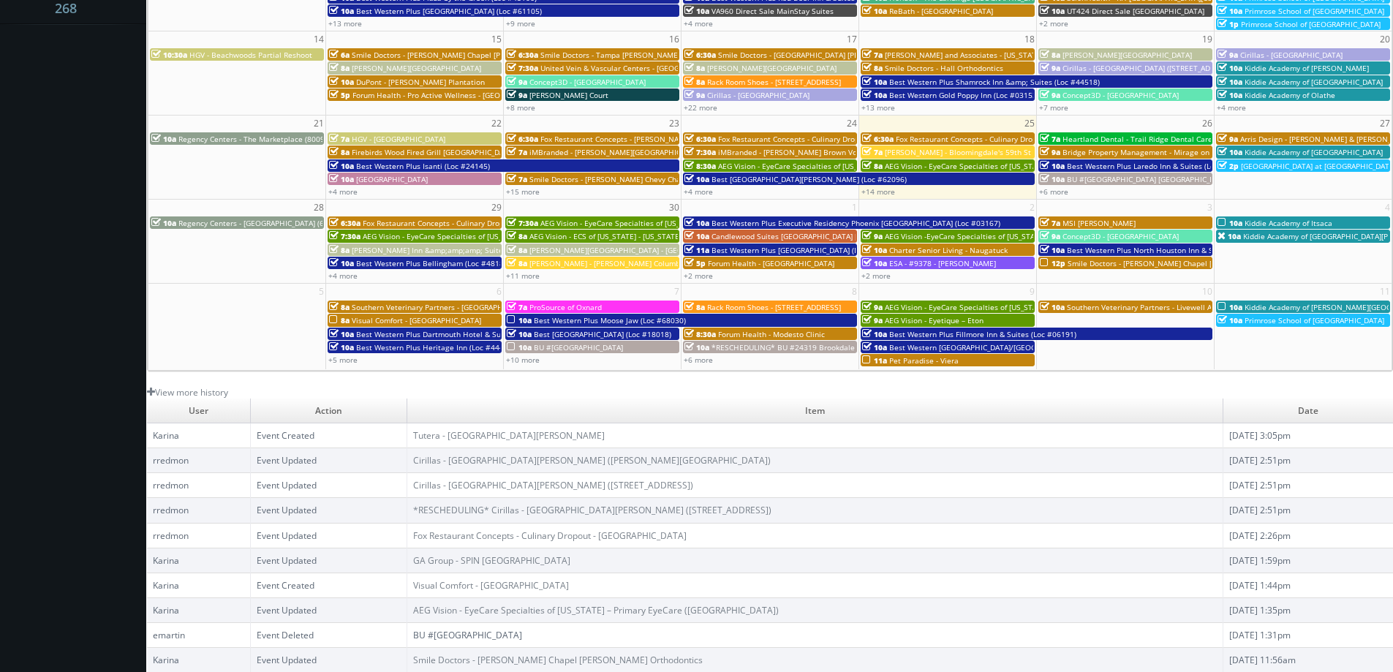
click at [40, 317] on body "Smartbook Toggle Side Navigation Toggle Top Navigation [PERSON_NAME] [PERSON_NA…" at bounding box center [696, 203] width 1393 height 938
click at [42, 272] on body "Smartbook Toggle Side Navigation Toggle Top Navigation [PERSON_NAME] [PERSON_NA…" at bounding box center [696, 203] width 1393 height 938
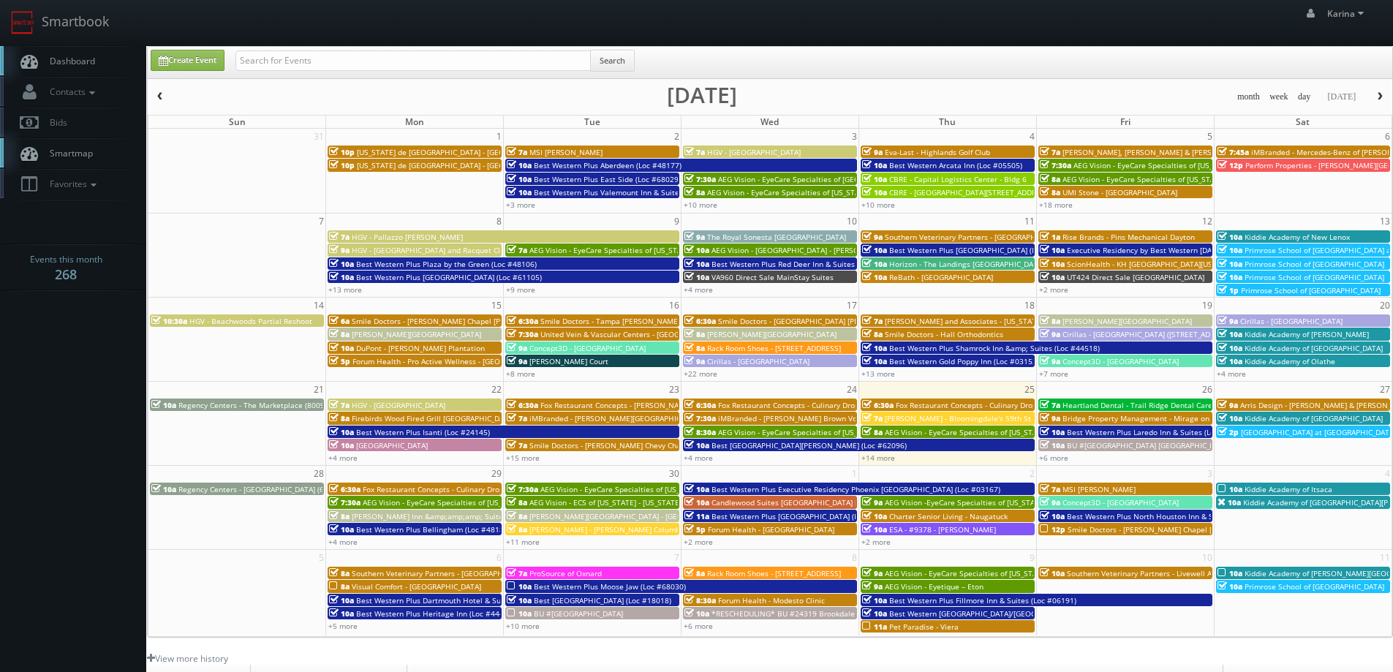
click at [82, 64] on span "Dashboard" at bounding box center [68, 61] width 53 height 12
click at [48, 464] on body "Smartbook Toggle Side Navigation Toggle Top Navigation [PERSON_NAME] [PERSON_NA…" at bounding box center [696, 469] width 1393 height 938
click at [82, 61] on span "Dashboard" at bounding box center [68, 61] width 53 height 12
click at [886, 458] on link "+14 more" at bounding box center [878, 458] width 34 height 10
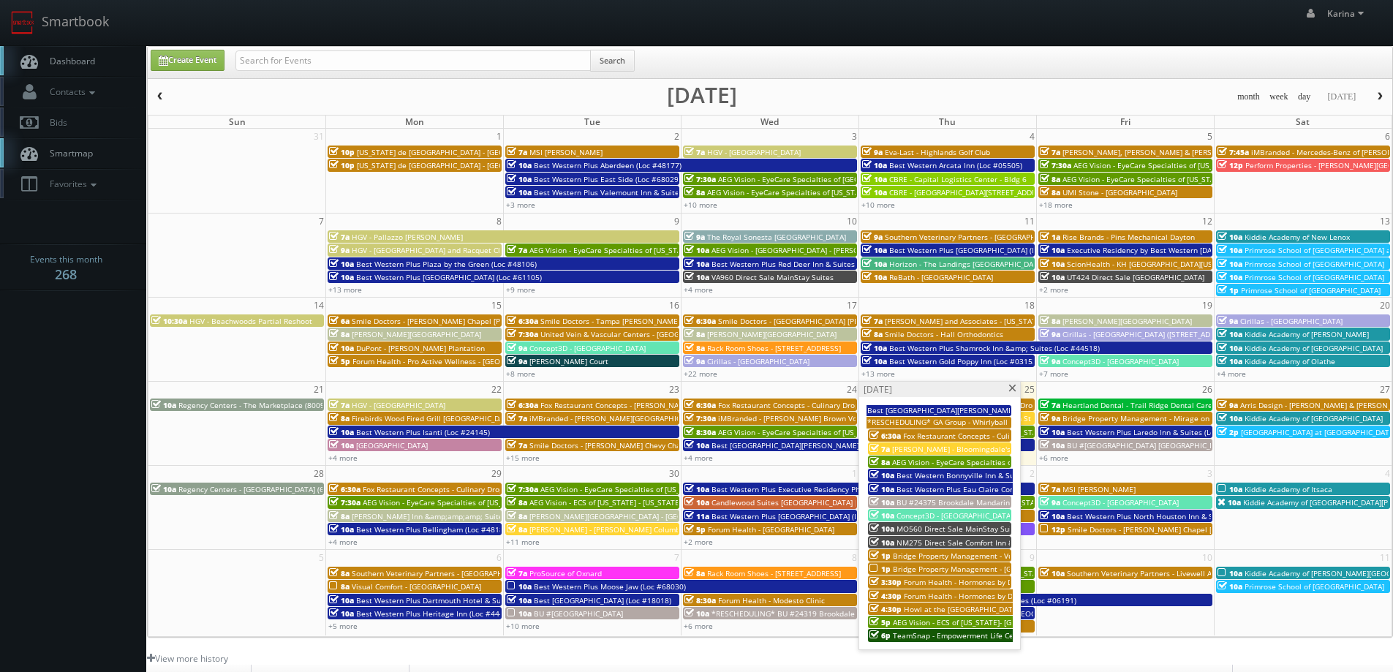
click at [948, 585] on span "Forum Health - Hormones by Design - Waco Clinic" at bounding box center [991, 582] width 175 height 10
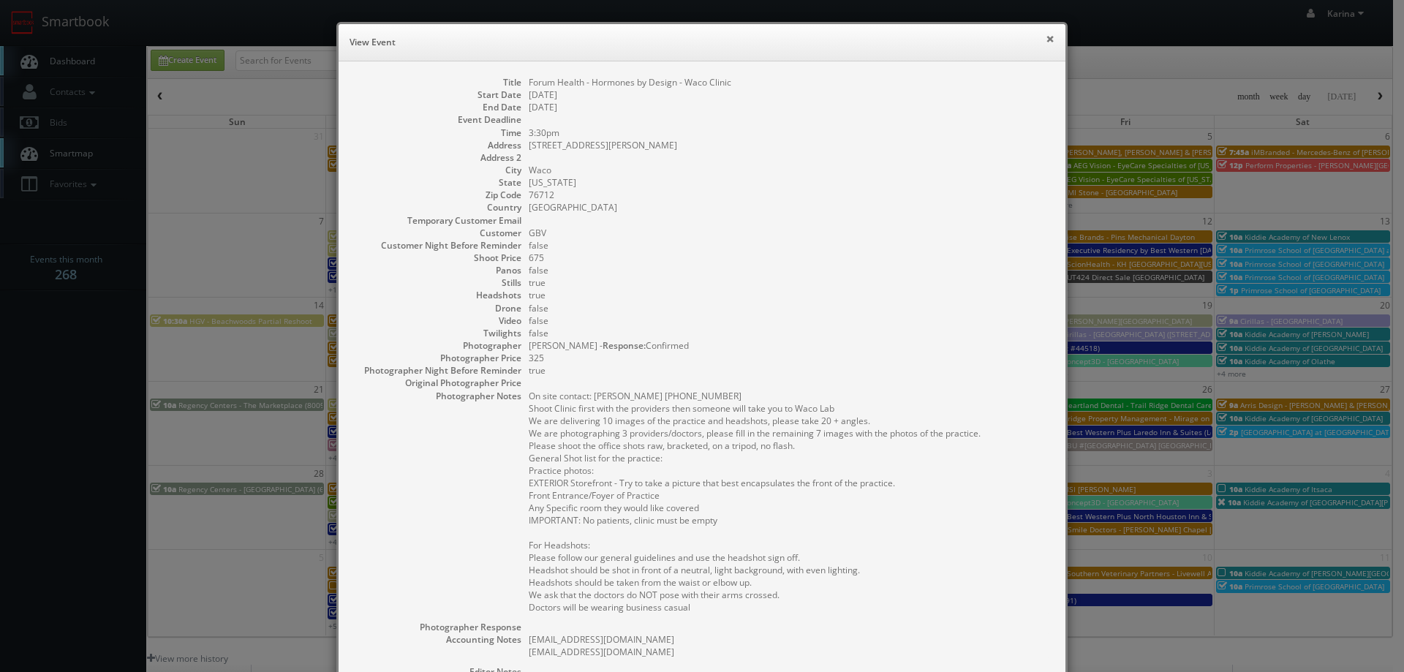
click at [1046, 37] on button "×" at bounding box center [1050, 39] width 9 height 10
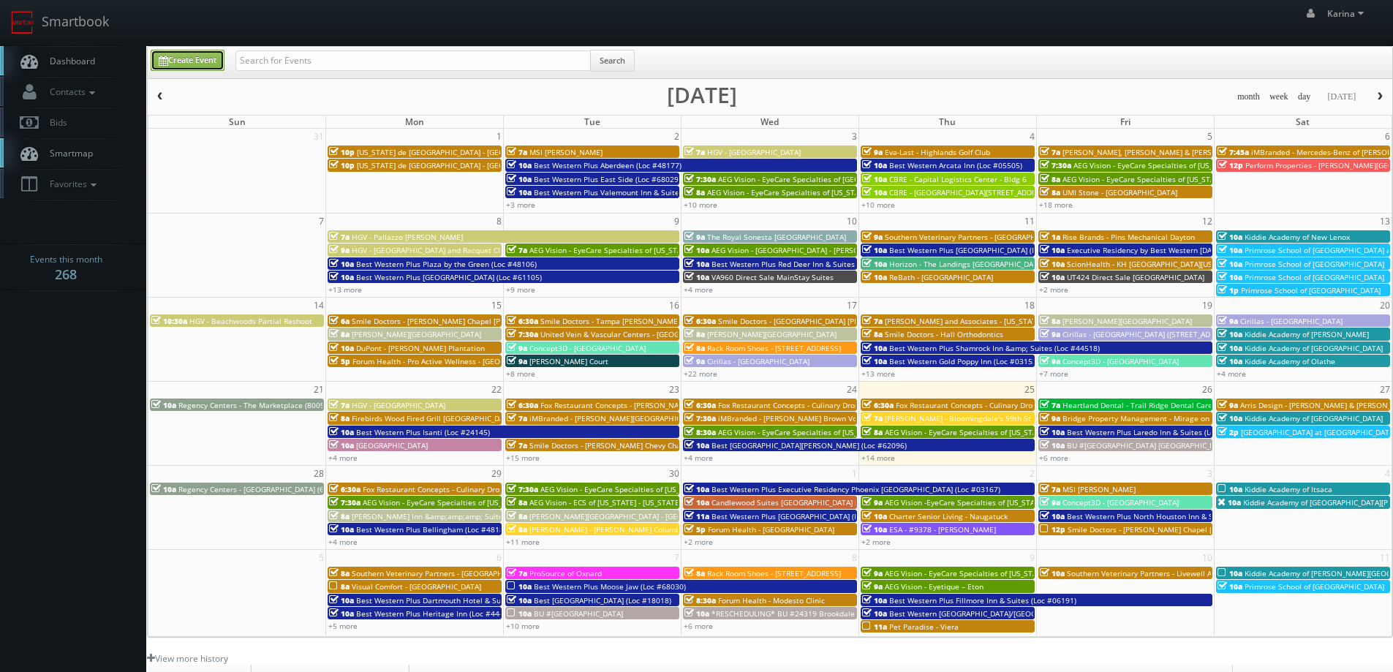
click at [207, 61] on link "Create Event" at bounding box center [188, 60] width 74 height 21
type input "09/25/2025"
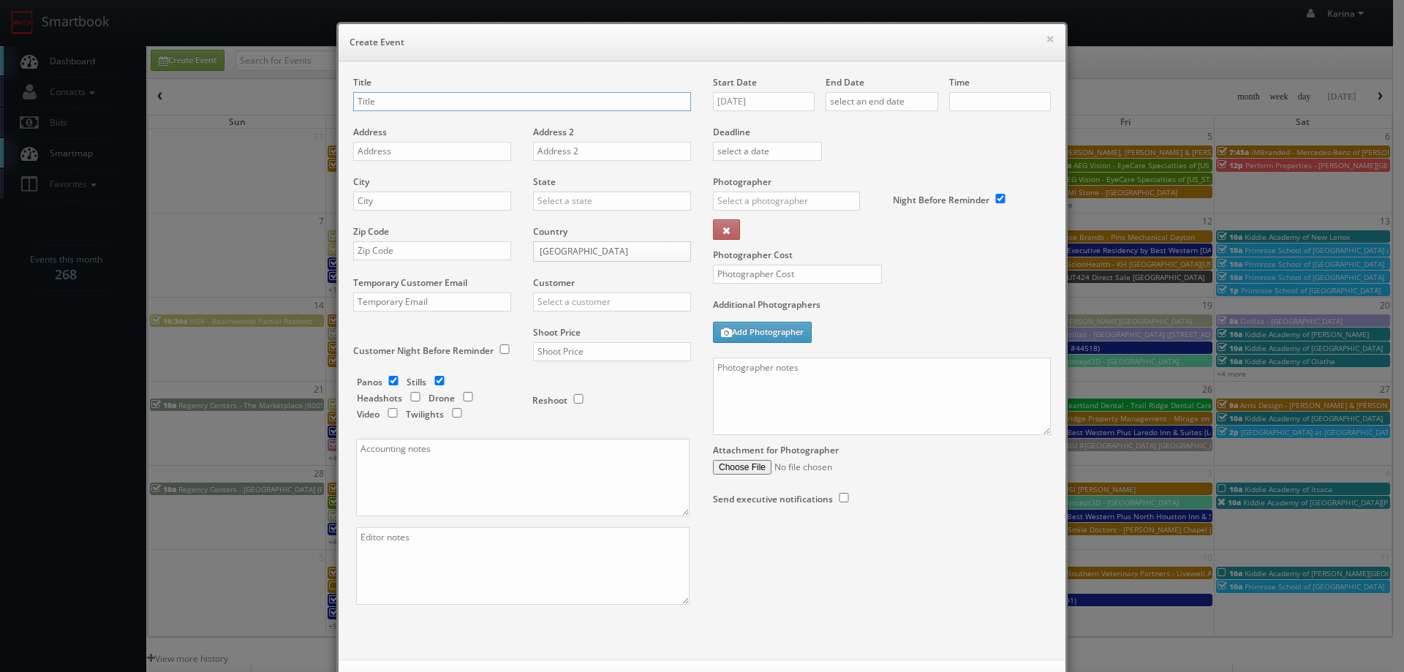
checkbox input "true"
type input "10:00am"
checkbox input "true"
type input "Woodmont Real Estate Services - The [PERSON_NAME] Apartments"
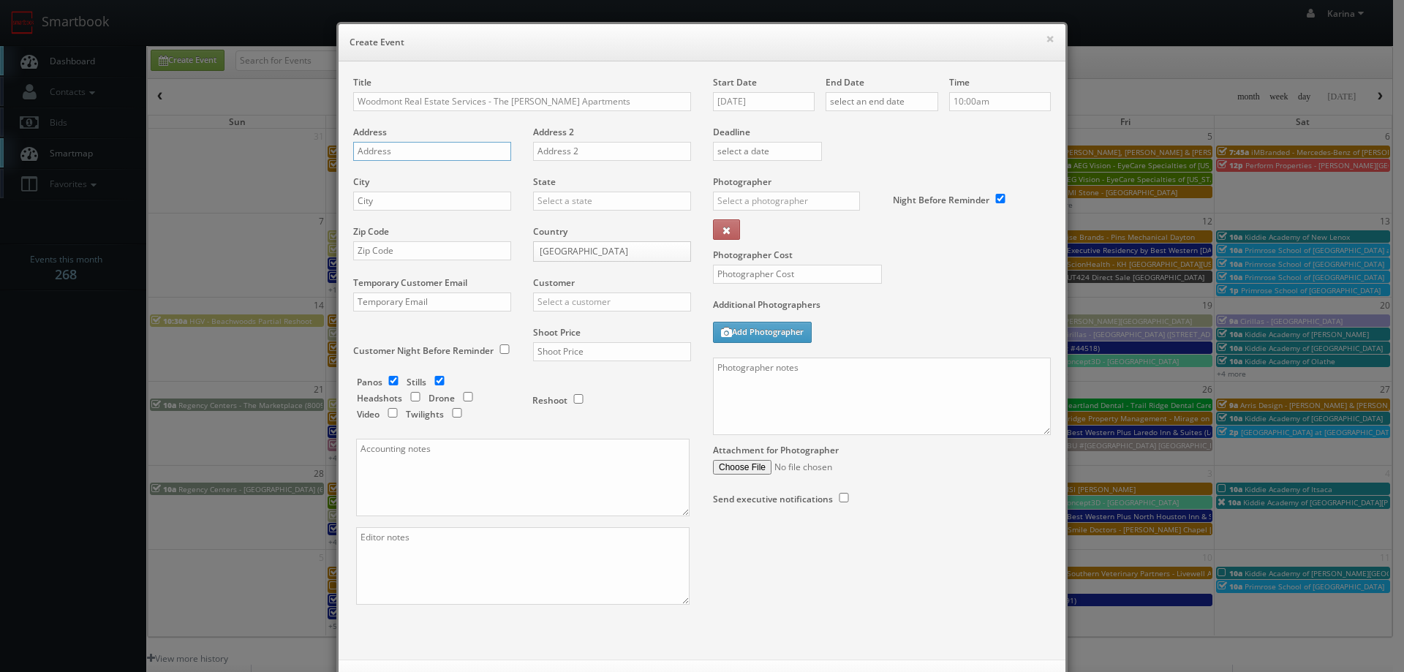
click at [391, 151] on input "text" at bounding box center [432, 151] width 158 height 19
paste input "900 Chestnut Street"
type input "900 Chestnut Street"
click at [386, 376] on input "checkbox" at bounding box center [393, 381] width 22 height 10
checkbox input "false"
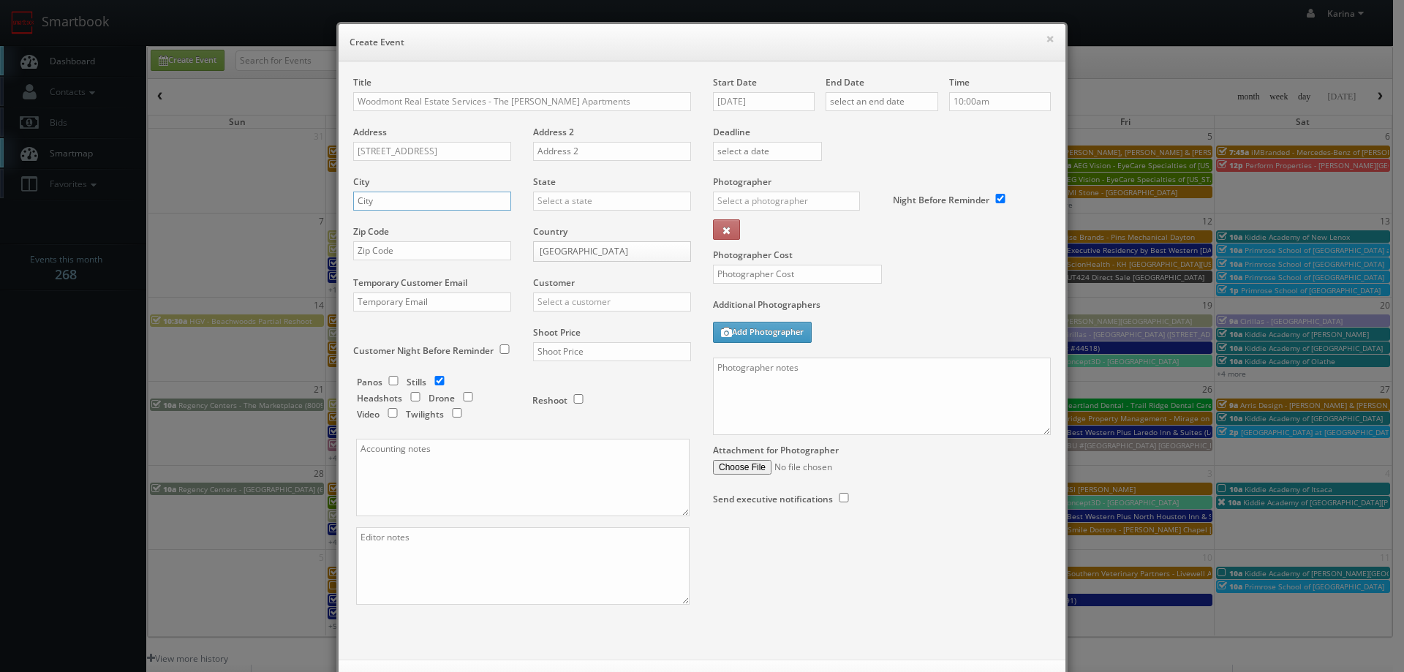
click at [395, 200] on input "text" at bounding box center [432, 201] width 158 height 19
type input "Redwood City"
click at [619, 230] on div "[US_STATE]" at bounding box center [612, 225] width 156 height 24
type input "[US_STATE]"
click at [388, 254] on input "text" at bounding box center [432, 250] width 158 height 19
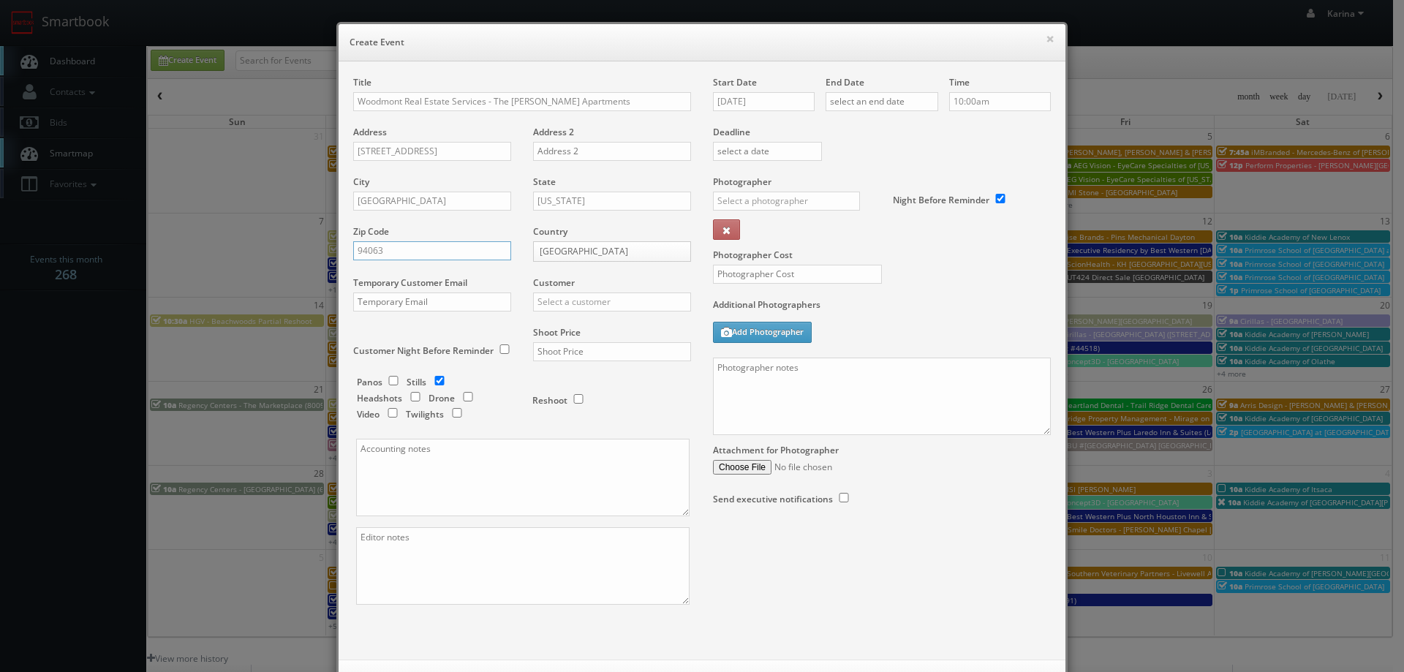
type input "94063"
click at [601, 300] on input "text" at bounding box center [612, 302] width 158 height 19
click at [548, 432] on div "GBV" at bounding box center [612, 434] width 156 height 24
type input "GBV"
click at [570, 352] on input "text" at bounding box center [612, 351] width 158 height 19
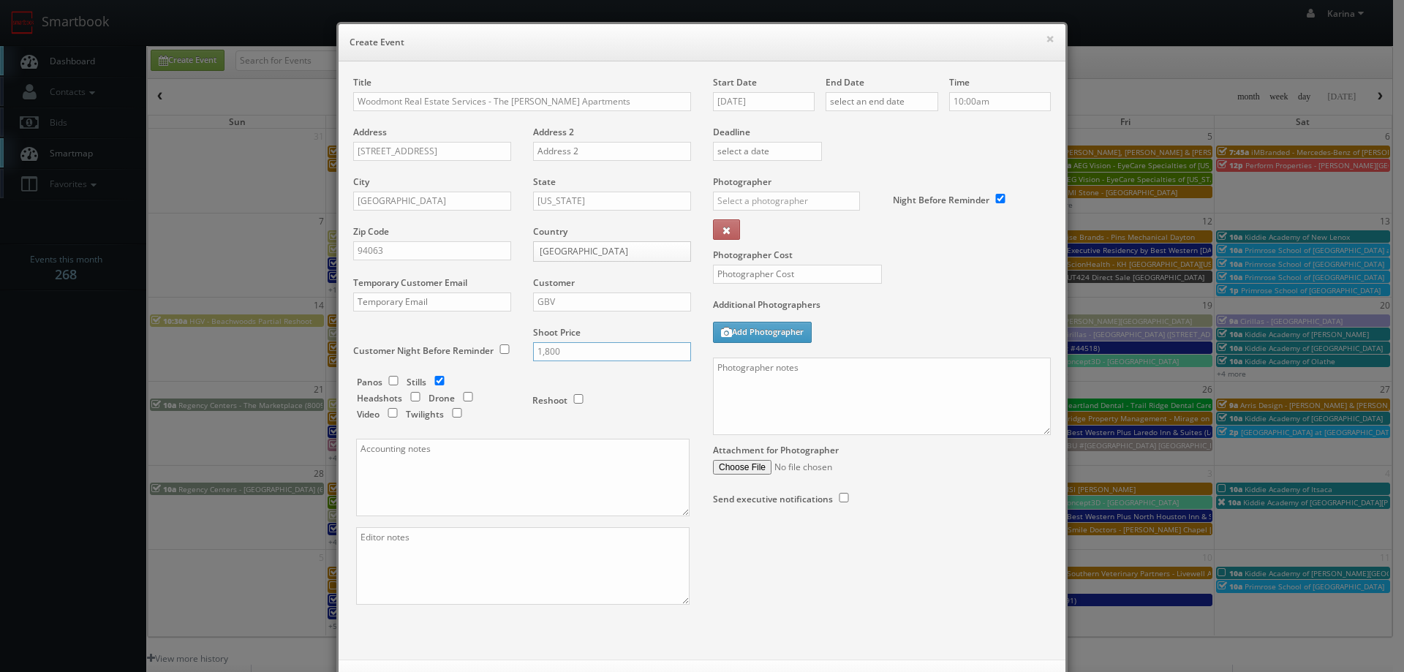
type input "1,800"
click at [717, 89] on div "Start Date 09/25/2025" at bounding box center [769, 101] width 113 height 50
click at [739, 95] on input "09/25/2025" at bounding box center [764, 101] width 102 height 19
click at [769, 258] on td "30" at bounding box center [765, 255] width 20 height 21
type input "09/30/2025"
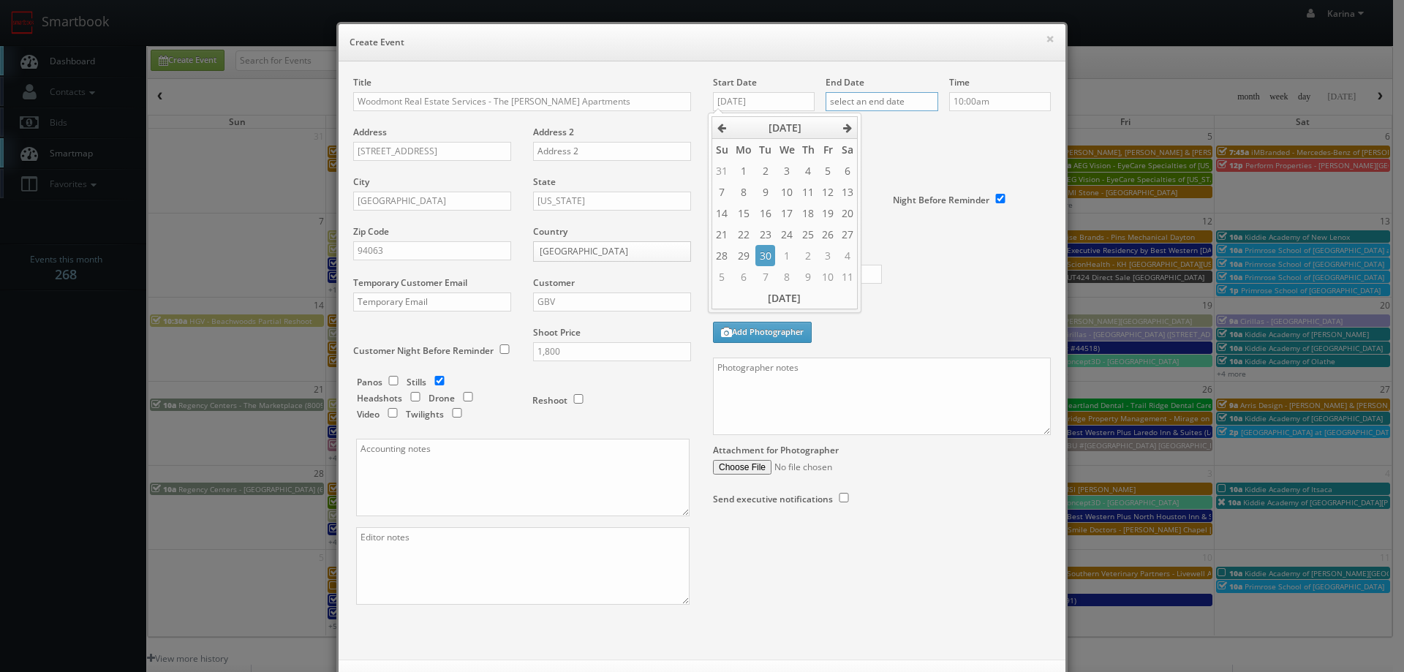
click at [876, 97] on input "text" at bounding box center [882, 101] width 113 height 19
click at [876, 255] on td "30" at bounding box center [878, 255] width 20 height 21
type input "09/30/2025"
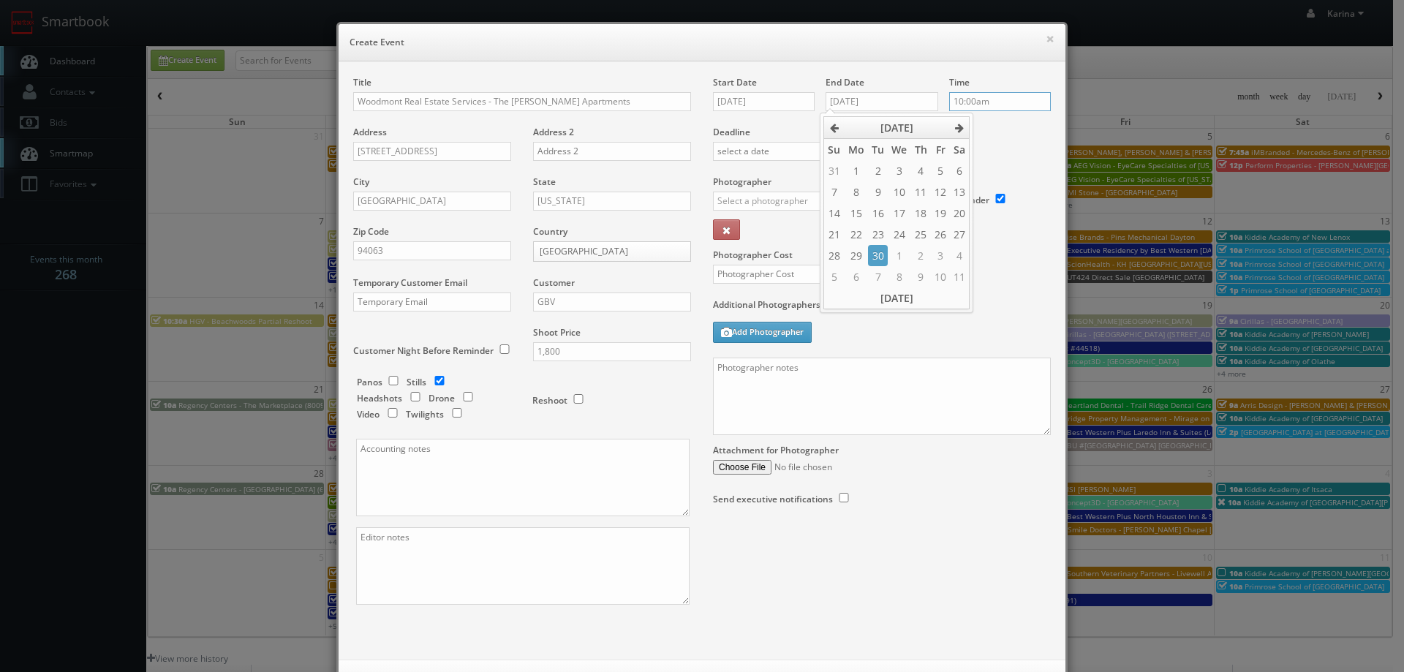
click at [989, 100] on input "10:00am" at bounding box center [1000, 101] width 102 height 19
type input "11:00am"
click at [966, 202] on li "11:00am" at bounding box center [972, 204] width 56 height 17
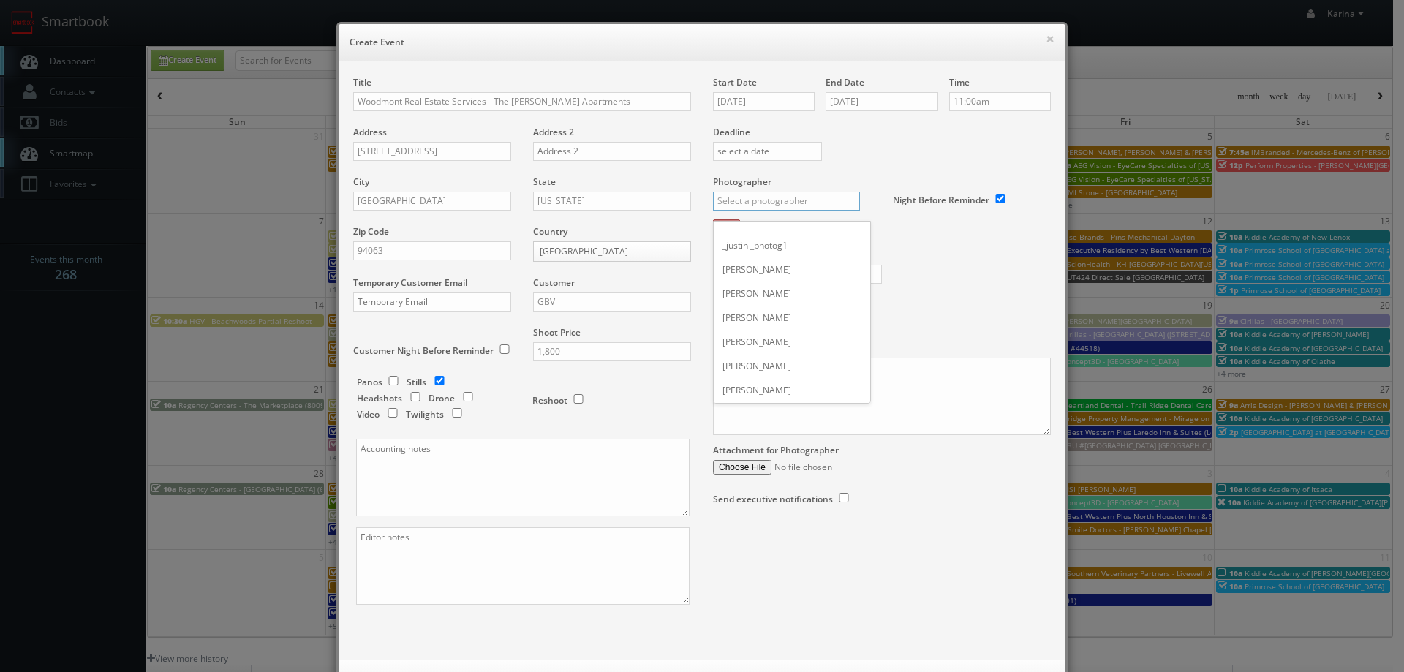
click at [742, 199] on input "text" at bounding box center [786, 201] width 147 height 19
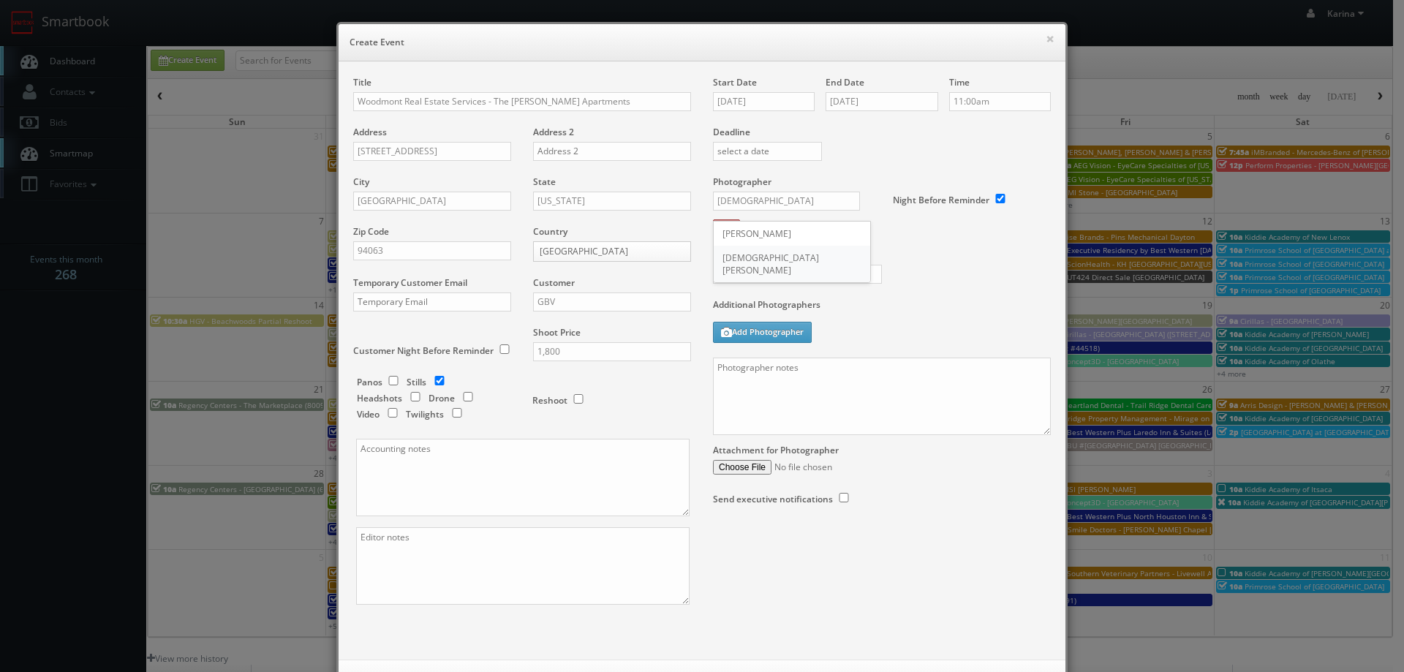
click at [740, 256] on div "Jesus McLean" at bounding box center [792, 264] width 156 height 37
type input "Jesus McLean"
click at [759, 280] on input "text" at bounding box center [797, 274] width 169 height 19
click at [766, 374] on textarea at bounding box center [882, 397] width 338 height 78
click at [739, 372] on textarea at bounding box center [882, 397] width 338 height 78
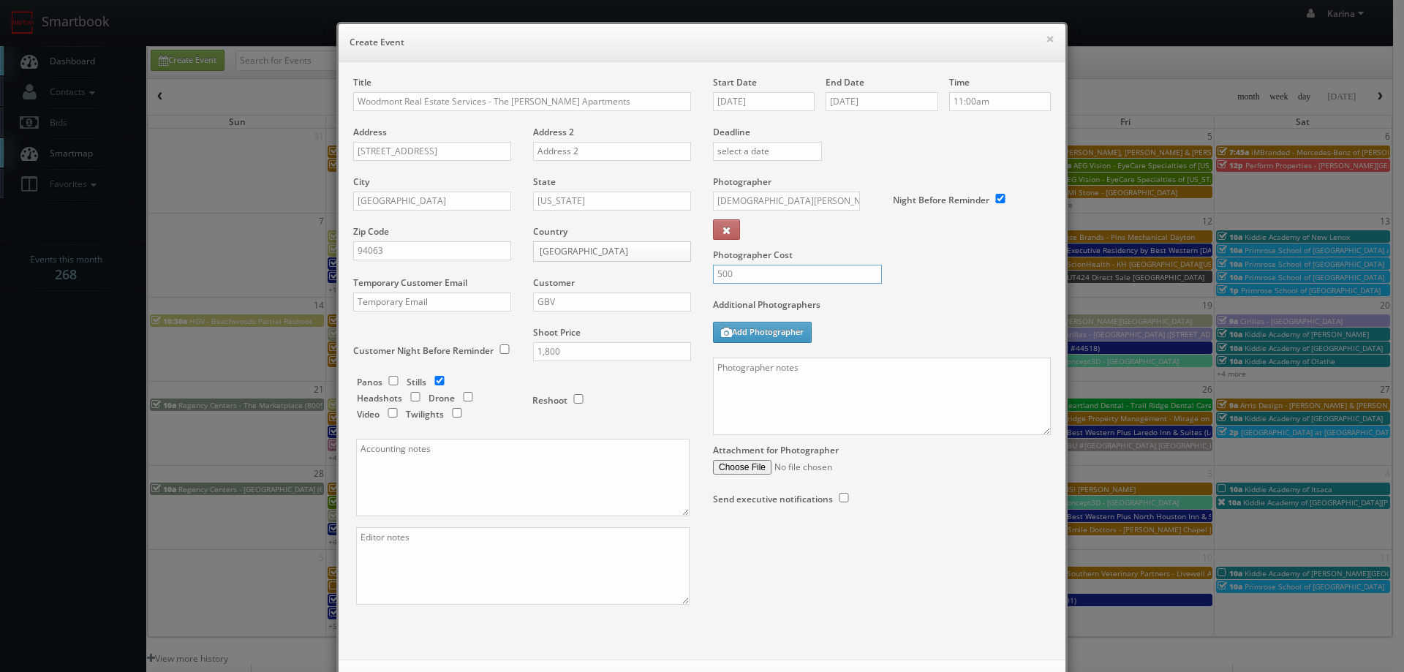
click at [733, 277] on input "500" at bounding box center [797, 274] width 169 height 19
type input "550"
click at [765, 374] on textarea at bounding box center [882, 397] width 338 height 78
click at [872, 363] on textarea "On site contact: Michelle Widjaja -" at bounding box center [882, 397] width 338 height 78
paste textarea "650.808.7383"
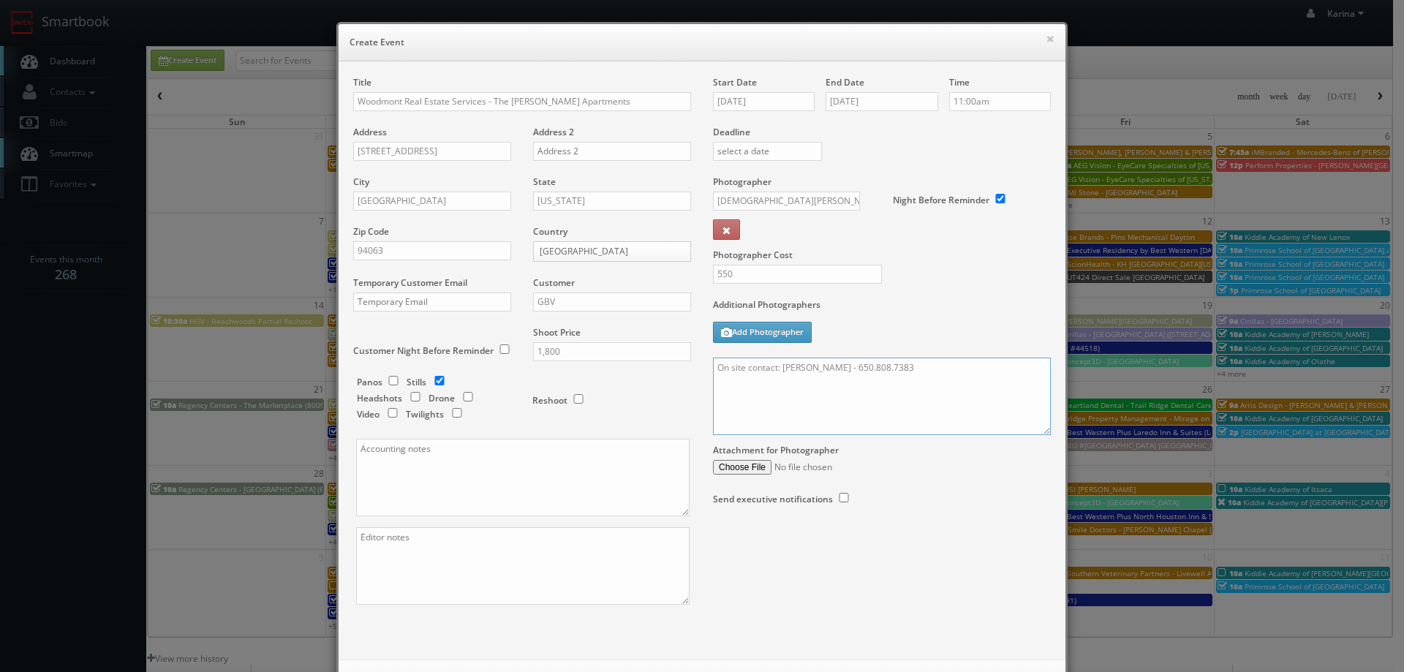
click at [954, 366] on textarea "On site contact: Michelle Widjaja - 650.808.7383" at bounding box center [882, 397] width 338 height 78
click at [976, 267] on div "Photographer Cost 550" at bounding box center [882, 237] width 360 height 123
paste textarea "• Street-level shot of the apartment exterior – if there is an opportunity for …"
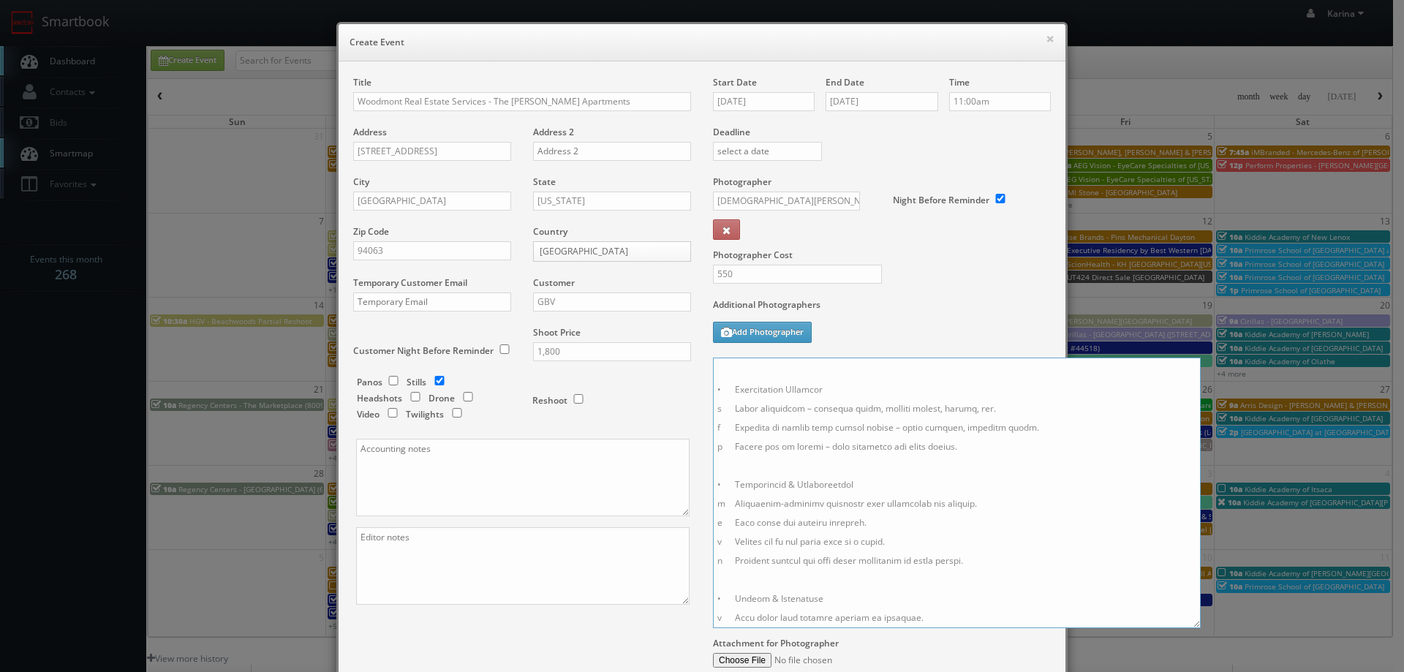
scroll to position [298, 0]
drag, startPoint x: 1043, startPoint y: 433, endPoint x: 1196, endPoint y: 629, distance: 248.5
click at [1196, 628] on textarea at bounding box center [957, 493] width 488 height 271
click at [788, 516] on textarea at bounding box center [958, 494] width 491 height 273
drag, startPoint x: 824, startPoint y: 523, endPoint x: 712, endPoint y: 527, distance: 111.9
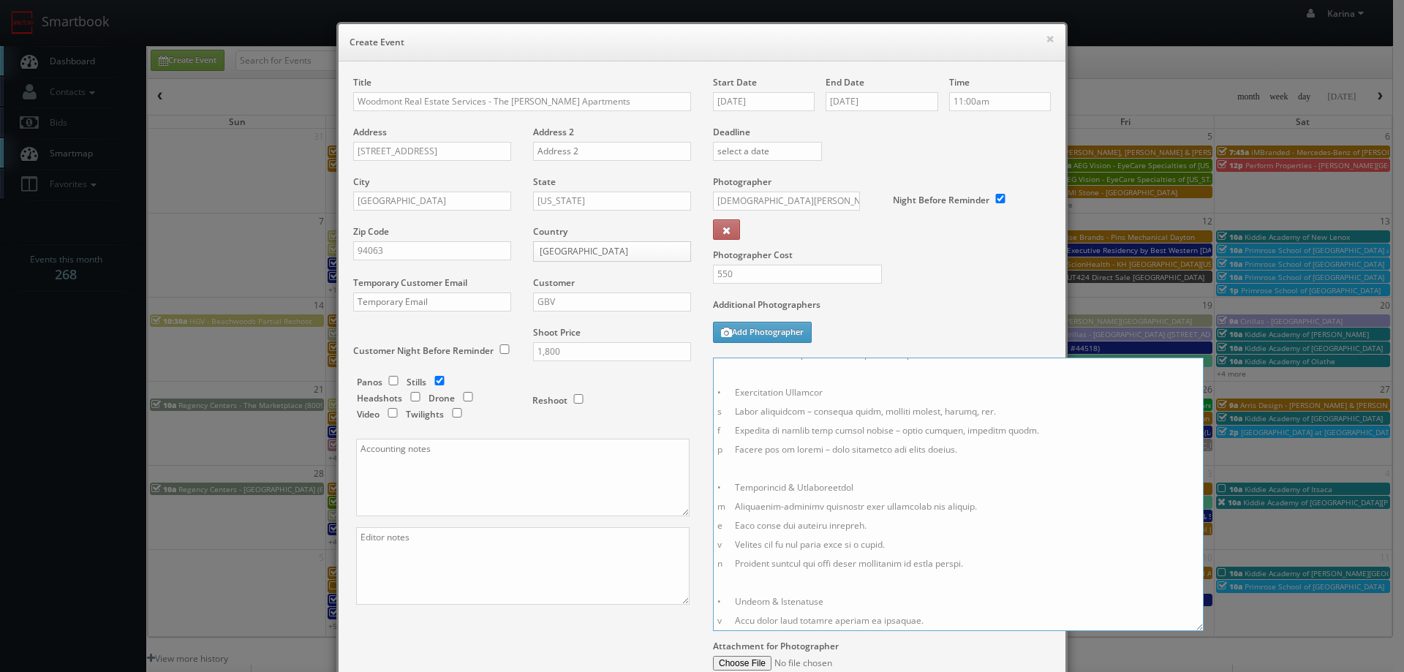
click at [713, 527] on textarea at bounding box center [958, 494] width 491 height 273
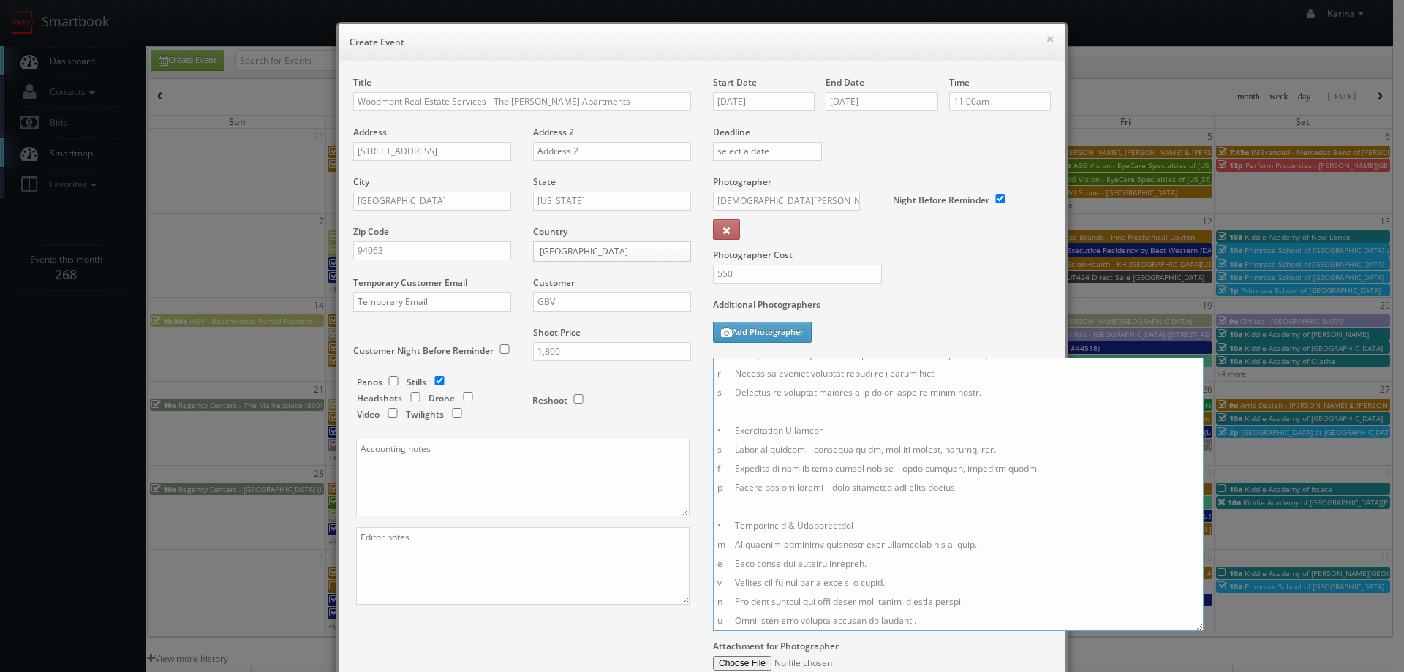
scroll to position [260, 0]
drag, startPoint x: 912, startPoint y: 546, endPoint x: 777, endPoint y: 542, distance: 134.6
click at [777, 542] on textarea at bounding box center [958, 494] width 491 height 273
click at [928, 272] on div "Photographer Cost 550" at bounding box center [882, 237] width 360 height 123
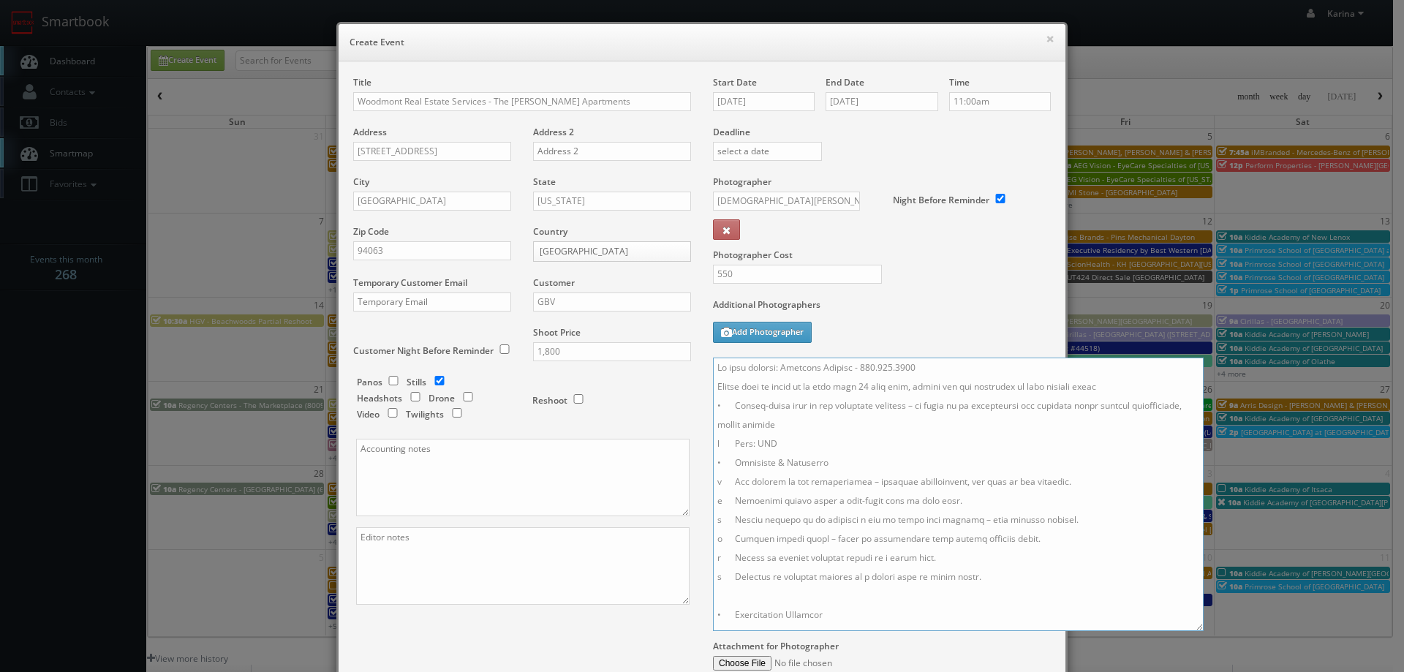
drag, startPoint x: 778, startPoint y: 443, endPoint x: 706, endPoint y: 447, distance: 71.8
click at [706, 447] on div "Start Date 09/30/2025 End Date 09/30/2025 Time 11:00am Deadline Photographer Je…" at bounding box center [882, 403] width 360 height 654
drag, startPoint x: 833, startPoint y: 464, endPoint x: 714, endPoint y: 465, distance: 119.2
click at [714, 465] on textarea at bounding box center [958, 494] width 491 height 273
drag, startPoint x: 791, startPoint y: 461, endPoint x: 749, endPoint y: 464, distance: 41.7
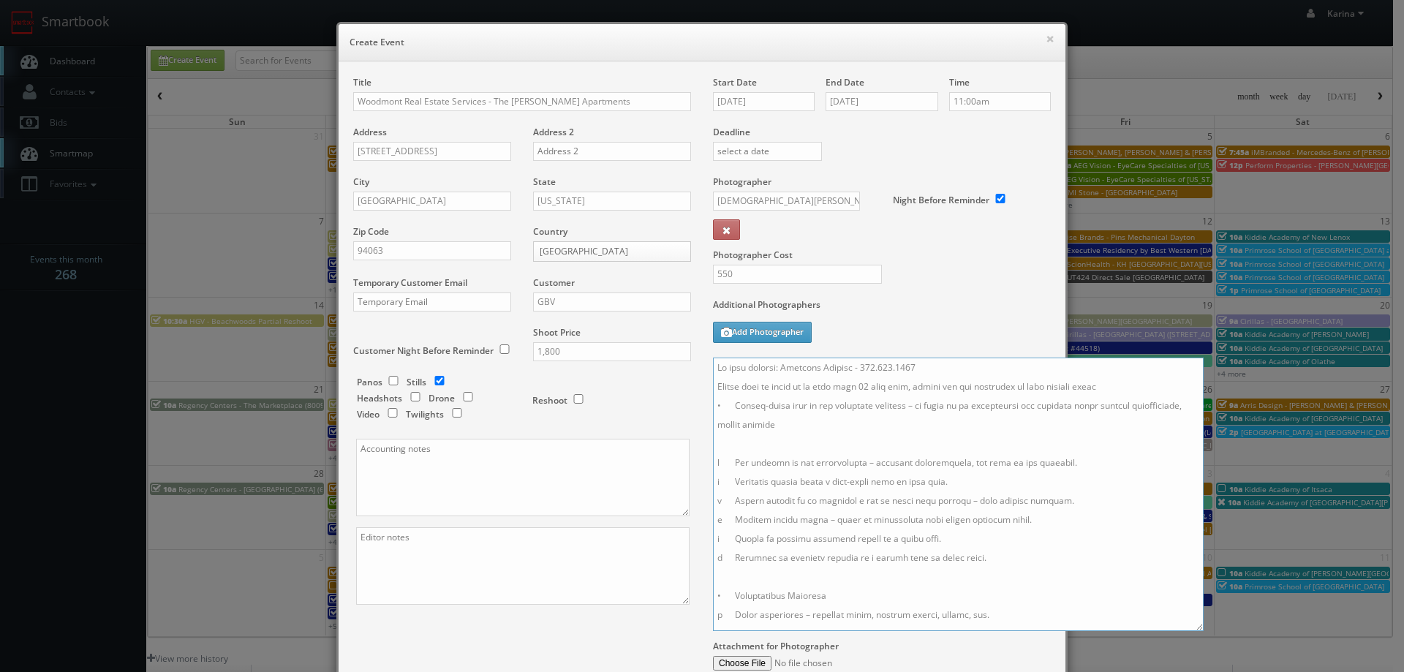
click at [749, 464] on textarea at bounding box center [958, 494] width 491 height 273
click at [948, 486] on textarea at bounding box center [958, 494] width 491 height 273
click at [1045, 501] on textarea at bounding box center [958, 494] width 491 height 273
drag, startPoint x: 950, startPoint y: 480, endPoint x: 858, endPoint y: 483, distance: 92.2
click at [858, 483] on textarea at bounding box center [958, 494] width 491 height 273
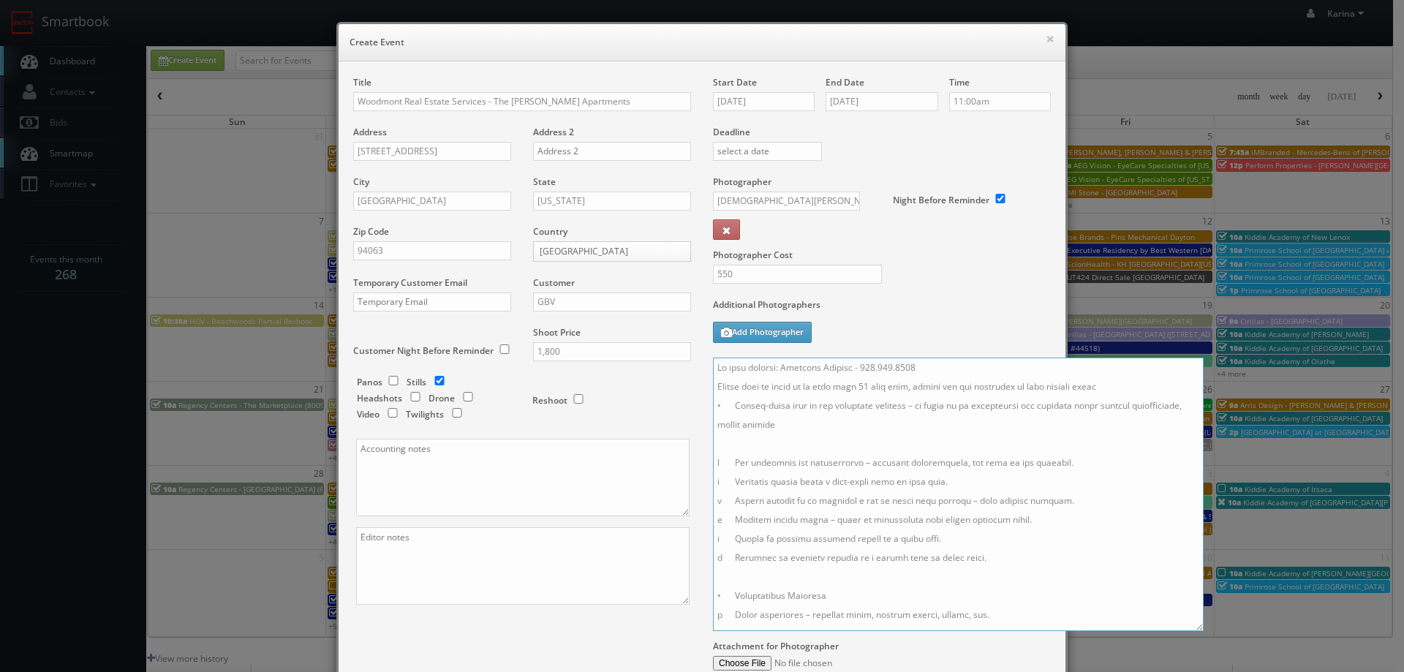
click at [948, 497] on textarea at bounding box center [958, 494] width 491 height 273
drag, startPoint x: 937, startPoint y: 540, endPoint x: 703, endPoint y: 532, distance: 233.4
click at [703, 532] on div "Start Date 09/30/2025 End Date 09/30/2025 Time 11:00am Deadline Photographer Je…" at bounding box center [882, 403] width 360 height 654
click at [971, 555] on textarea at bounding box center [958, 494] width 491 height 273
drag, startPoint x: 976, startPoint y: 559, endPoint x: 707, endPoint y: 565, distance: 269.2
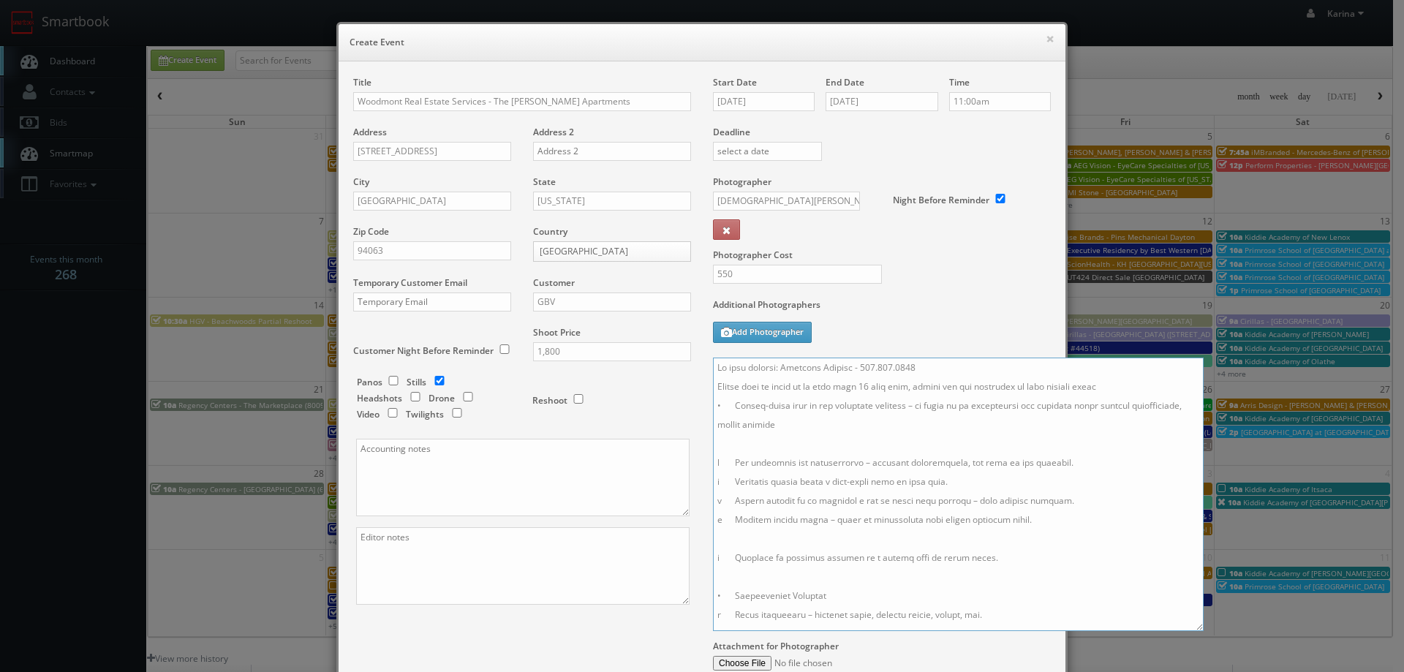
click at [713, 565] on textarea at bounding box center [958, 494] width 491 height 273
click at [733, 406] on textarea at bounding box center [958, 494] width 491 height 273
drag, startPoint x: 773, startPoint y: 424, endPoint x: 815, endPoint y: 433, distance: 42.6
click at [773, 423] on textarea at bounding box center [958, 494] width 491 height 273
click at [728, 404] on textarea at bounding box center [958, 494] width 491 height 273
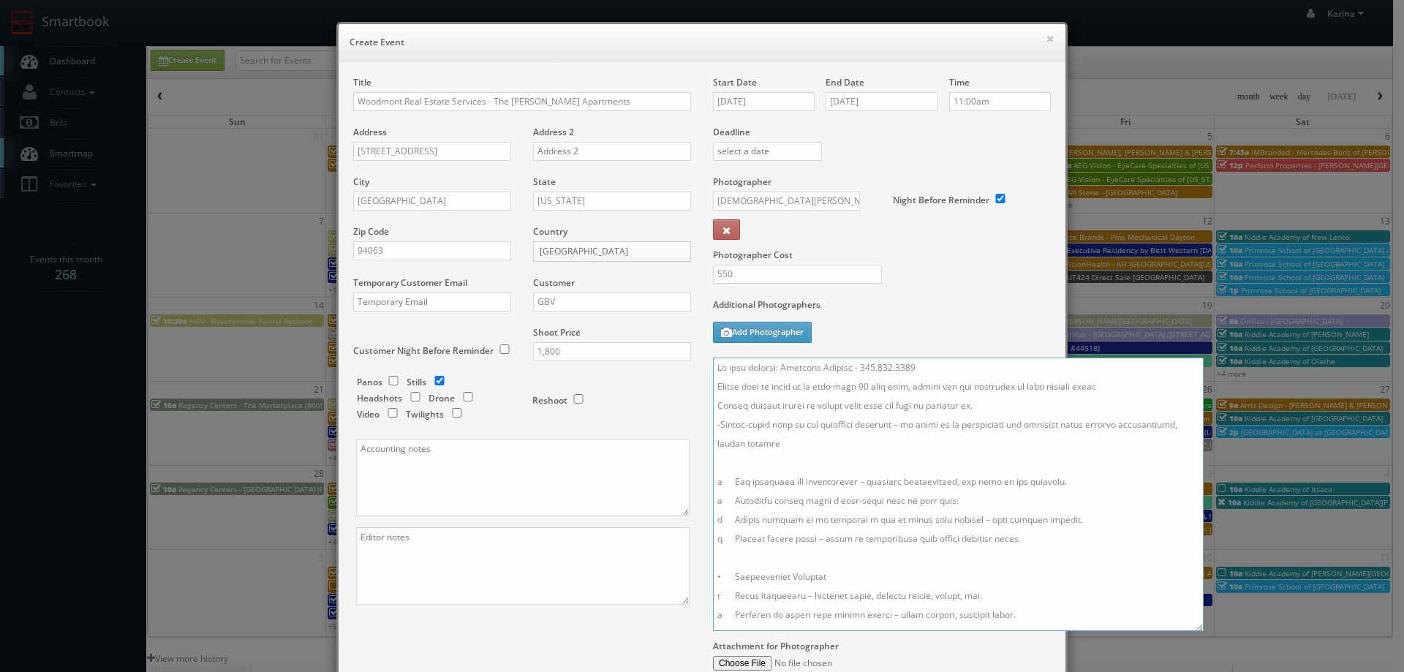
type textarea "On site contact: Michelle Widjaja - 650.808.7383 Please call if going to be mor…"
click at [461, 397] on input "checkbox" at bounding box center [468, 397] width 22 height 10
checkbox input "true"
click at [733, 471] on textarea at bounding box center [958, 494] width 491 height 273
click at [733, 474] on textarea at bounding box center [958, 494] width 491 height 273
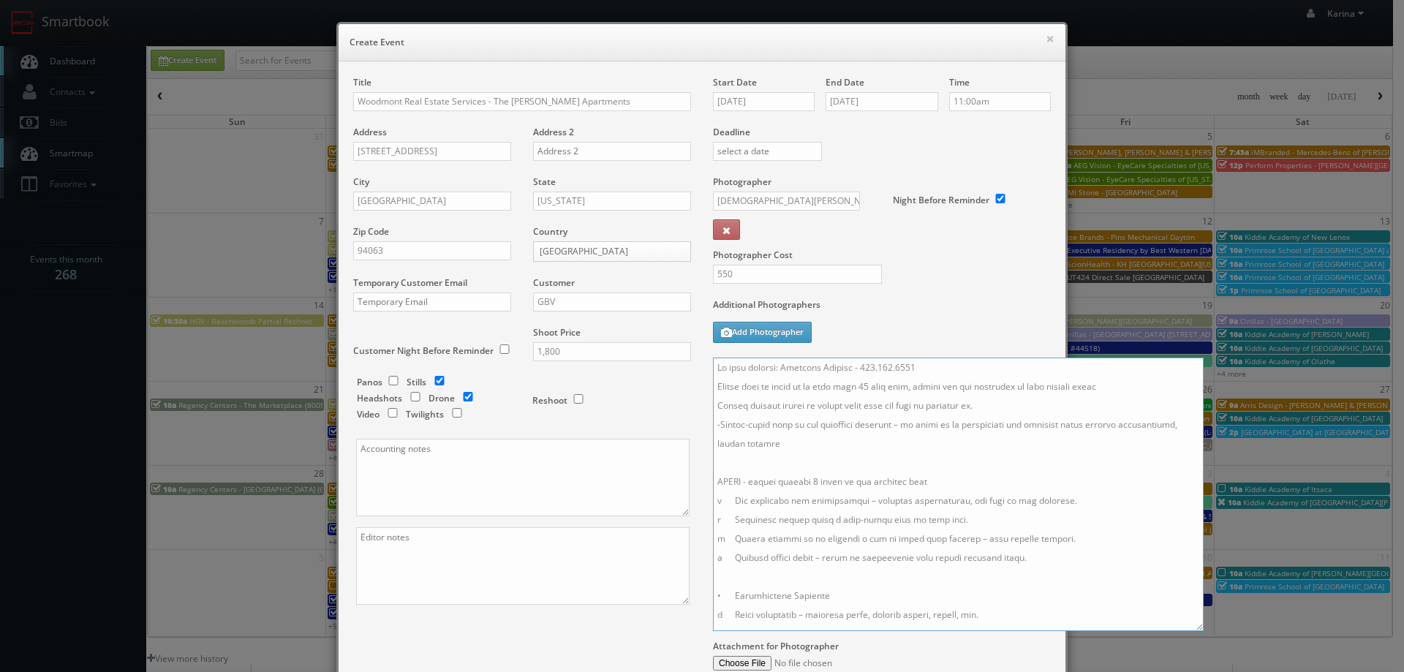
click at [730, 468] on textarea at bounding box center [958, 494] width 491 height 273
click at [826, 501] on textarea at bounding box center [958, 494] width 491 height 273
drag, startPoint x: 946, startPoint y: 520, endPoint x: 967, endPoint y: 524, distance: 22.4
click at [946, 517] on textarea at bounding box center [958, 494] width 491 height 273
drag, startPoint x: 445, startPoint y: 156, endPoint x: 339, endPoint y: 147, distance: 105.7
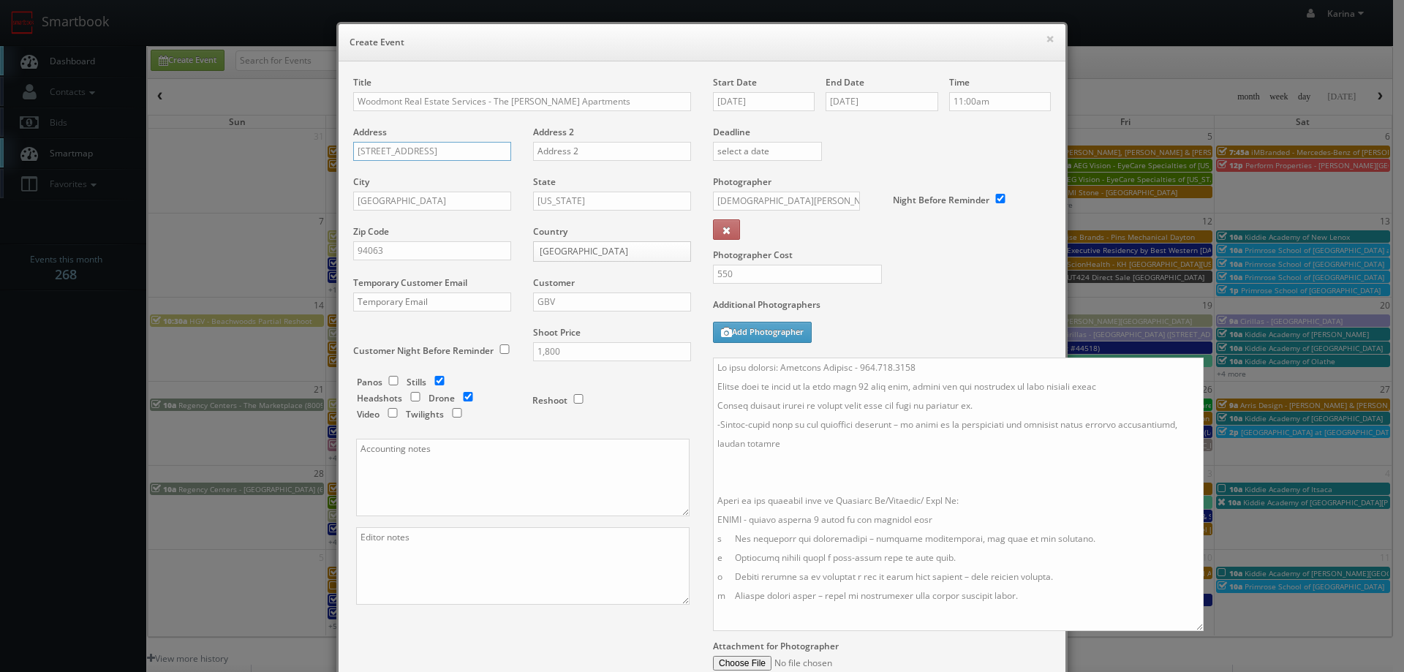
click at [342, 147] on div "Title Woodmont Real Estate Services - The Milton Apartments Address 900 Chestnu…" at bounding box center [522, 353] width 360 height 554
click at [803, 540] on textarea at bounding box center [958, 494] width 491 height 273
click at [962, 564] on textarea at bounding box center [958, 494] width 491 height 273
click at [827, 589] on textarea at bounding box center [958, 494] width 491 height 273
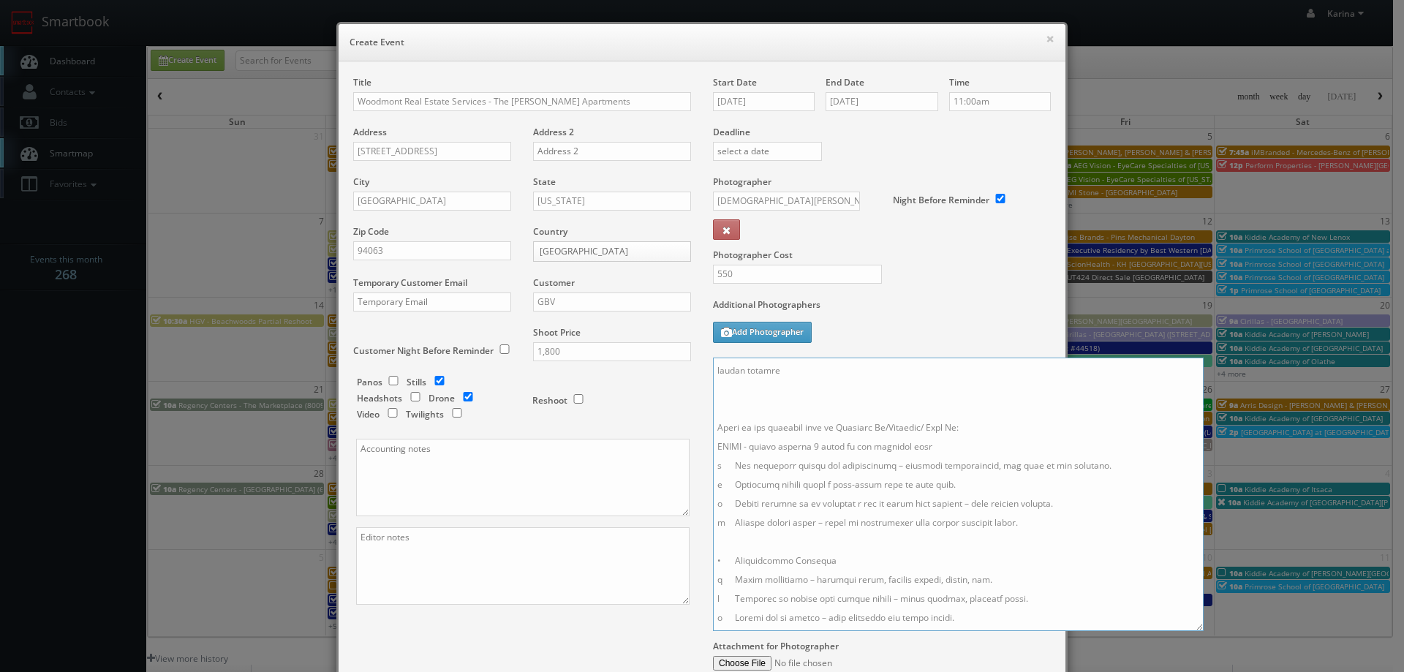
click at [879, 508] on textarea at bounding box center [958, 494] width 491 height 273
click at [932, 507] on textarea at bounding box center [958, 494] width 491 height 273
click at [954, 505] on textarea at bounding box center [958, 494] width 491 height 273
click at [888, 538] on textarea at bounding box center [958, 494] width 491 height 273
type textarea "On site contact: Michelle Widjaja - 650.808.7383 Please call if going to be mor…"
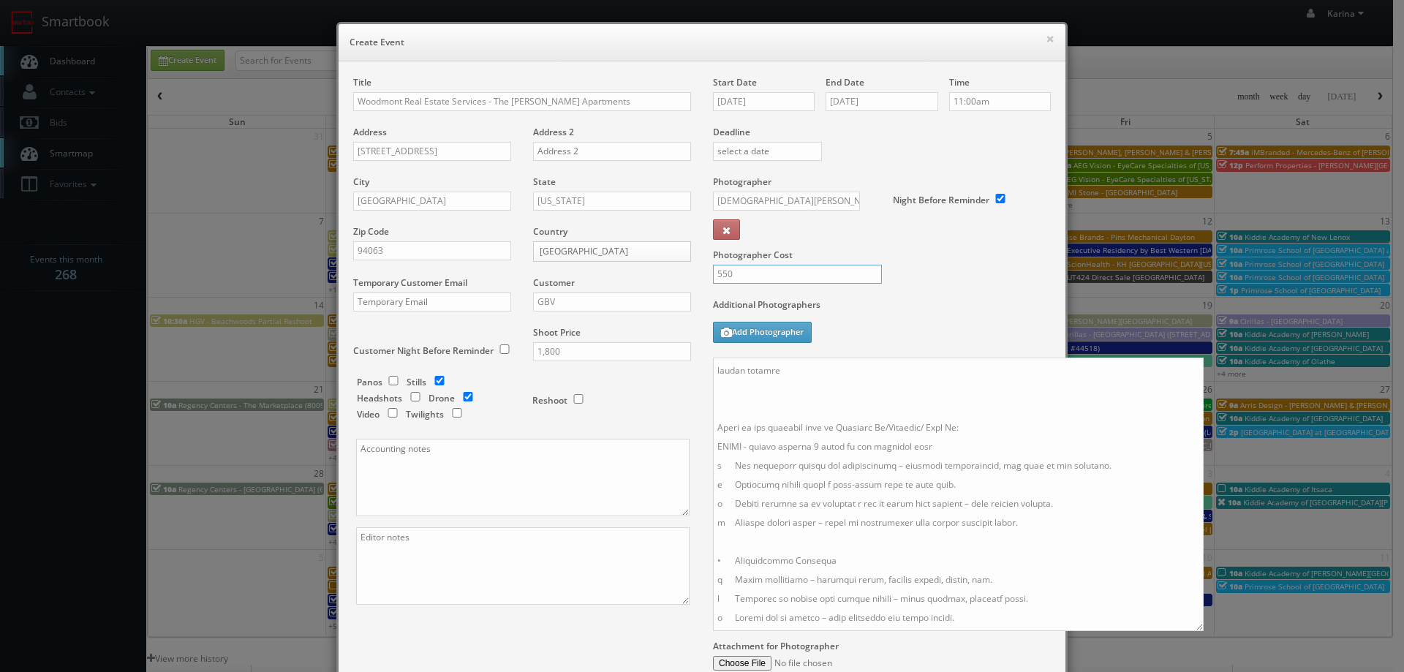
drag, startPoint x: 742, startPoint y: 272, endPoint x: 684, endPoint y: 270, distance: 57.8
click at [684, 270] on div "Title Woodmont Real Estate Services - The Milton Apartments Address 900 Chestnu…" at bounding box center [702, 403] width 720 height 654
type input "650"
drag, startPoint x: 834, startPoint y: 559, endPoint x: 704, endPoint y: 561, distance: 130.2
click at [704, 561] on div "Start Date 09/30/2025 End Date 09/30/2025 Time 11:00am Deadline Photographer Je…" at bounding box center [882, 403] width 360 height 654
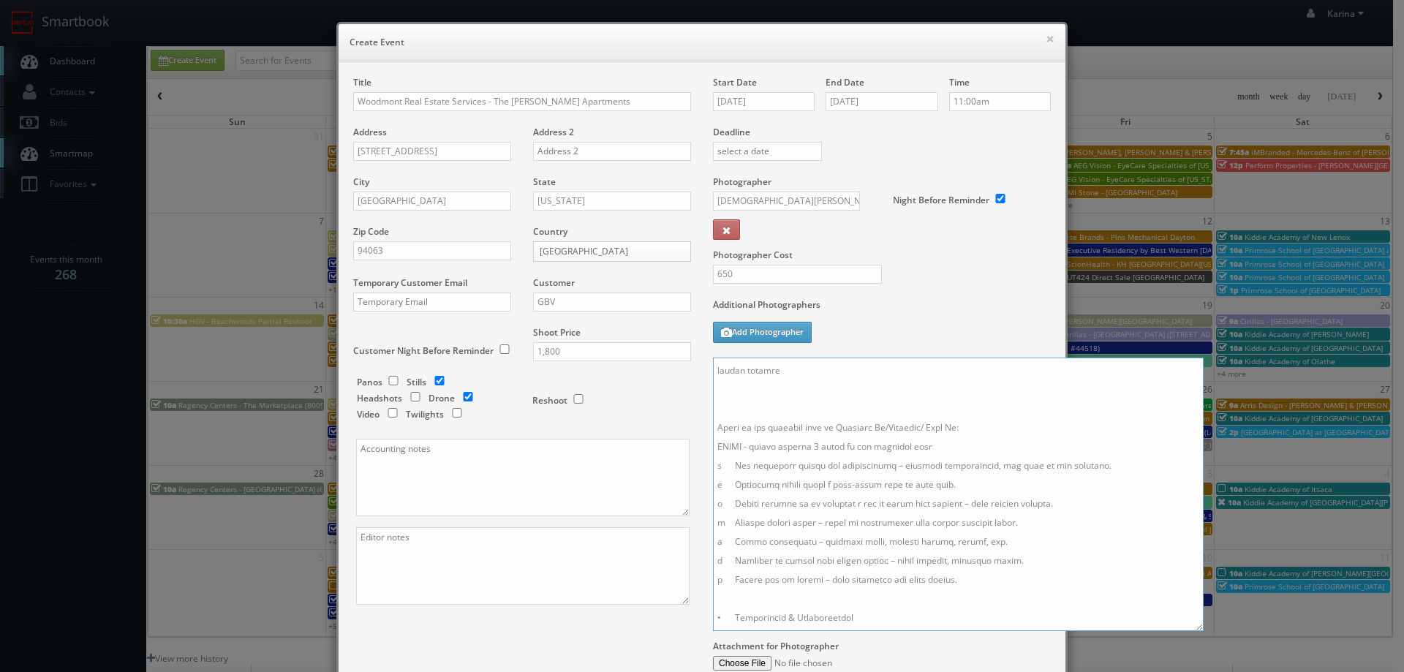
drag, startPoint x: 1008, startPoint y: 562, endPoint x: 950, endPoint y: 564, distance: 57.8
click at [950, 564] on textarea at bounding box center [958, 494] width 491 height 273
drag, startPoint x: 946, startPoint y: 579, endPoint x: 814, endPoint y: 584, distance: 132.5
click at [814, 584] on textarea at bounding box center [958, 494] width 491 height 273
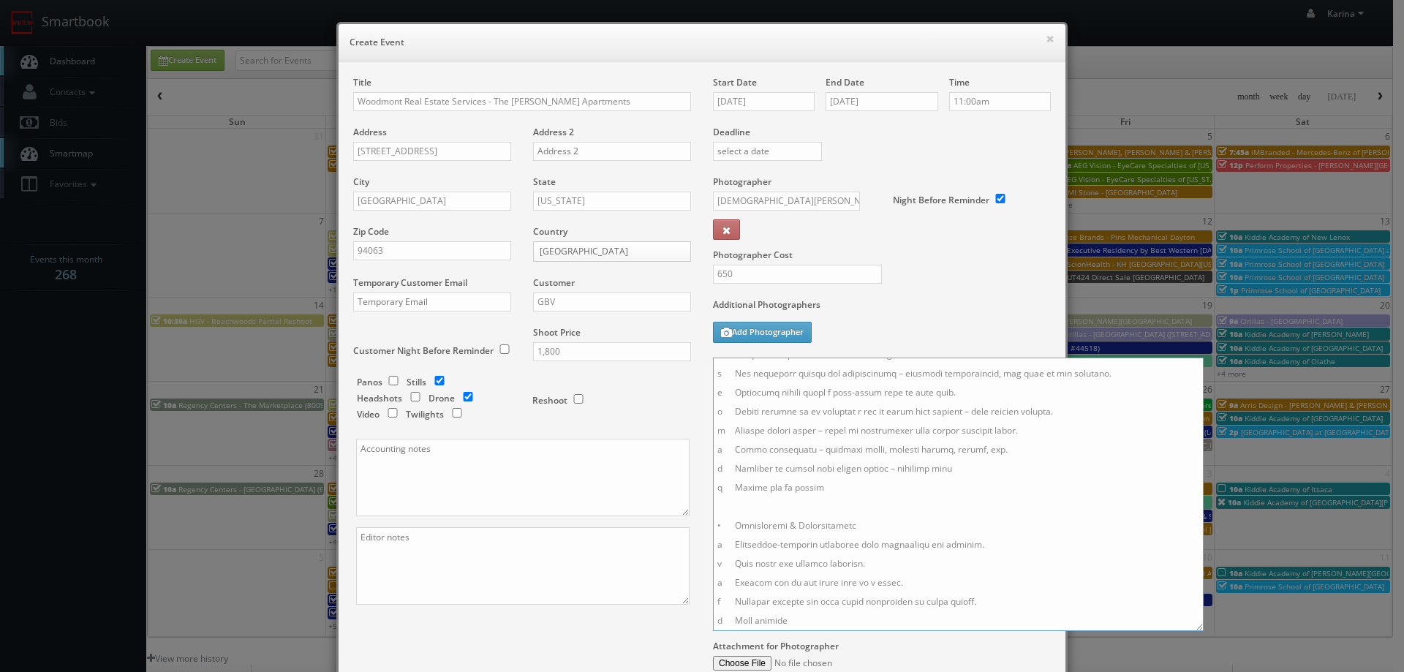
drag, startPoint x: 837, startPoint y: 475, endPoint x: 727, endPoint y: 473, distance: 110.4
click at [727, 473] on textarea at bounding box center [958, 494] width 491 height 273
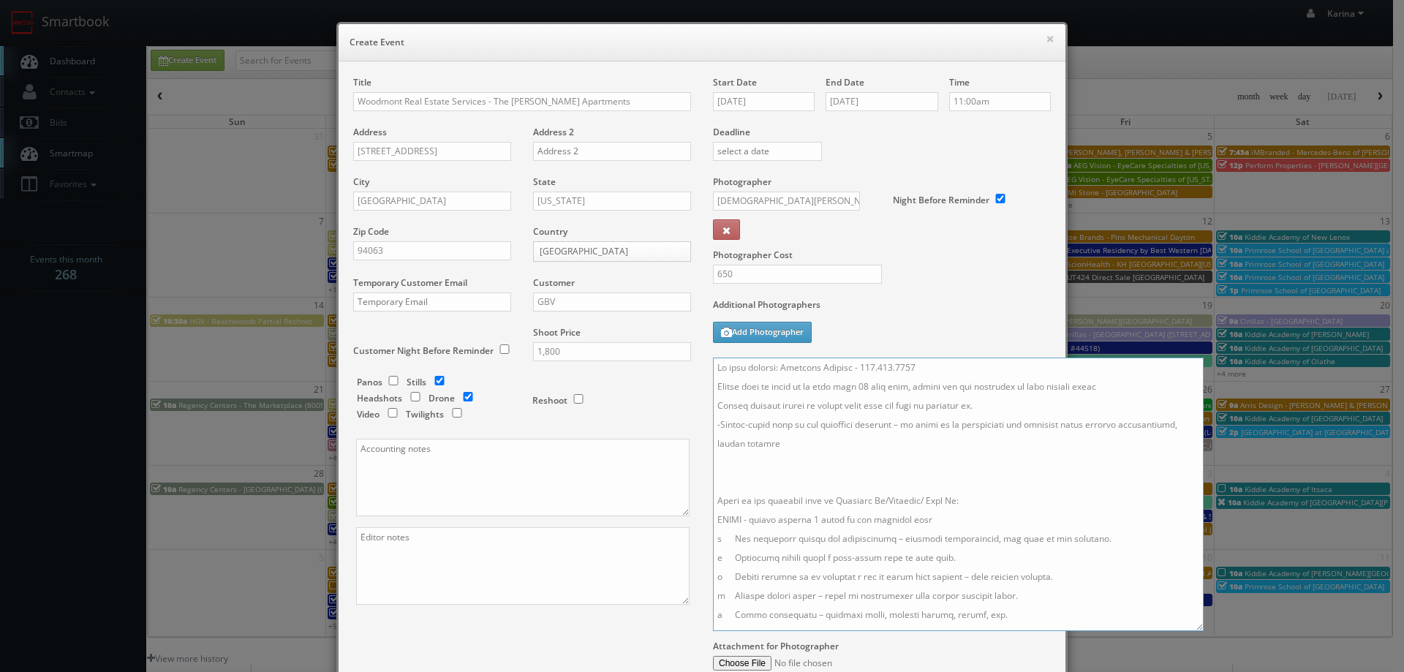
scroll to position [203, 0]
click at [757, 586] on textarea at bounding box center [958, 494] width 491 height 273
click at [735, 471] on textarea at bounding box center [958, 494] width 491 height 273
click at [739, 499] on textarea at bounding box center [958, 494] width 491 height 273
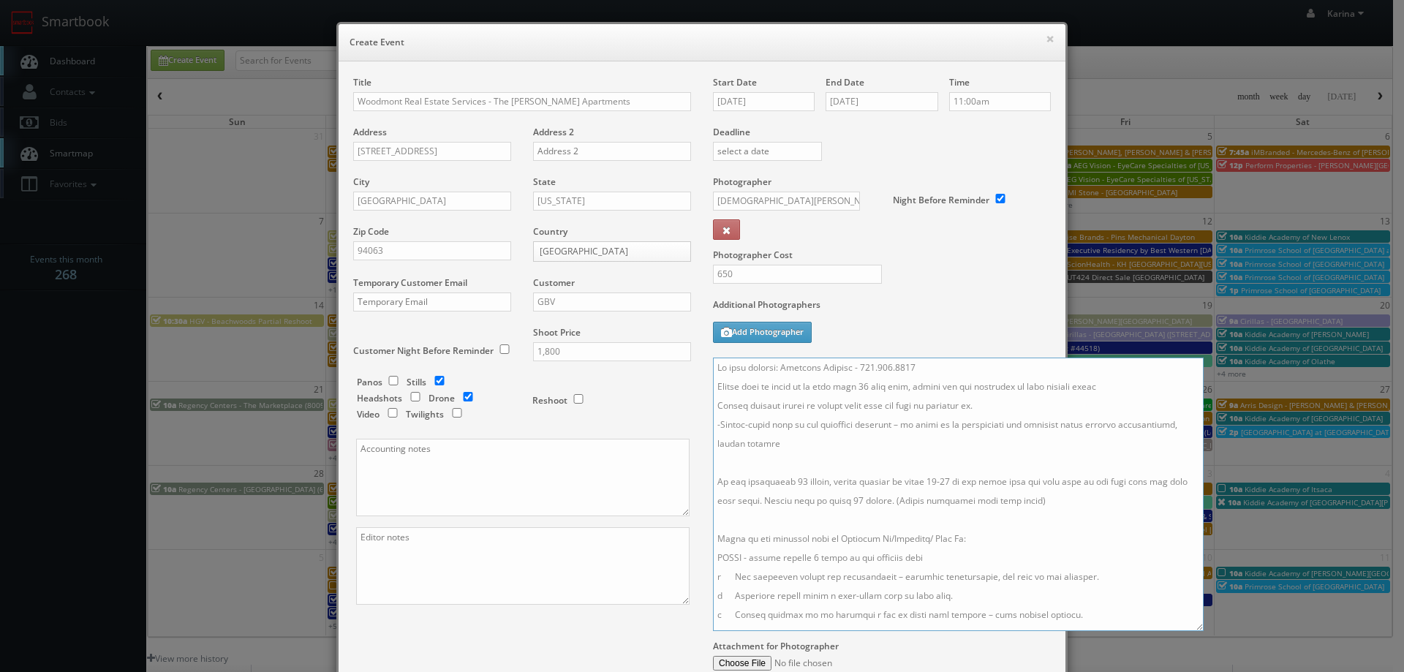
drag, startPoint x: 812, startPoint y: 481, endPoint x: 826, endPoint y: 488, distance: 15.7
click at [813, 482] on textarea at bounding box center [958, 494] width 491 height 273
click at [777, 582] on textarea at bounding box center [958, 494] width 491 height 273
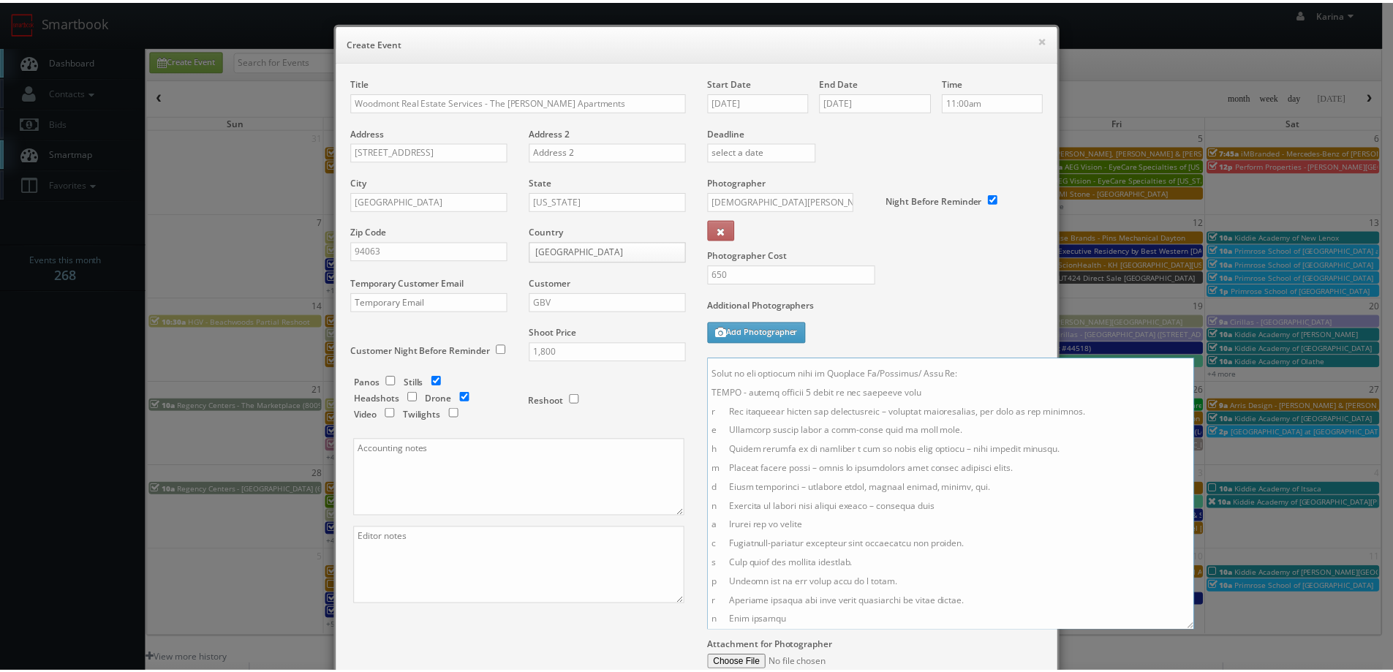
scroll to position [162, 0]
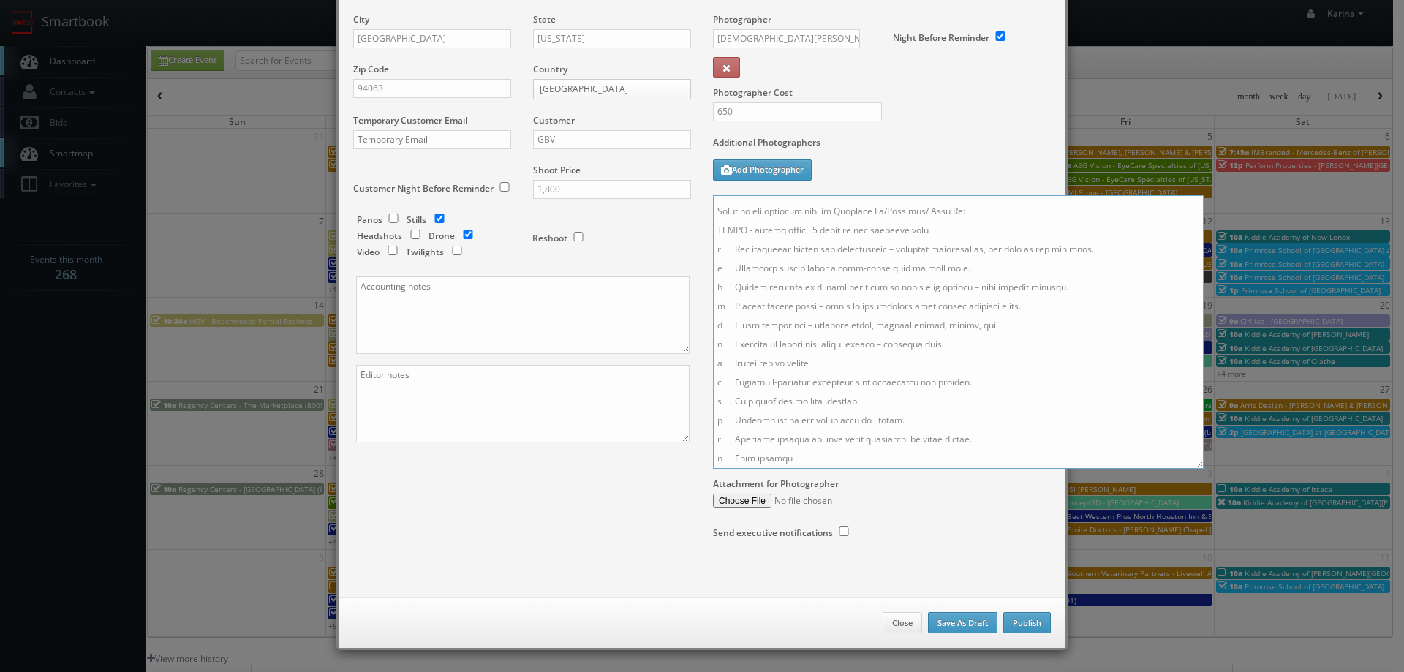
type textarea "On site contact: Michelle Widjaja - 650.808.7383 Please call if going to be mor…"
click at [1020, 619] on button "Publish" at bounding box center [1027, 623] width 48 height 22
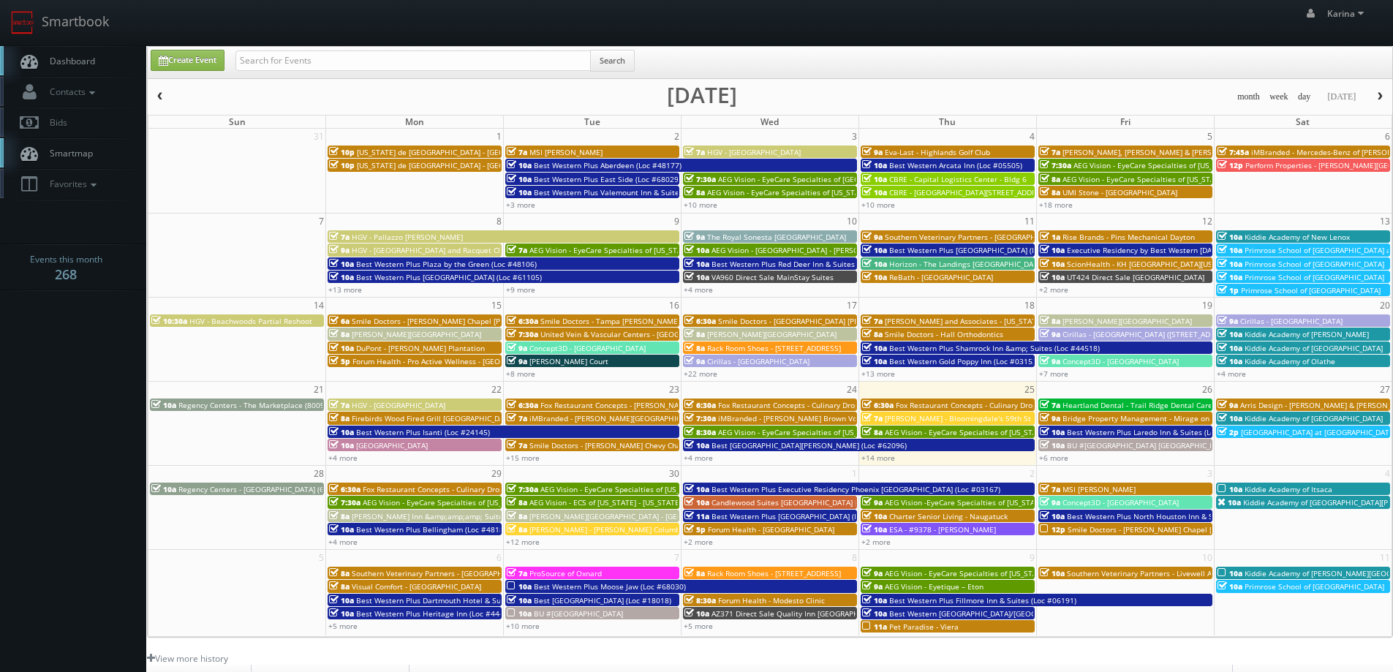
click at [60, 423] on body "Smartbook Toggle Side Navigation Toggle Top Navigation Karina Karina Profile Lo…" at bounding box center [696, 469] width 1393 height 938
click at [78, 414] on body "Smartbook Toggle Side Navigation Toggle Top Navigation Karina Karina Profile Lo…" at bounding box center [696, 469] width 1393 height 938
click at [1008, 60] on div "Create Event Search" at bounding box center [772, 64] width 1264 height 29
click at [60, 404] on body "Smartbook Toggle Side Navigation Toggle Top Navigation [PERSON_NAME] [PERSON_NA…" at bounding box center [696, 469] width 1393 height 938
click at [39, 357] on body "Smartbook Toggle Side Navigation Toggle Top Navigation [PERSON_NAME] [PERSON_NA…" at bounding box center [696, 469] width 1393 height 938
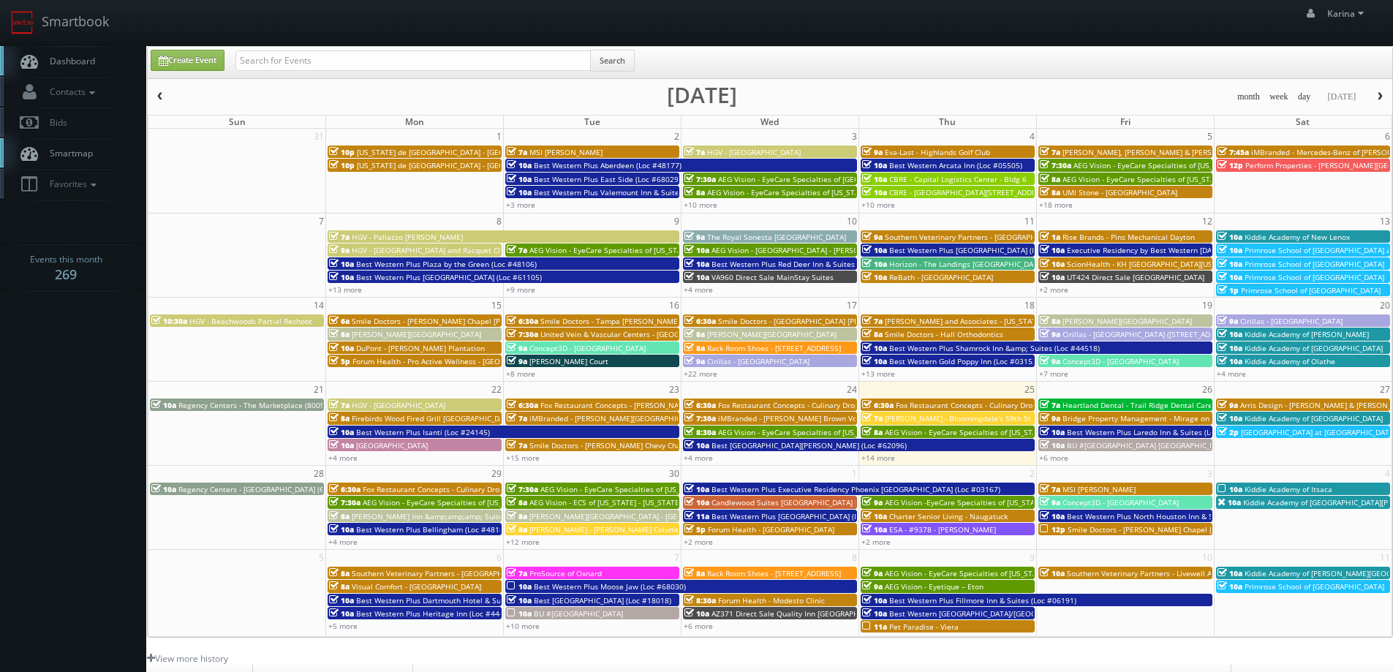
click at [75, 64] on span "Dashboard" at bounding box center [68, 61] width 53 height 12
click at [60, 376] on body "Smartbook Toggle Side Navigation Toggle Top Navigation [PERSON_NAME] [PERSON_NA…" at bounding box center [696, 469] width 1393 height 938
click at [522, 546] on link "+12 more" at bounding box center [523, 542] width 34 height 10
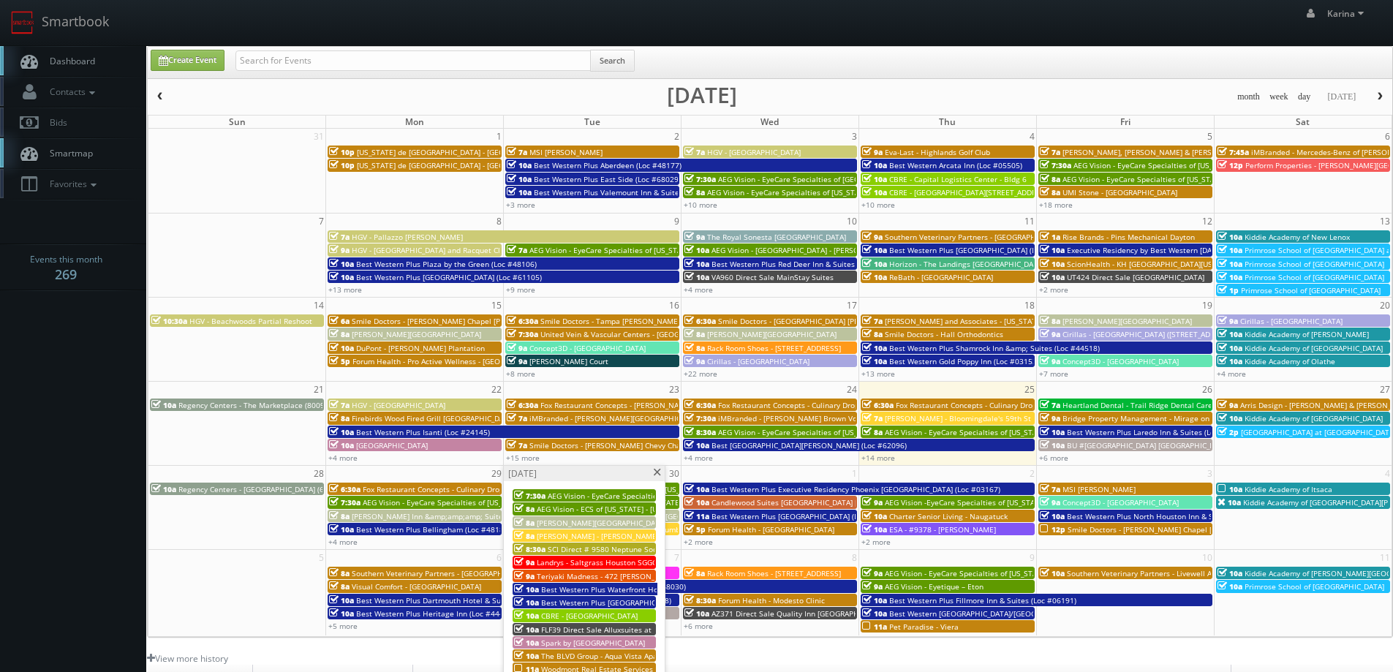
scroll to position [73, 0]
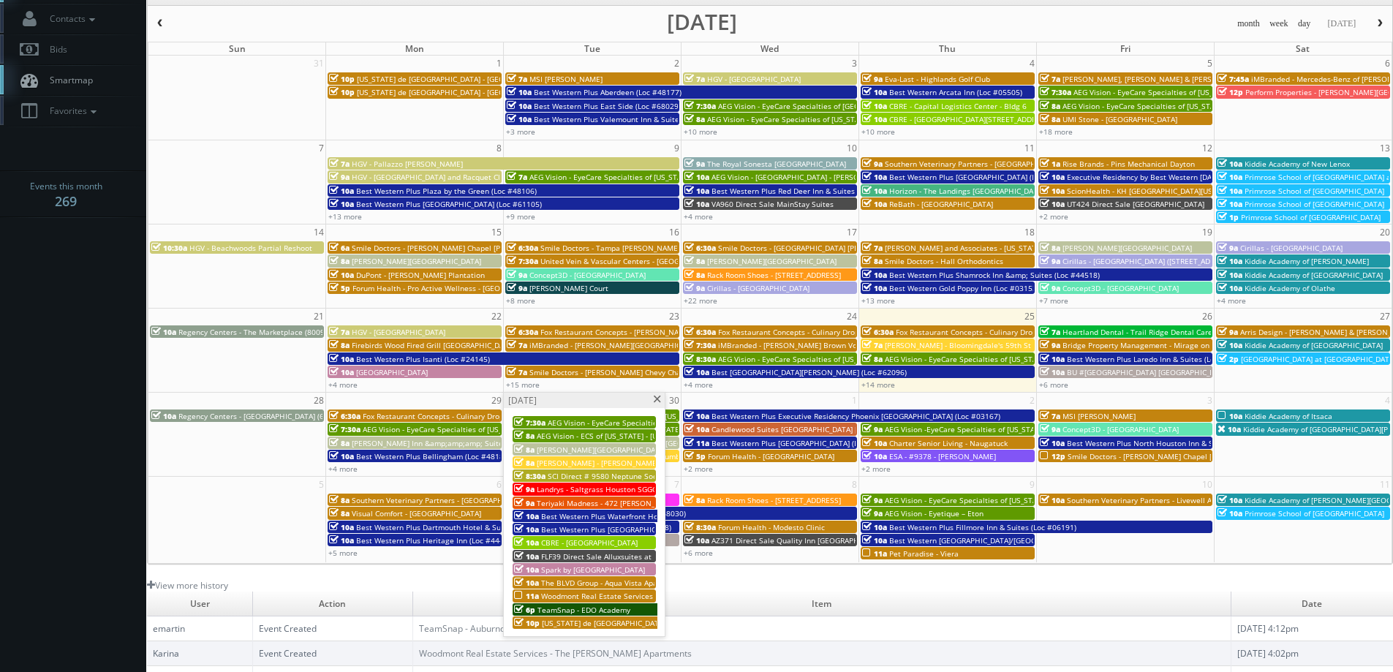
click at [573, 597] on span "Woodmont Real Estate Services - The [PERSON_NAME] Apartments" at bounding box center [658, 596] width 235 height 10
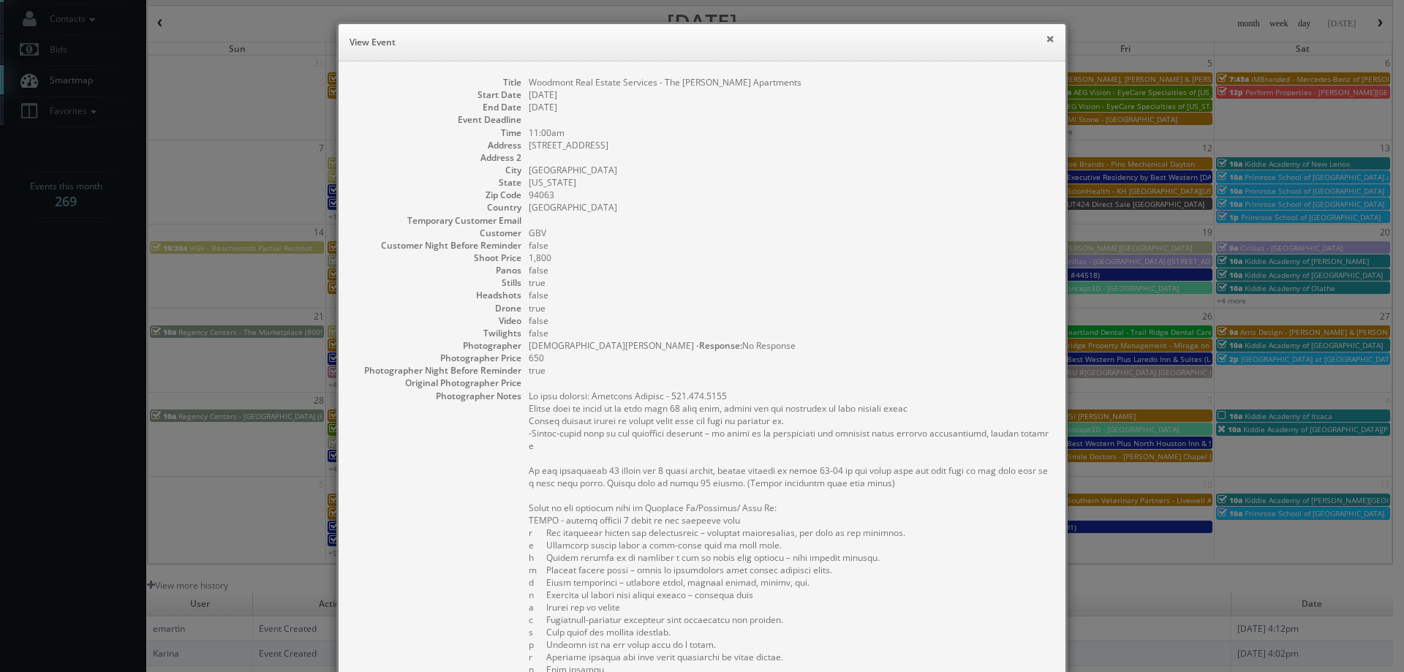
click at [1046, 38] on button "×" at bounding box center [1050, 39] width 9 height 10
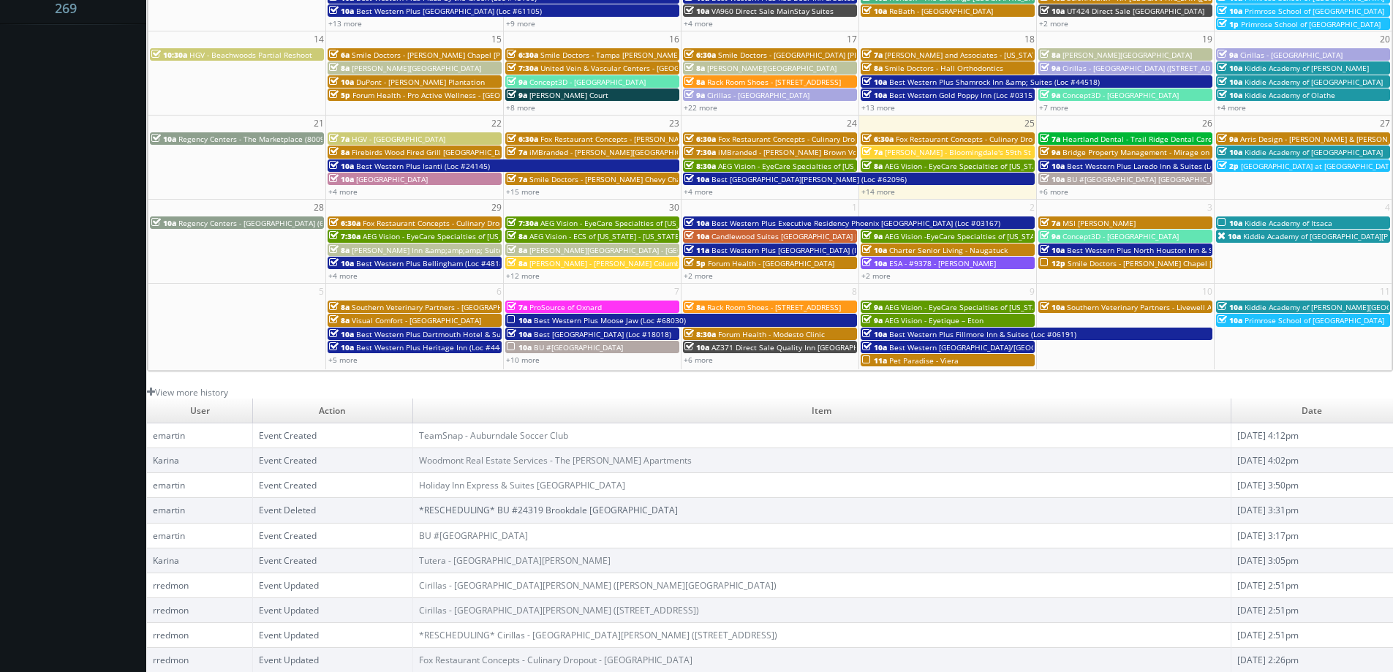
scroll to position [120, 0]
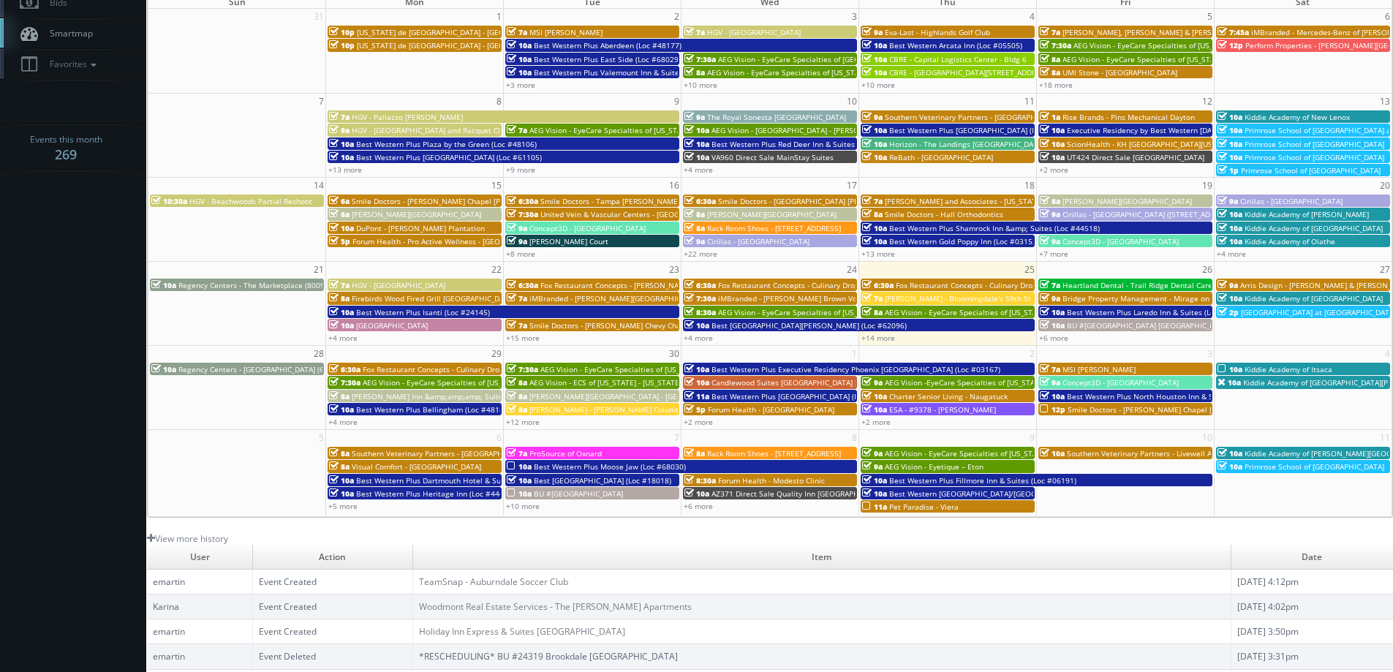
click at [61, 232] on body "Smartbook Toggle Side Navigation Toggle Top Navigation Karina Karina Profile Lo…" at bounding box center [696, 349] width 1393 height 938
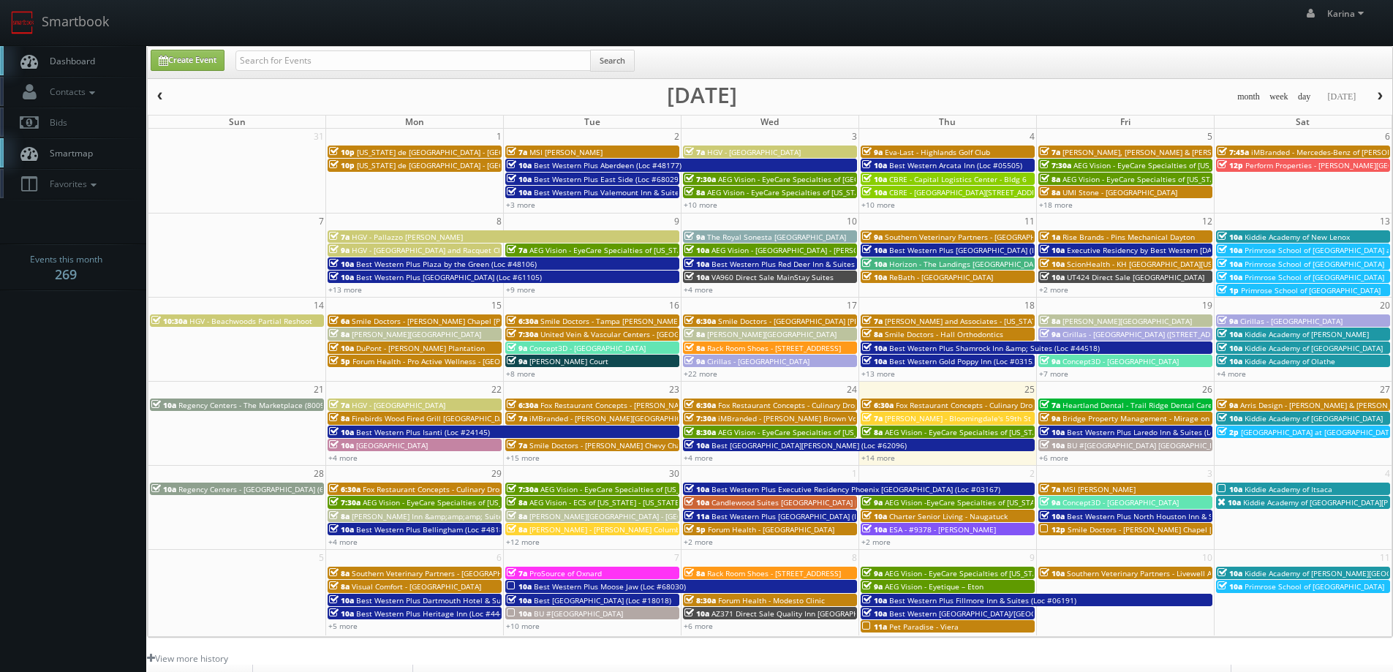
click at [1380, 90] on button "button" at bounding box center [1379, 97] width 25 height 18
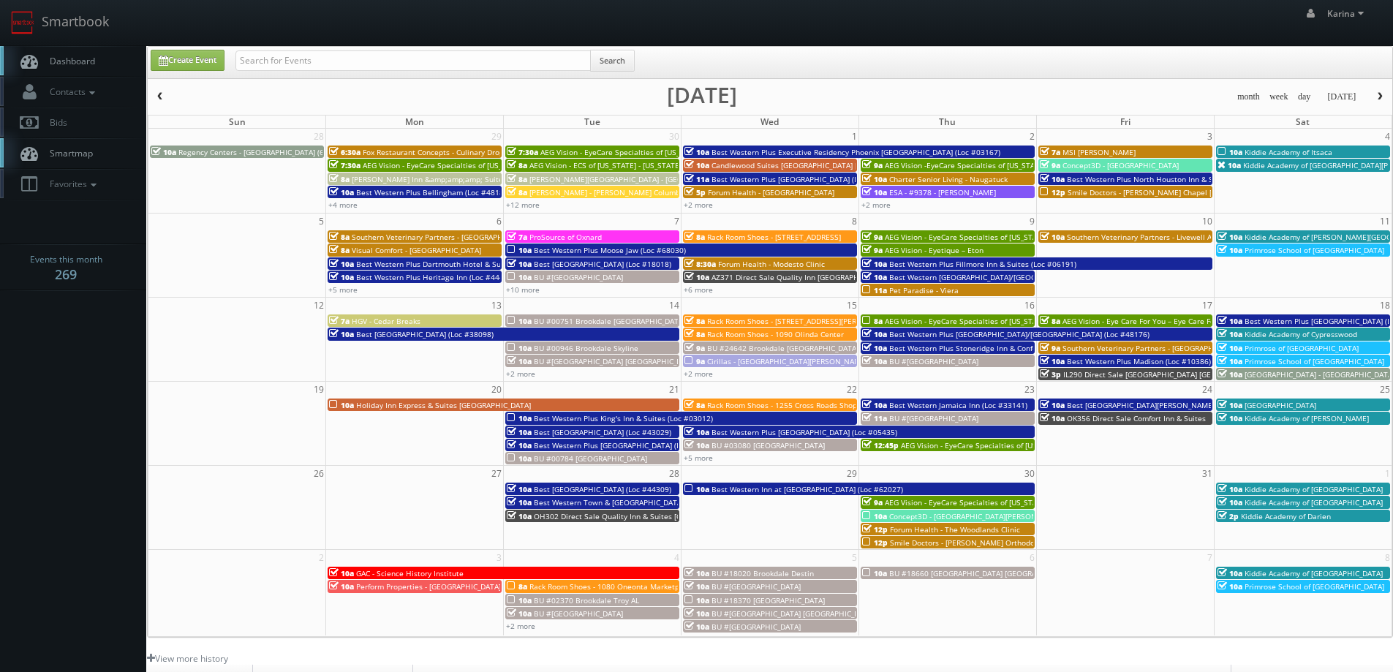
click at [61, 60] on span "Dashboard" at bounding box center [68, 61] width 53 height 12
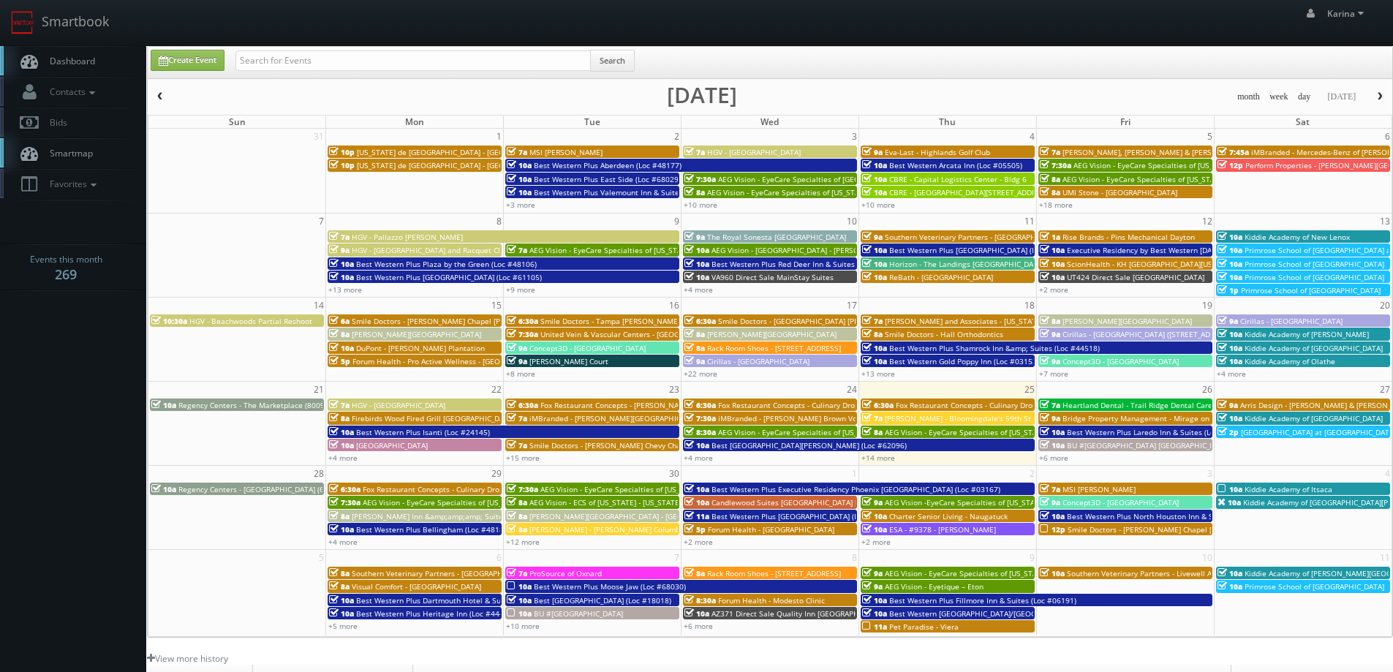
click at [48, 367] on body "Smartbook Toggle Side Navigation Toggle Top Navigation Karina Karina Profile Lo…" at bounding box center [696, 469] width 1393 height 938
click at [94, 63] on span "Dashboard" at bounding box center [68, 61] width 53 height 12
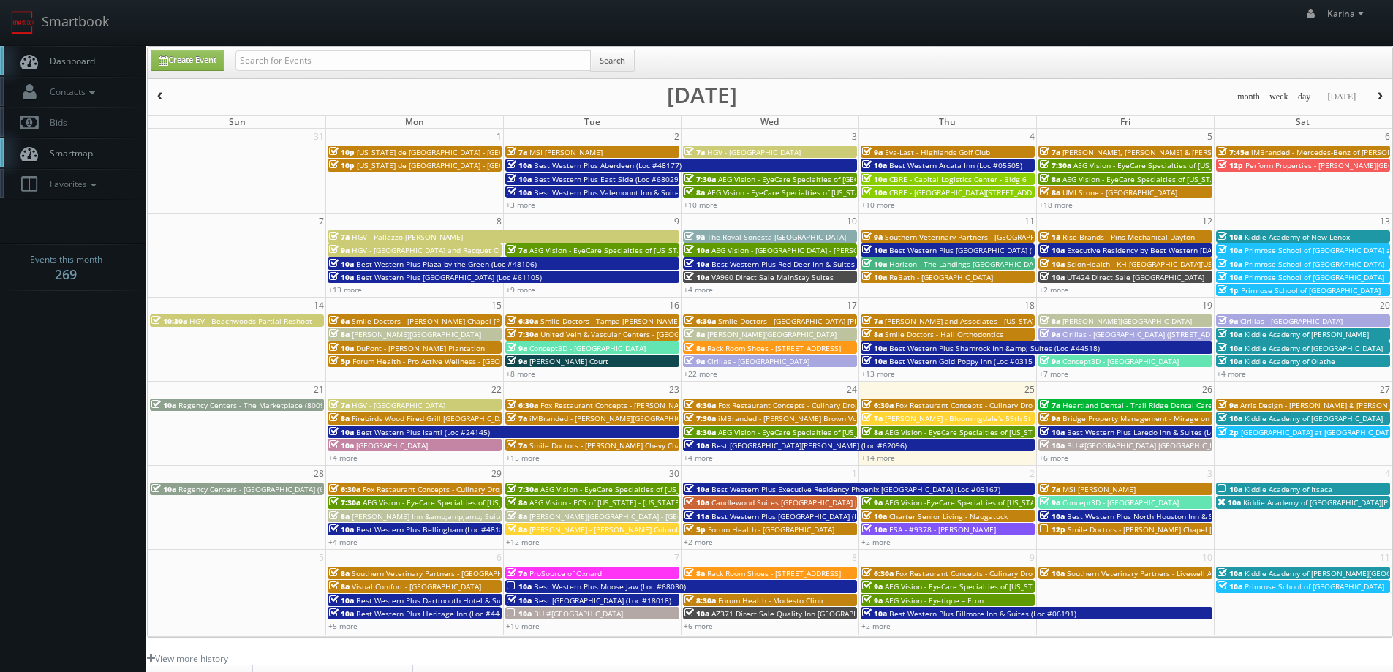
drag, startPoint x: 772, startPoint y: 95, endPoint x: 615, endPoint y: 92, distance: 157.3
click at [615, 92] on div "month week day today September 2025" at bounding box center [770, 97] width 1245 height 18
click at [794, 65] on div "Create Event Search" at bounding box center [772, 64] width 1264 height 29
click at [707, 460] on link "+4 more" at bounding box center [698, 458] width 29 height 10
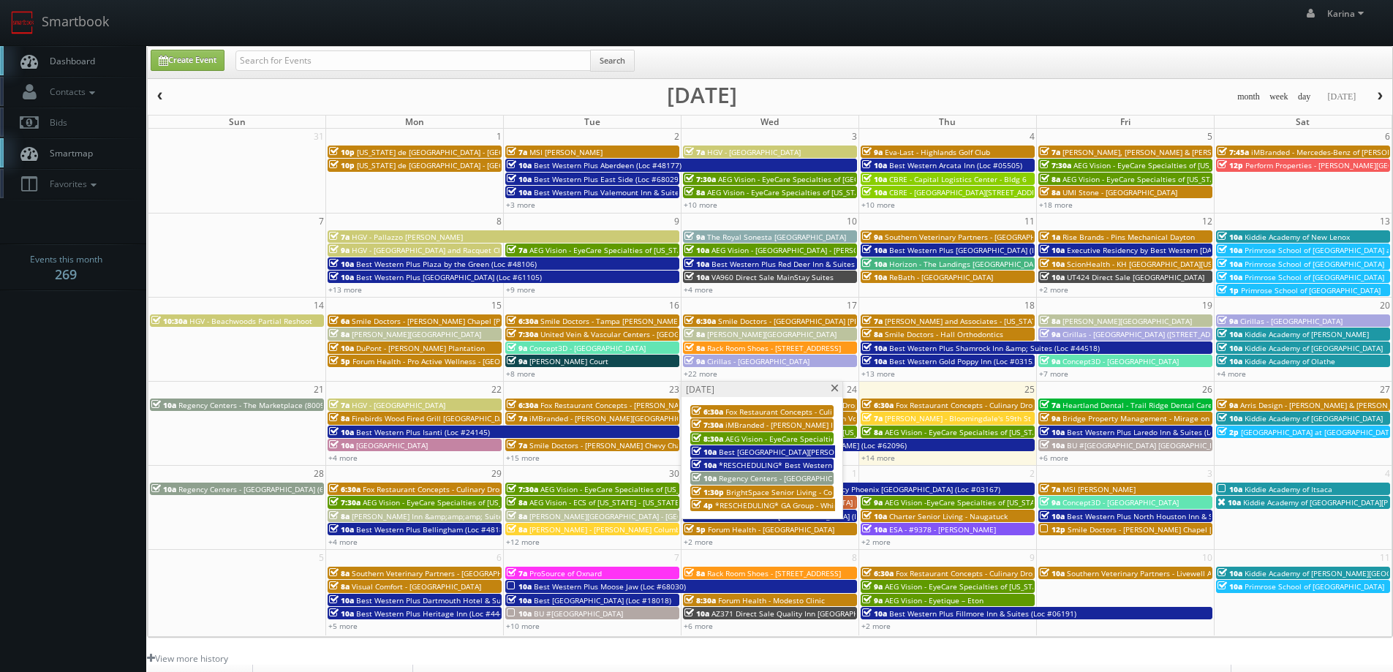
click at [832, 388] on span at bounding box center [835, 389] width 10 height 8
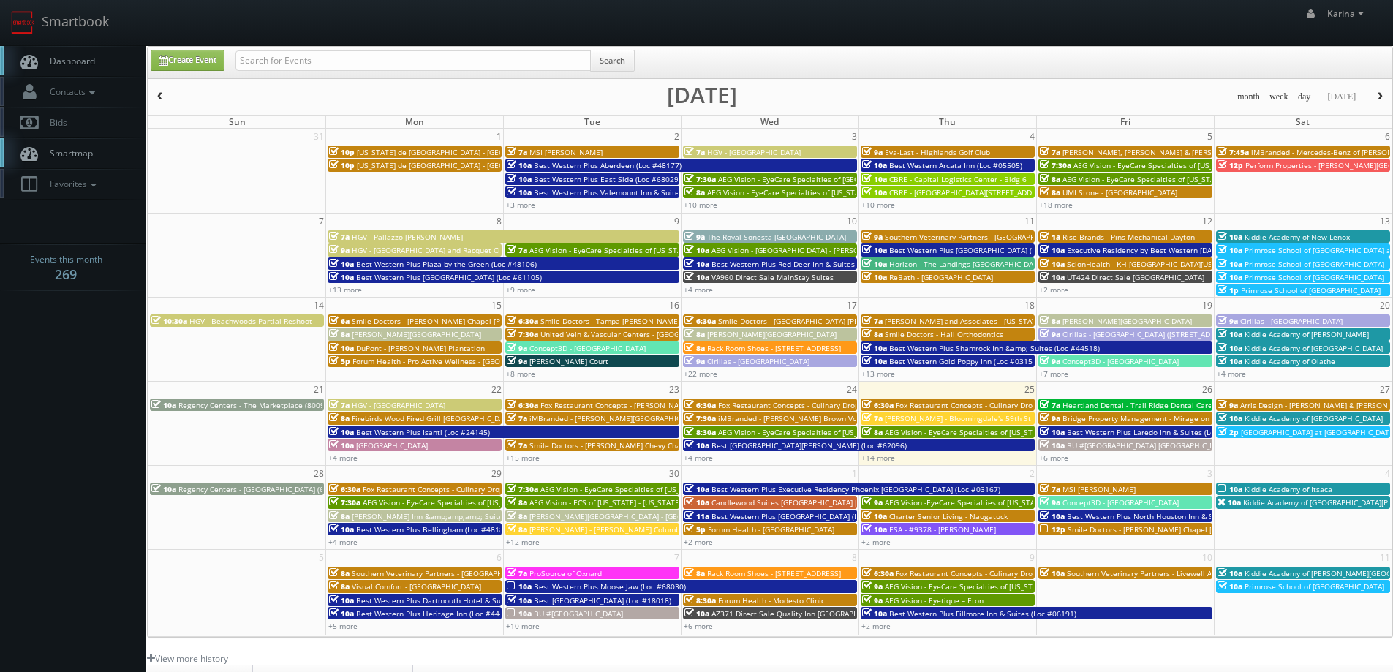
click at [67, 61] on span "Dashboard" at bounding box center [68, 61] width 53 height 12
click at [108, 65] on link "Dashboard" at bounding box center [73, 61] width 146 height 30
